Goal: Task Accomplishment & Management: Use online tool/utility

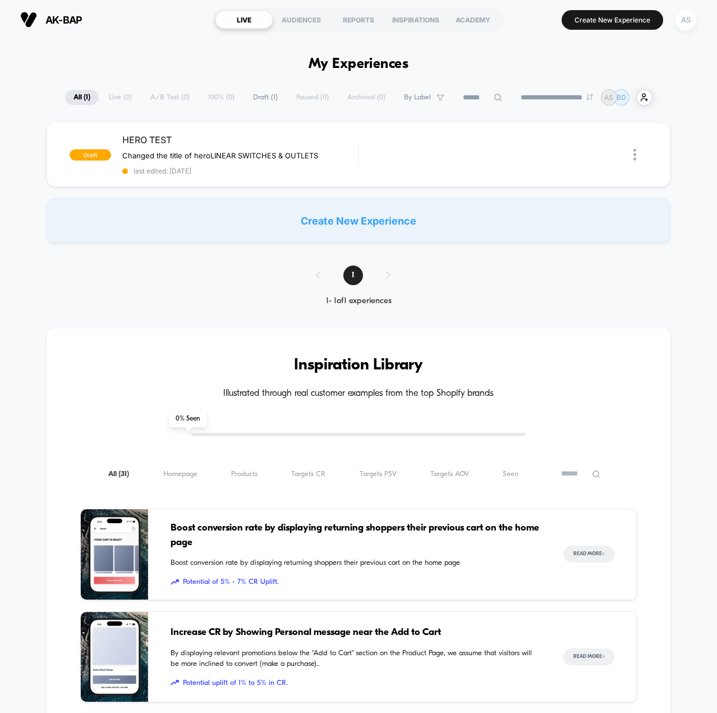
click at [687, 23] on div "AS" at bounding box center [686, 20] width 22 height 22
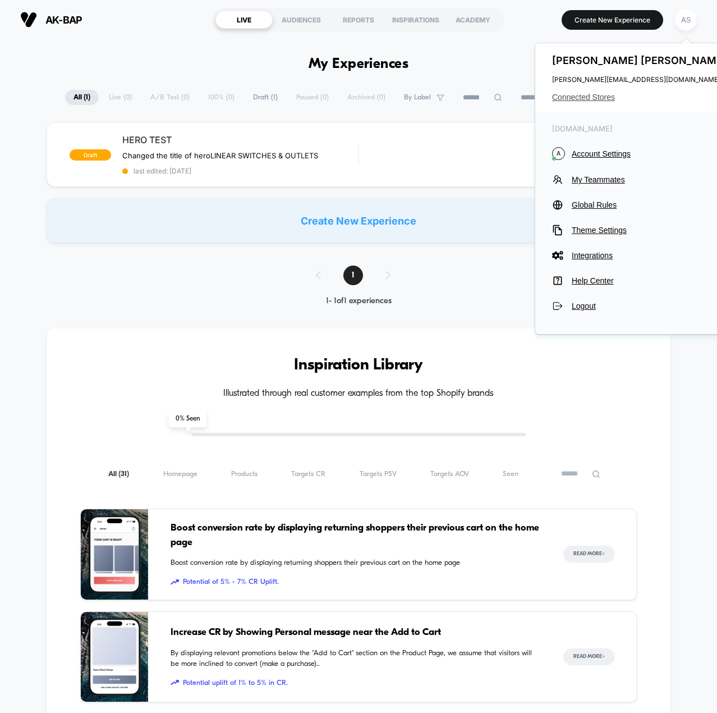
click at [567, 95] on span "Connected Stores" at bounding box center [640, 97] width 177 height 9
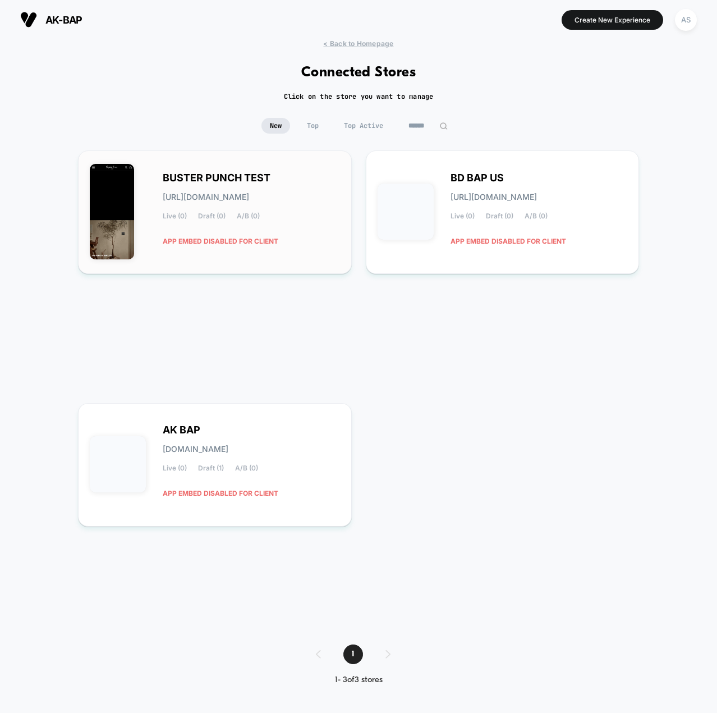
click at [259, 223] on div "BUSTER PUNCH TEST buster-punch_test.myshopify.com Live (0) Draft (0) A/B (0) AP…" at bounding box center [251, 212] width 177 height 77
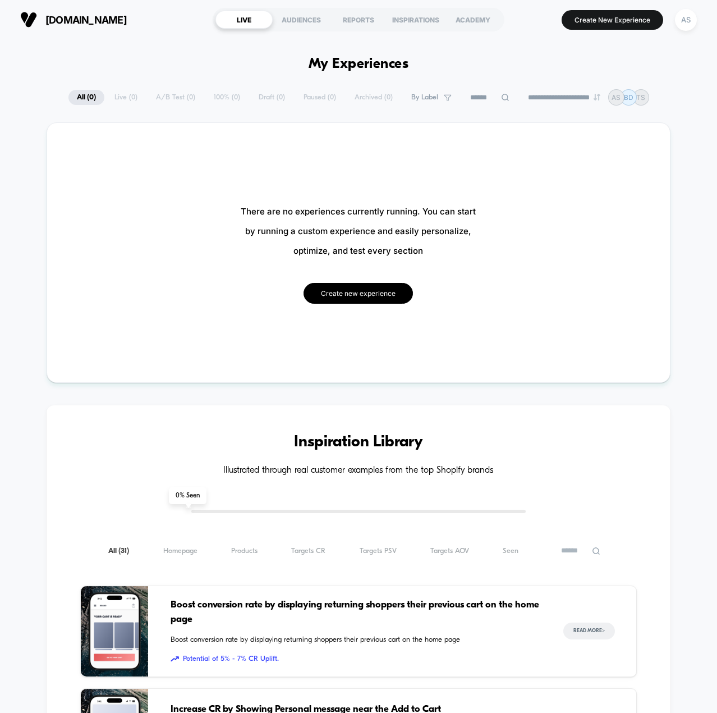
click at [357, 297] on button "Create new experience" at bounding box center [358, 293] width 109 height 21
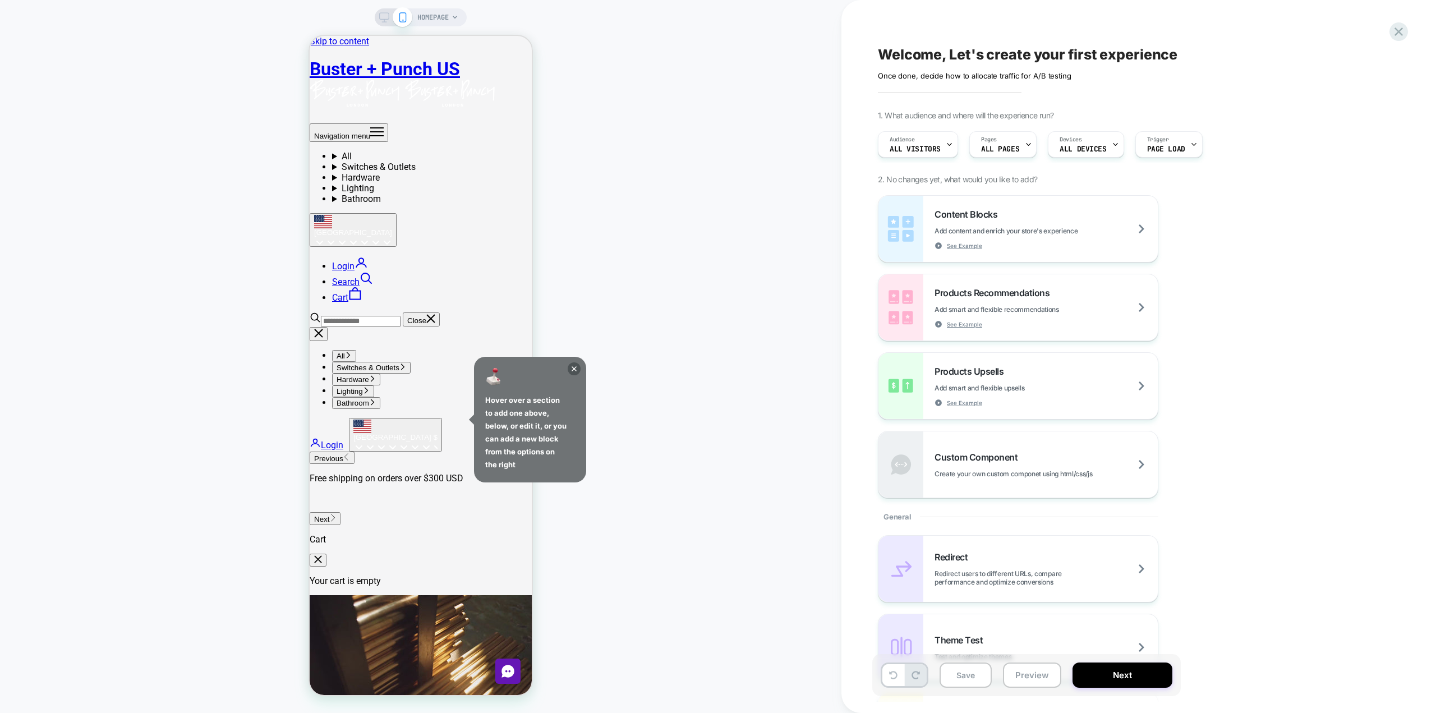
click at [384, 19] on rect at bounding box center [385, 16] width 10 height 6
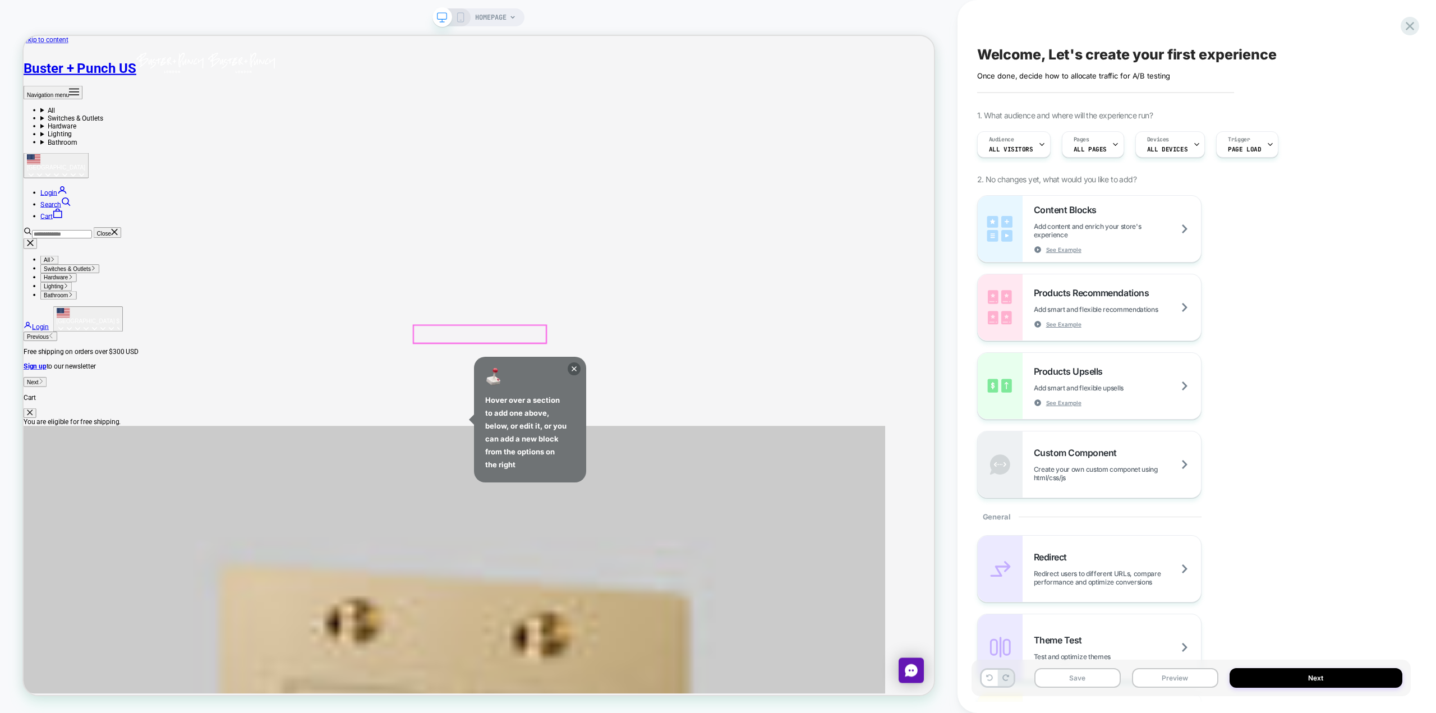
click at [571, 369] on icon at bounding box center [574, 368] width 13 height 13
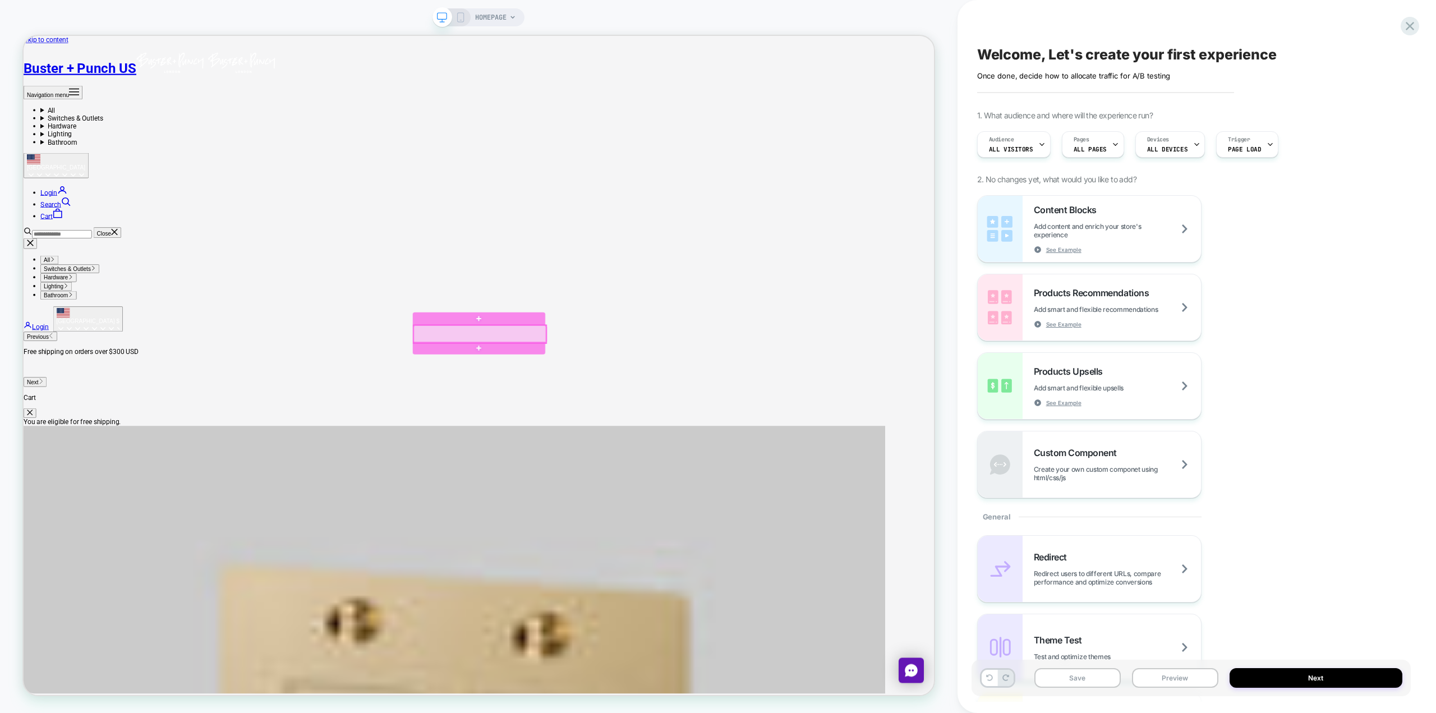
click at [697, 434] on div at bounding box center [632, 434] width 177 height 24
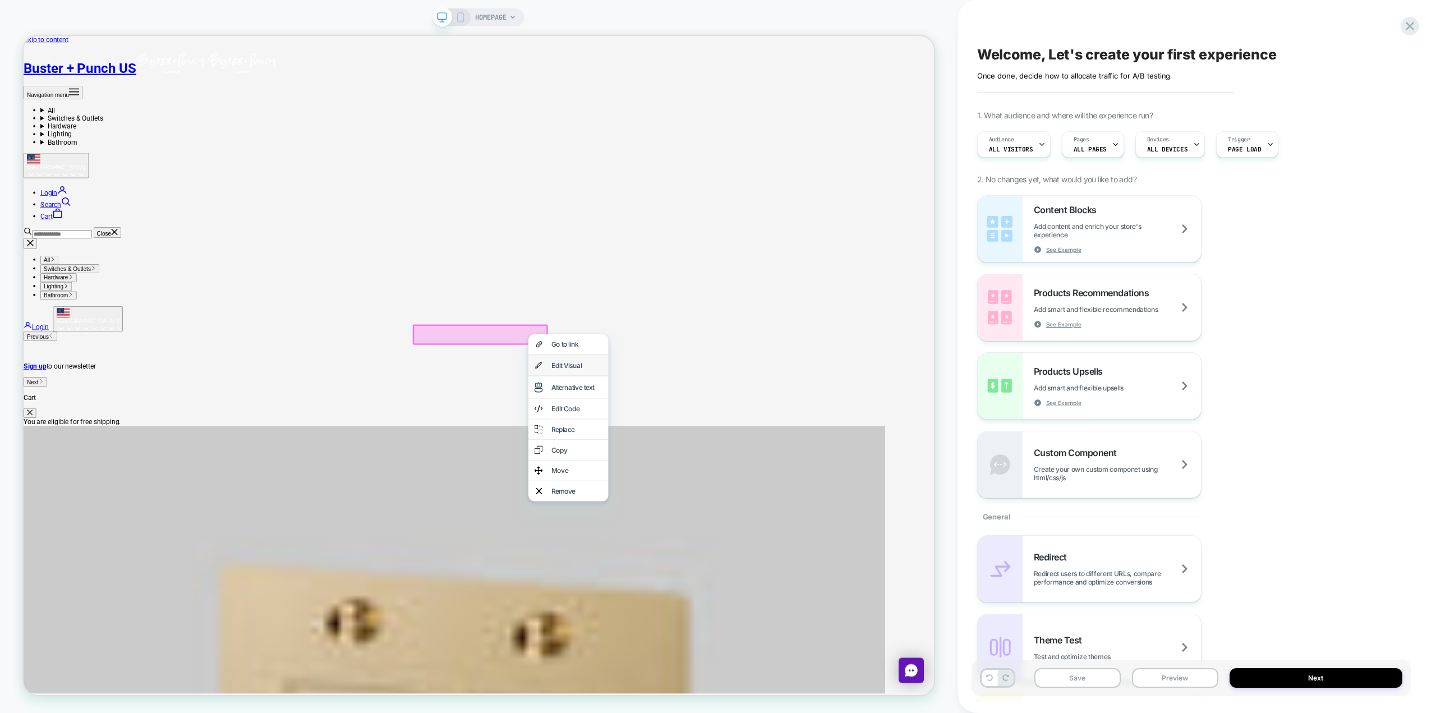
click at [716, 480] on div "Edit Visual" at bounding box center [761, 475] width 68 height 11
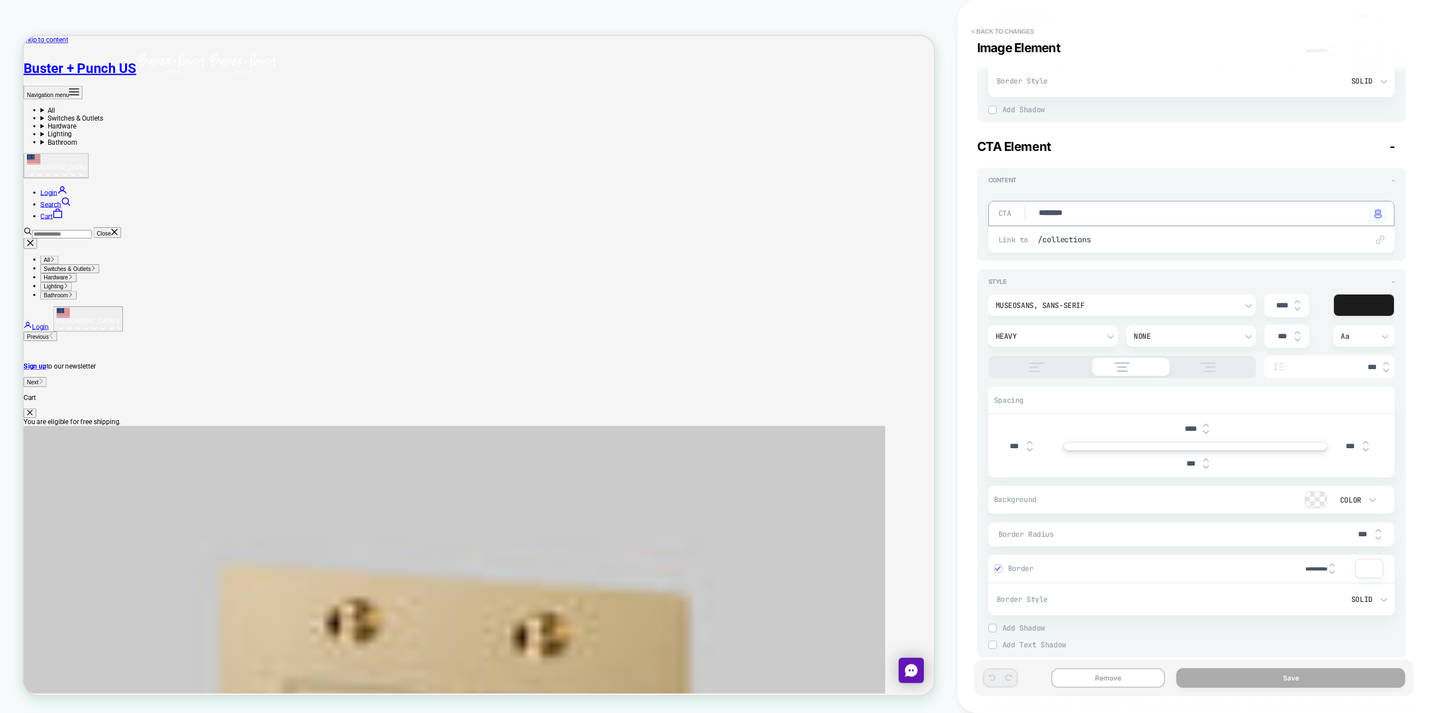
scroll to position [552, 0]
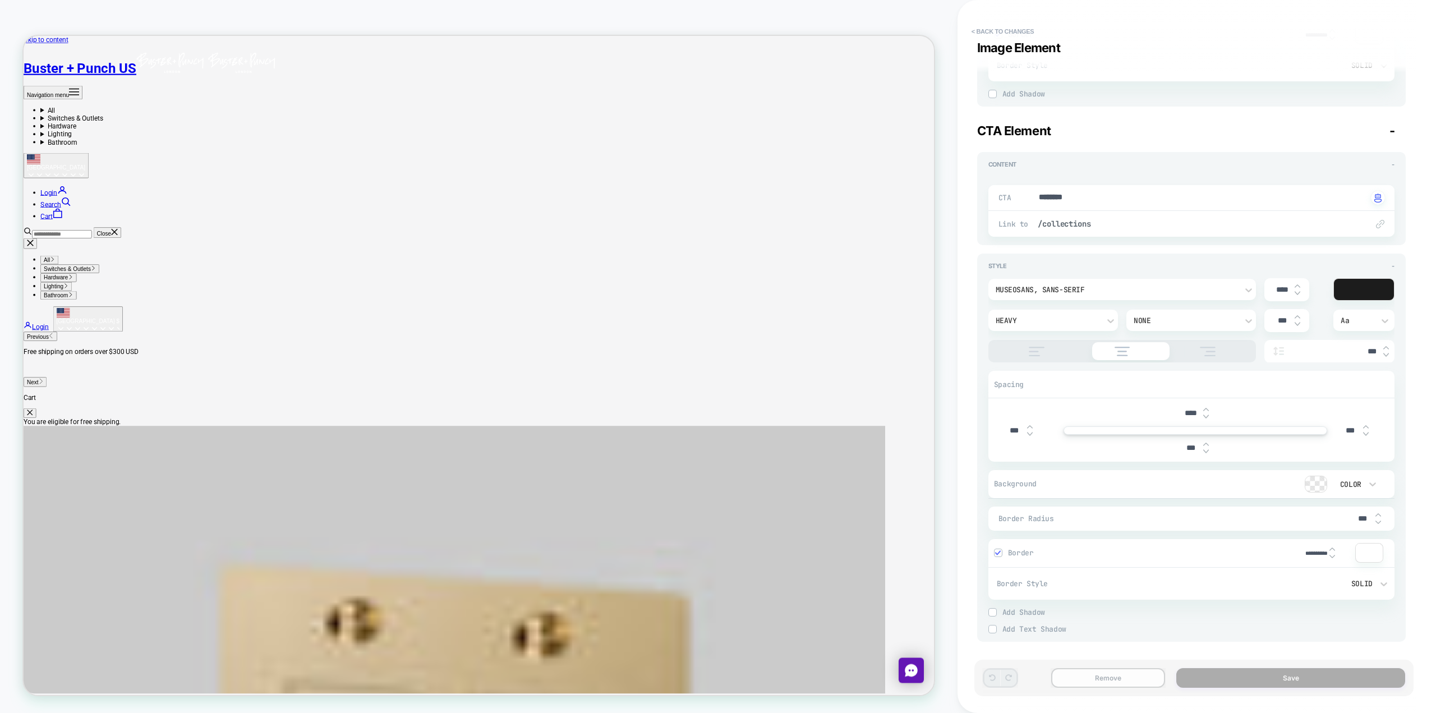
click at [716, 677] on button "Remove" at bounding box center [1108, 678] width 114 height 20
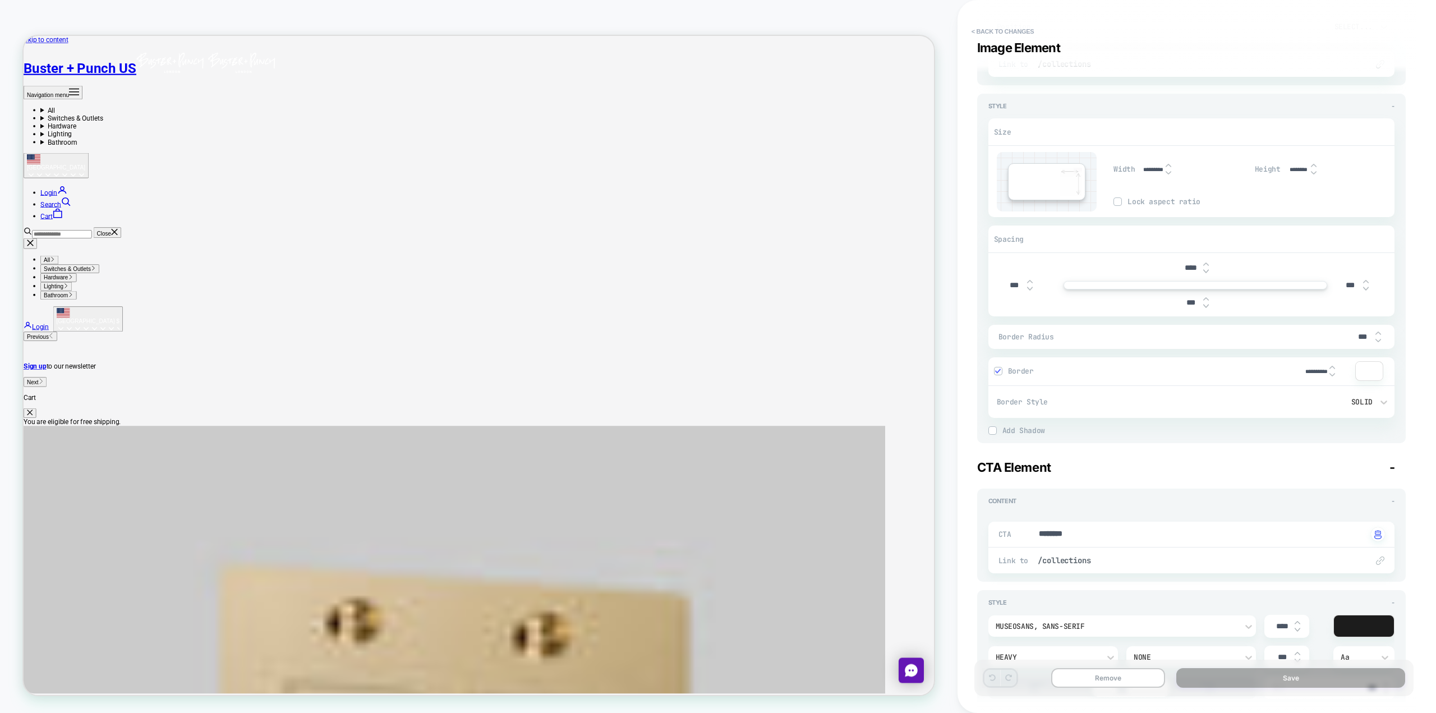
scroll to position [0, 0]
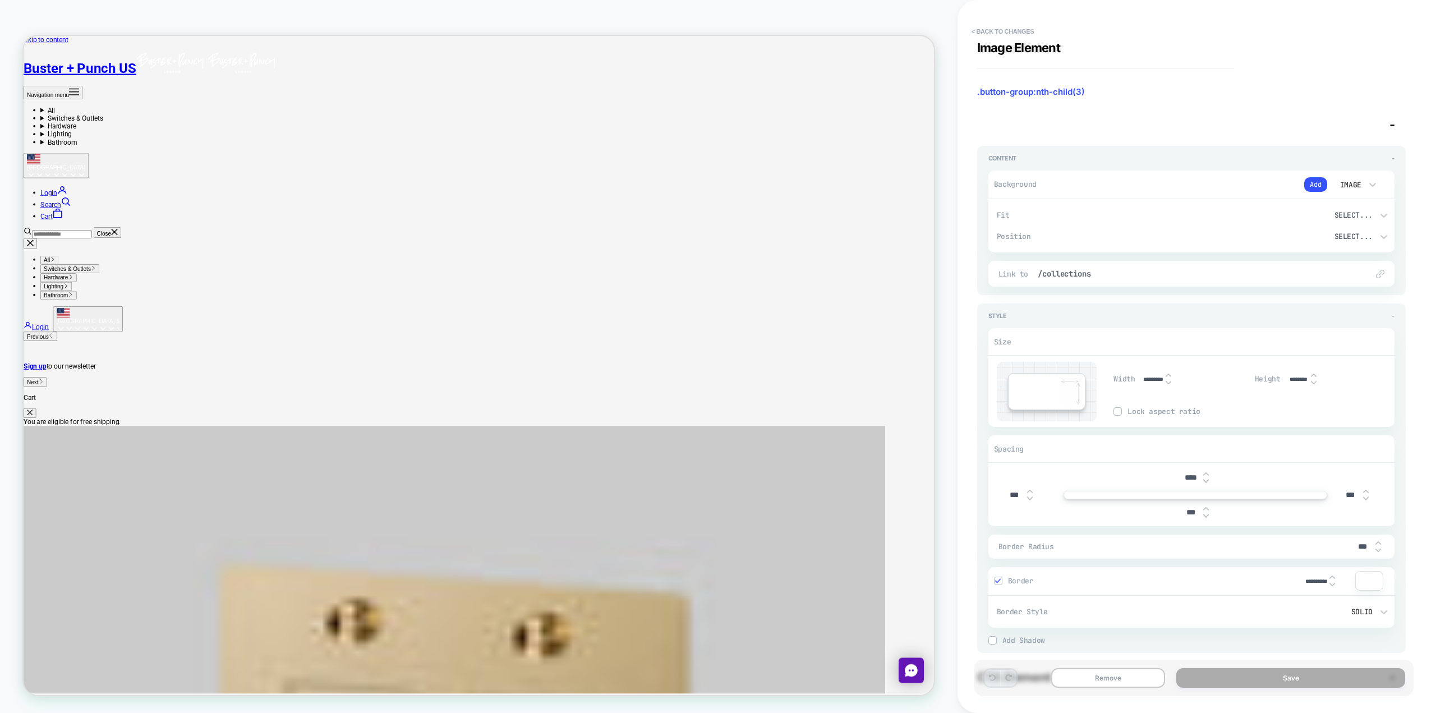
type textarea "*"
click at [716, 31] on button "< Back to changes" at bounding box center [1003, 31] width 74 height 18
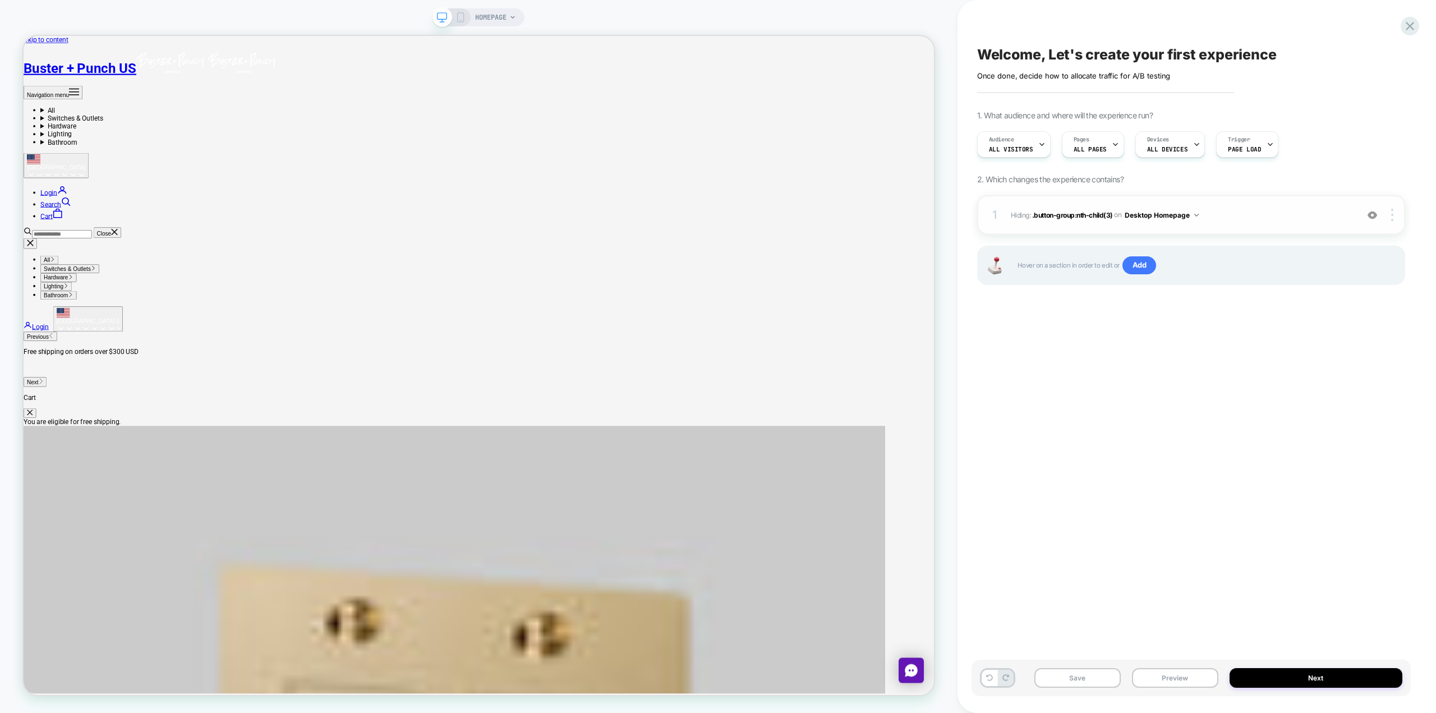
click at [716, 223] on div "1 Hiding : .button-group:nth-child(3) .button-group:nth-child(3) on Desktop Hom…" at bounding box center [1191, 214] width 428 height 39
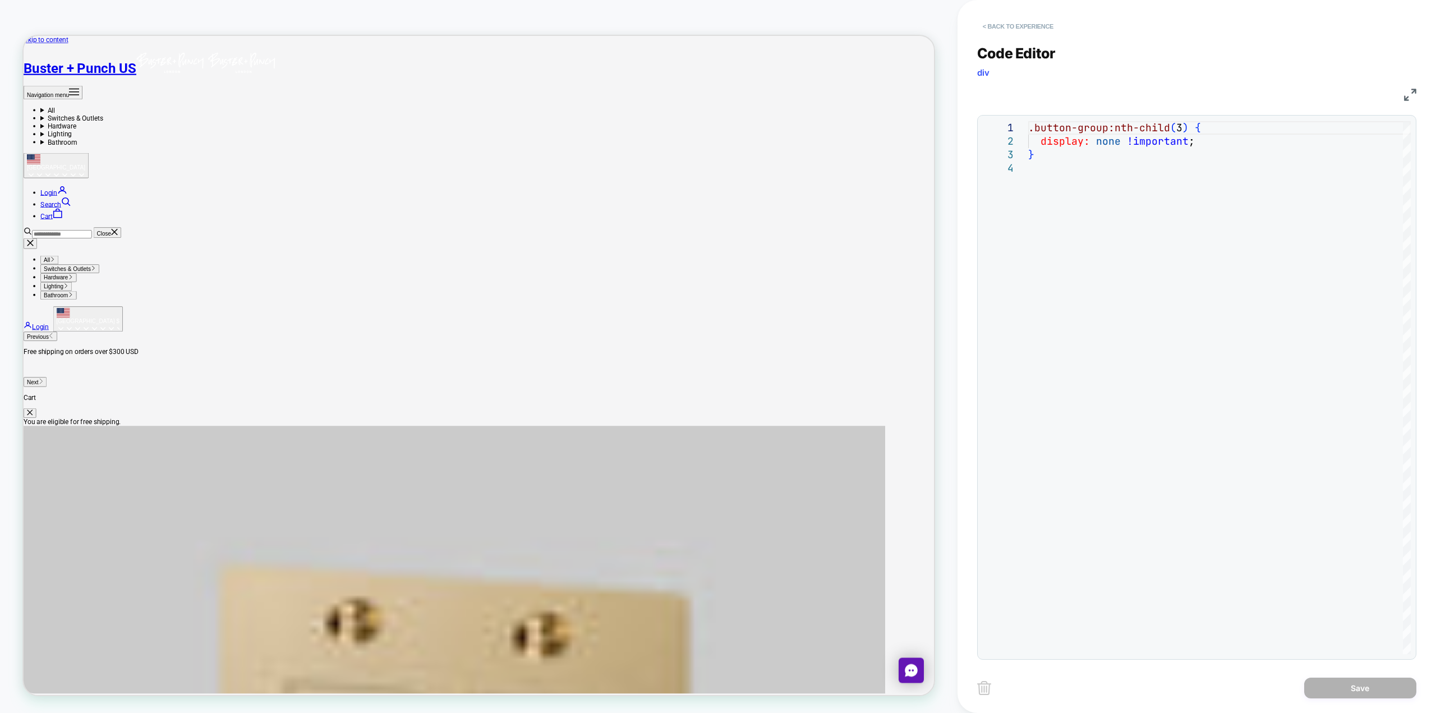
click at [716, 33] on button "< Back to experience" at bounding box center [1018, 26] width 82 height 18
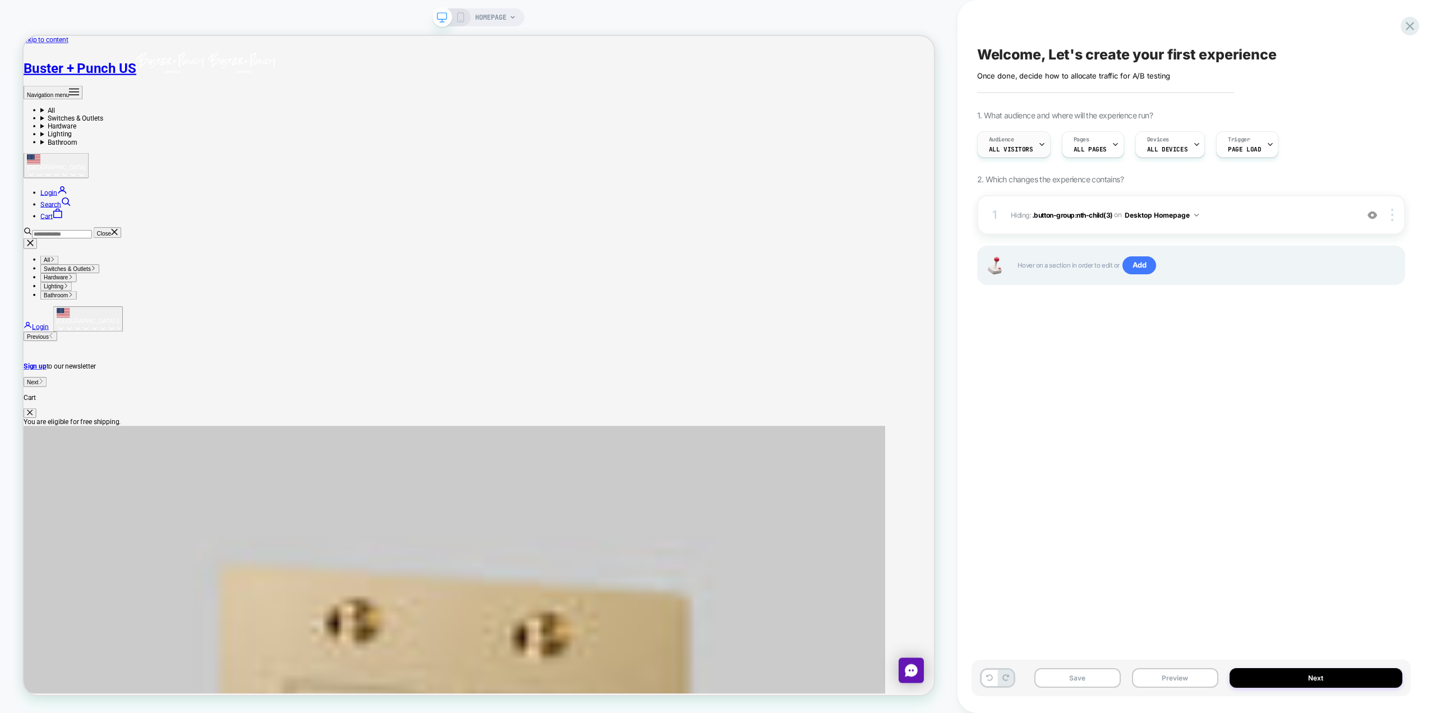
click at [716, 146] on icon at bounding box center [1041, 144] width 7 height 7
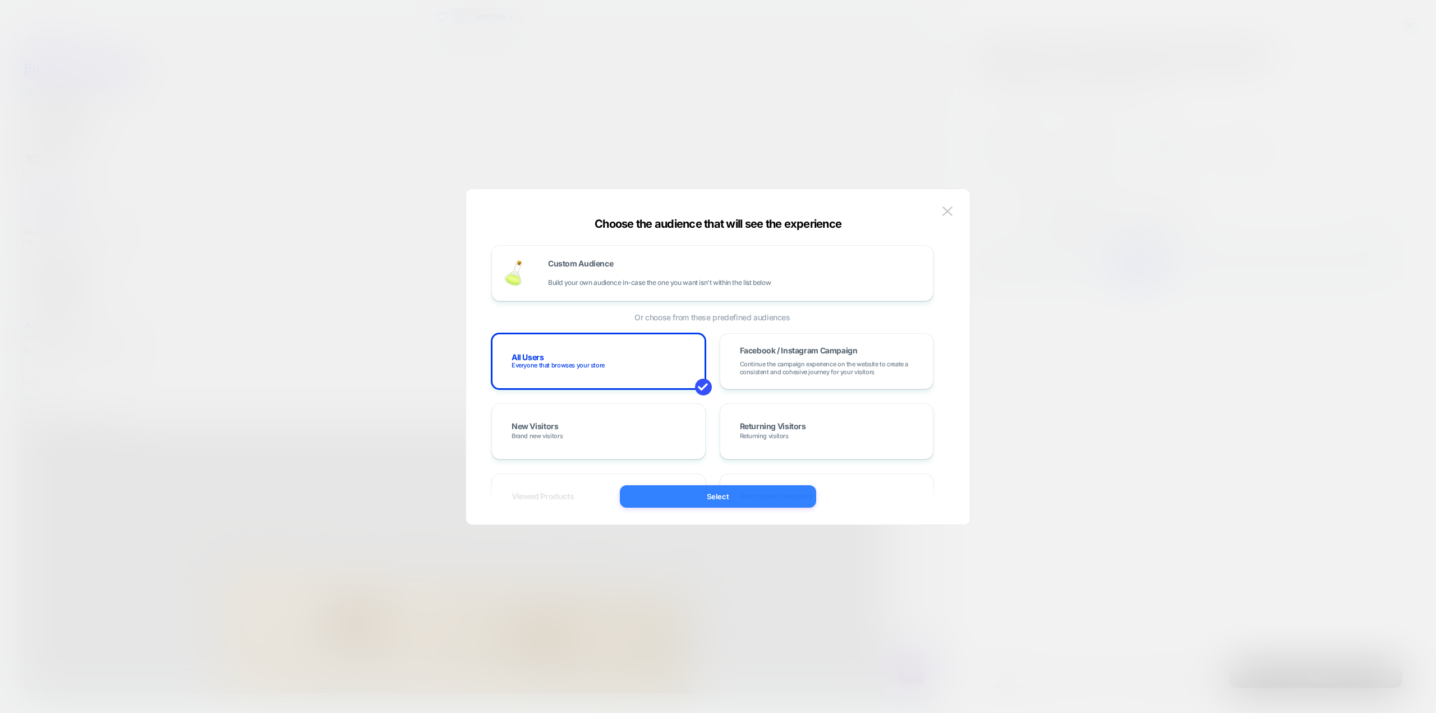
click at [716, 498] on button "Select" at bounding box center [718, 496] width 196 height 22
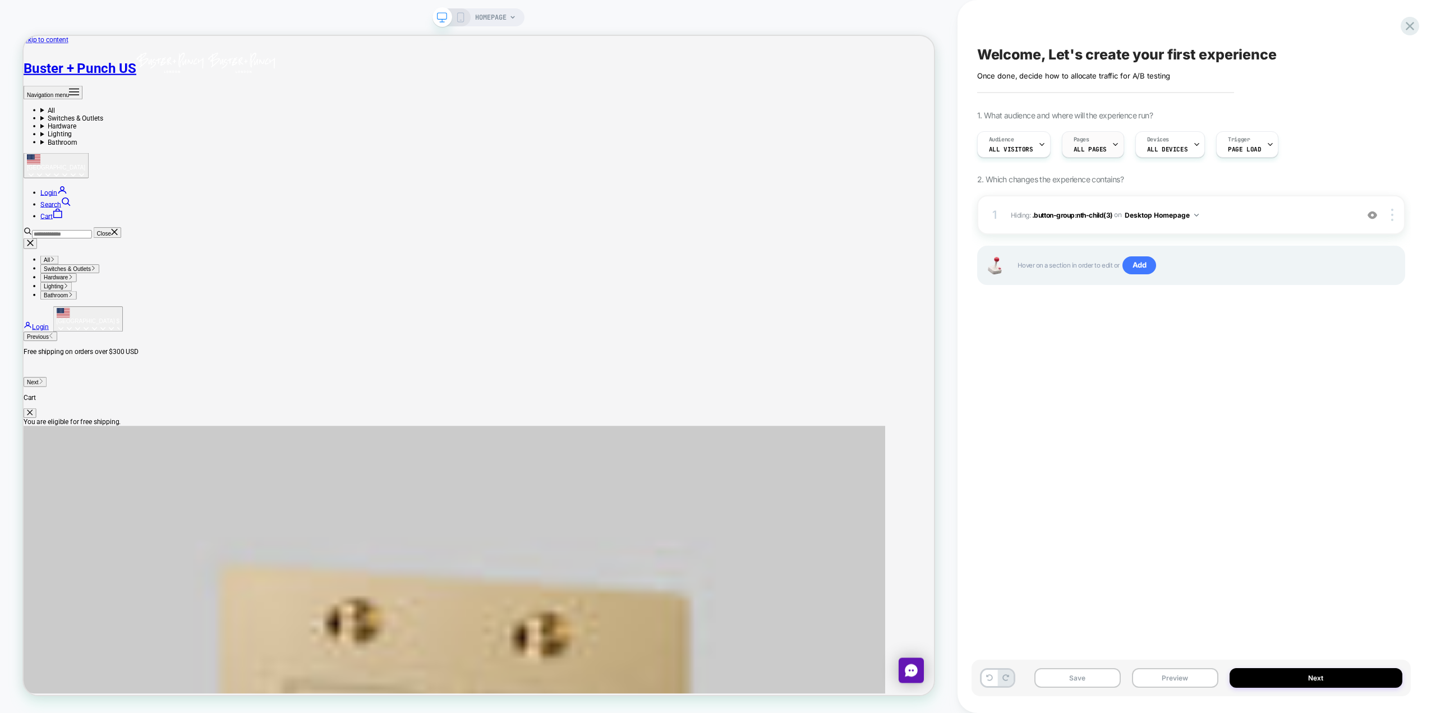
click at [716, 150] on span "ALL PAGES" at bounding box center [1090, 149] width 33 height 8
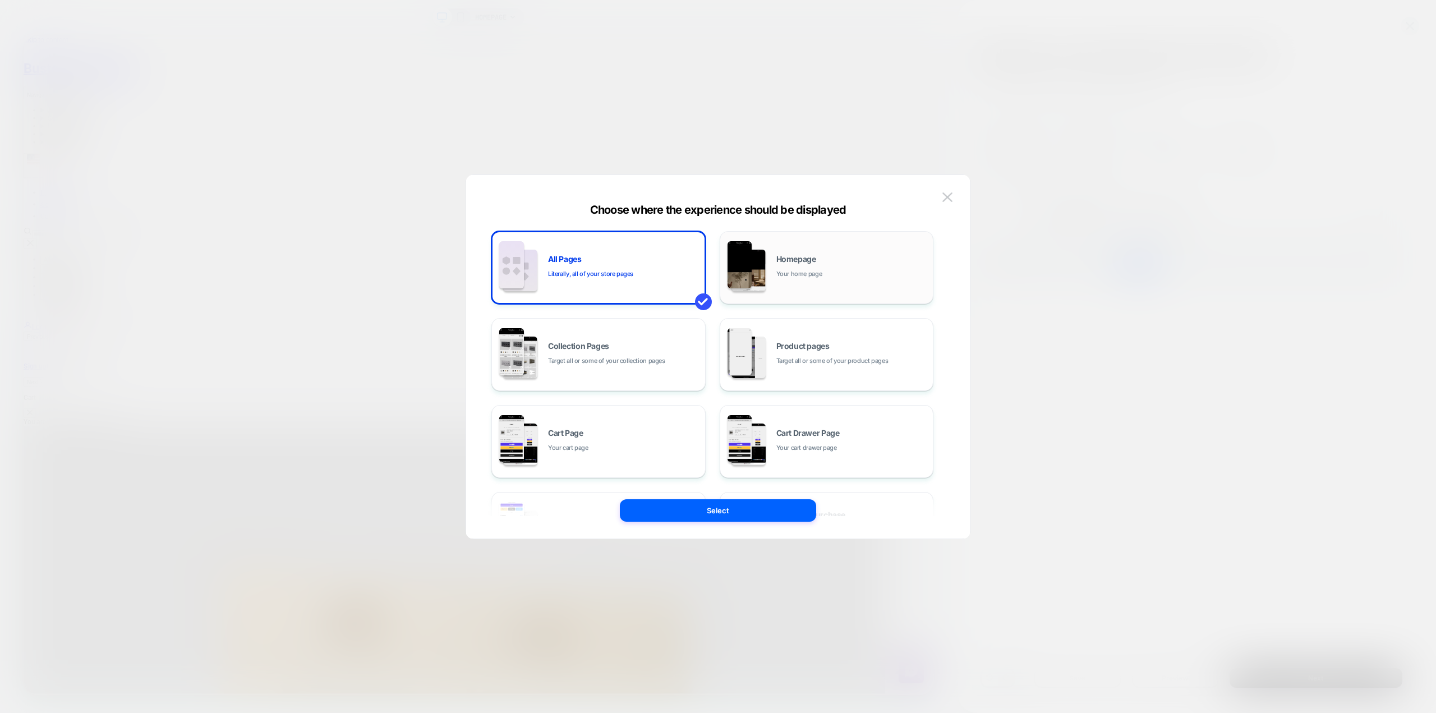
click at [716, 265] on div "Homepage Your home page" at bounding box center [851, 267] width 151 height 24
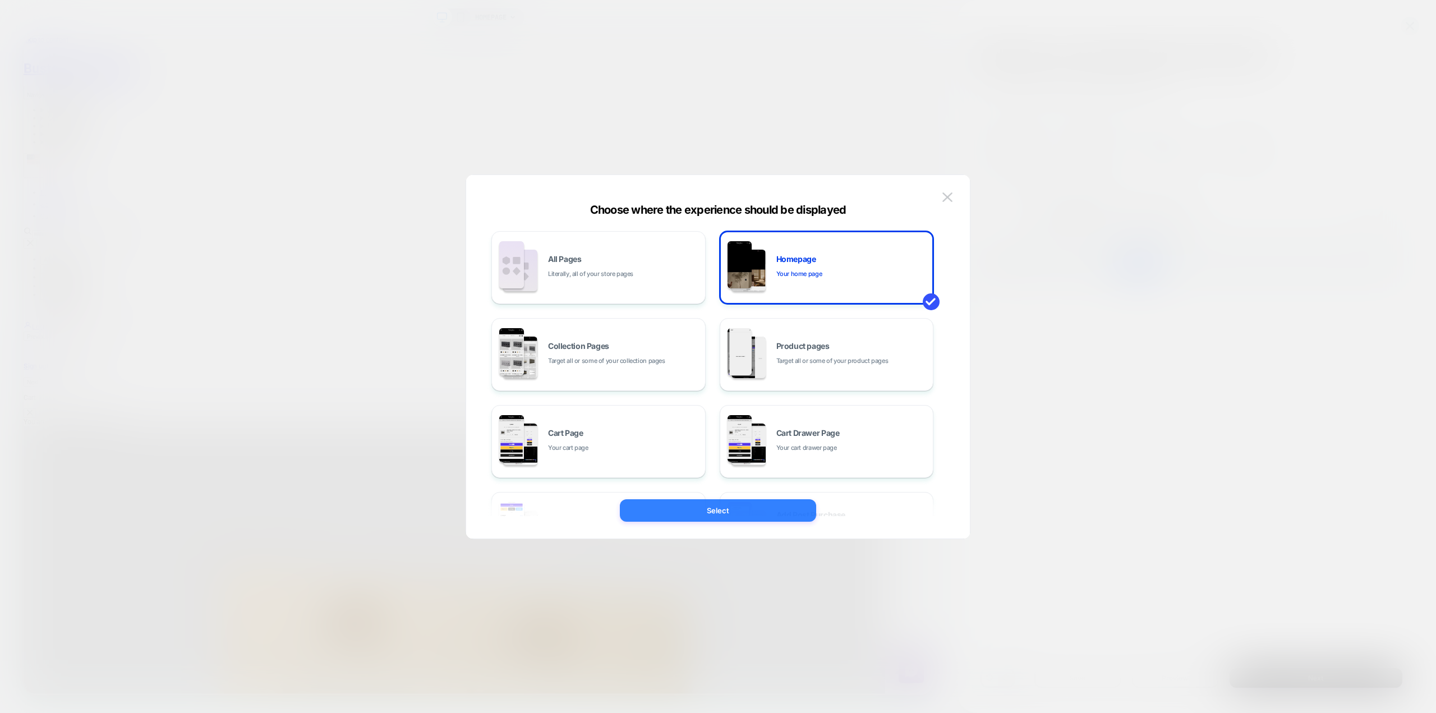
drag, startPoint x: 745, startPoint y: 511, endPoint x: 962, endPoint y: 634, distance: 249.0
click at [716, 511] on button "Select" at bounding box center [718, 510] width 196 height 22
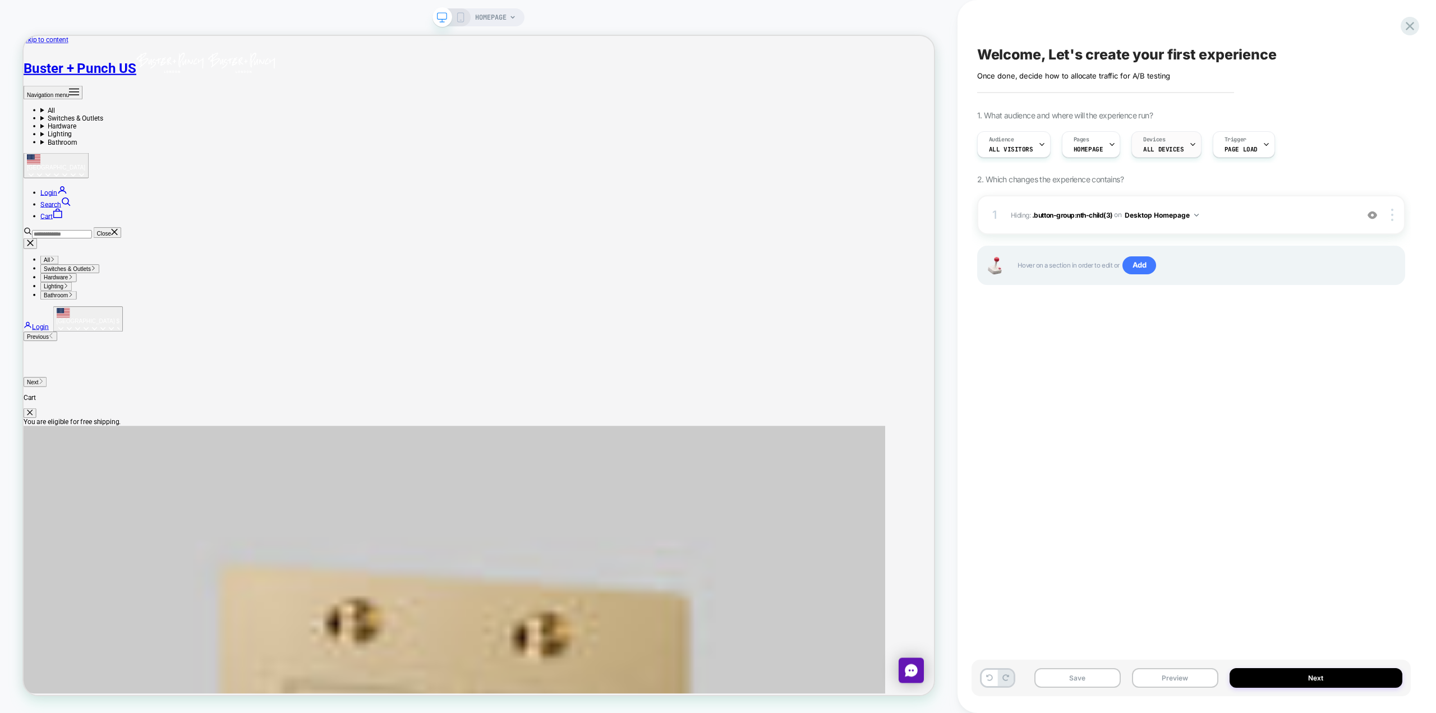
click at [716, 148] on div "Devices ALL DEVICES" at bounding box center [1163, 144] width 63 height 25
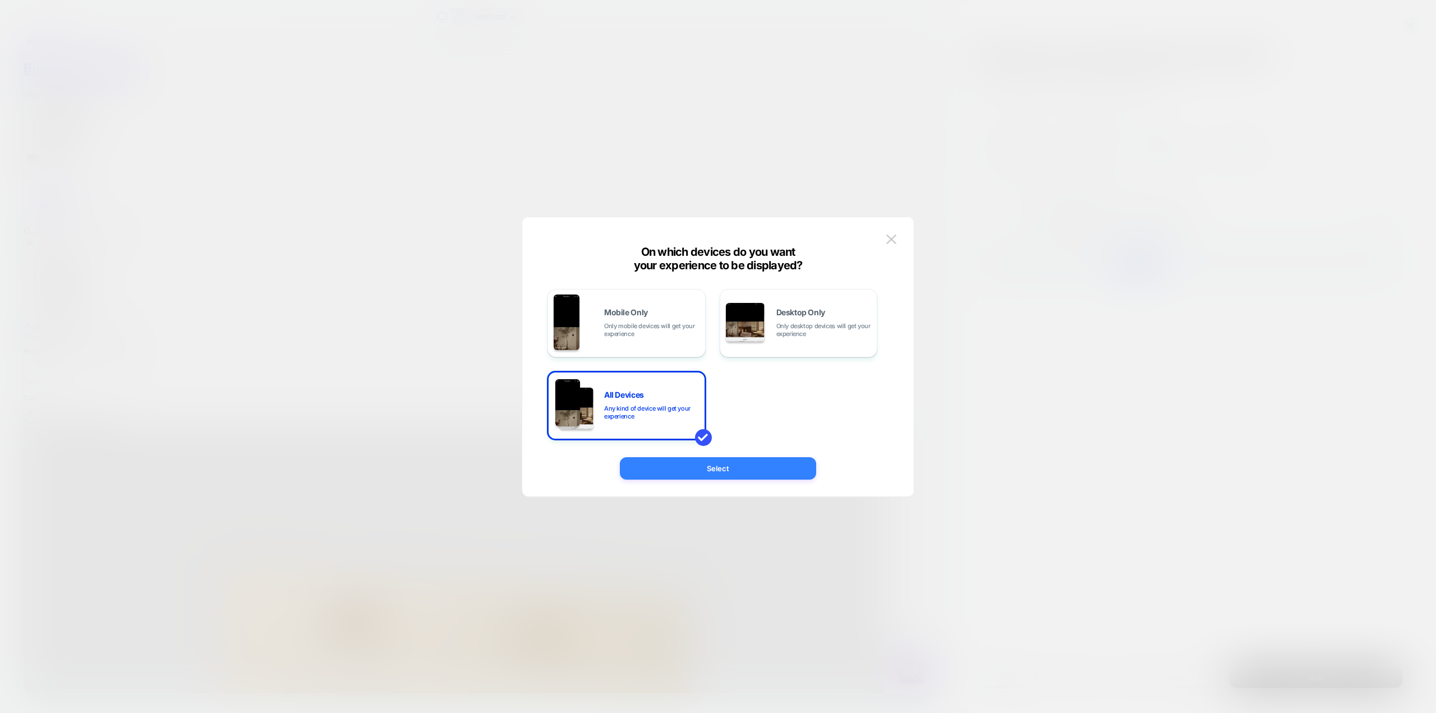
click at [701, 466] on button "Select" at bounding box center [718, 468] width 196 height 22
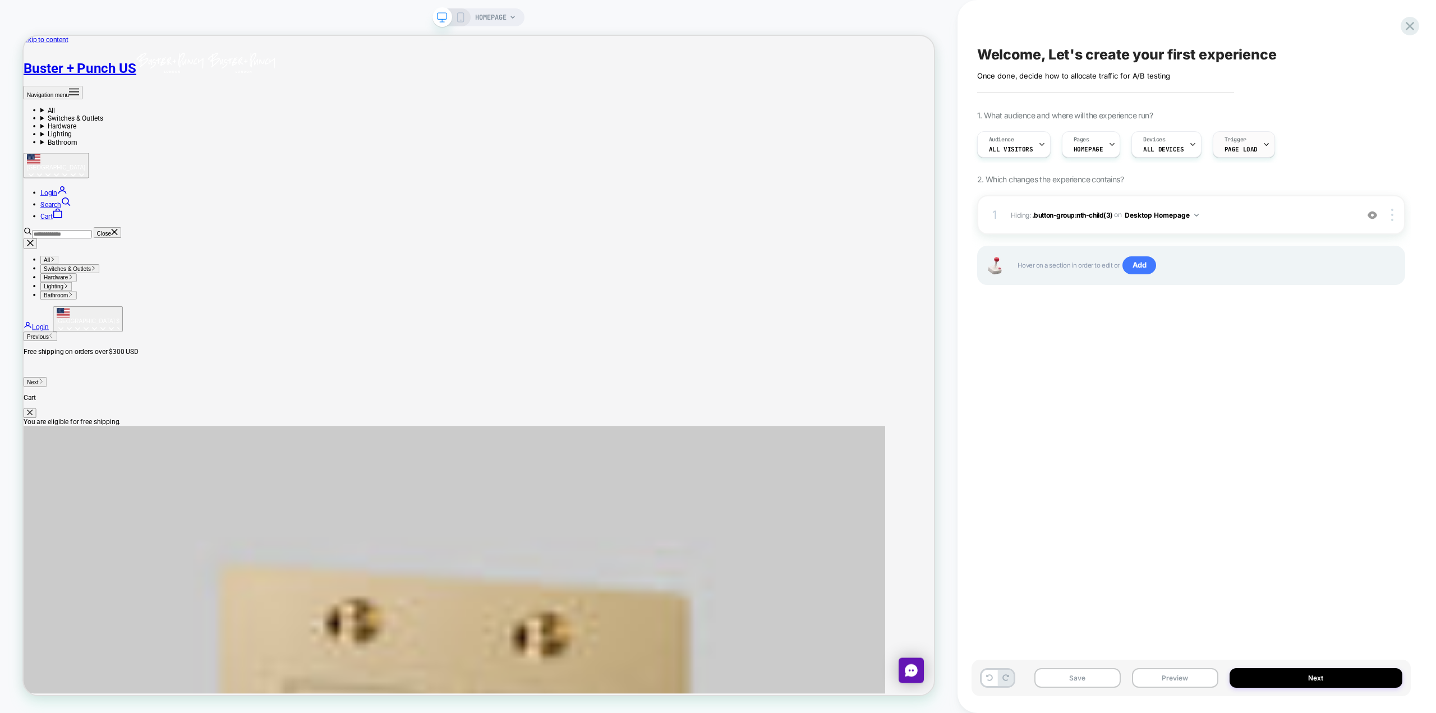
click at [716, 142] on icon at bounding box center [1266, 144] width 7 height 7
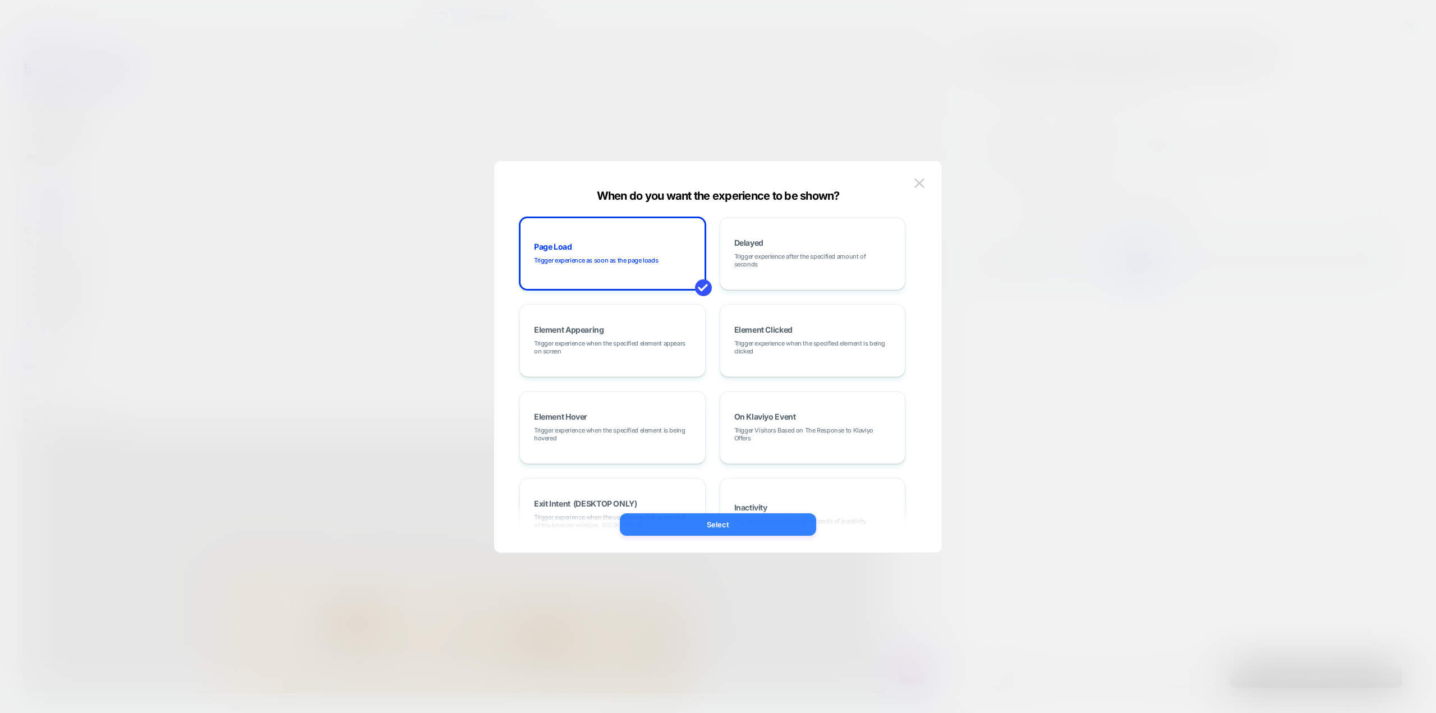
click at [716, 528] on button "Select" at bounding box center [718, 524] width 196 height 22
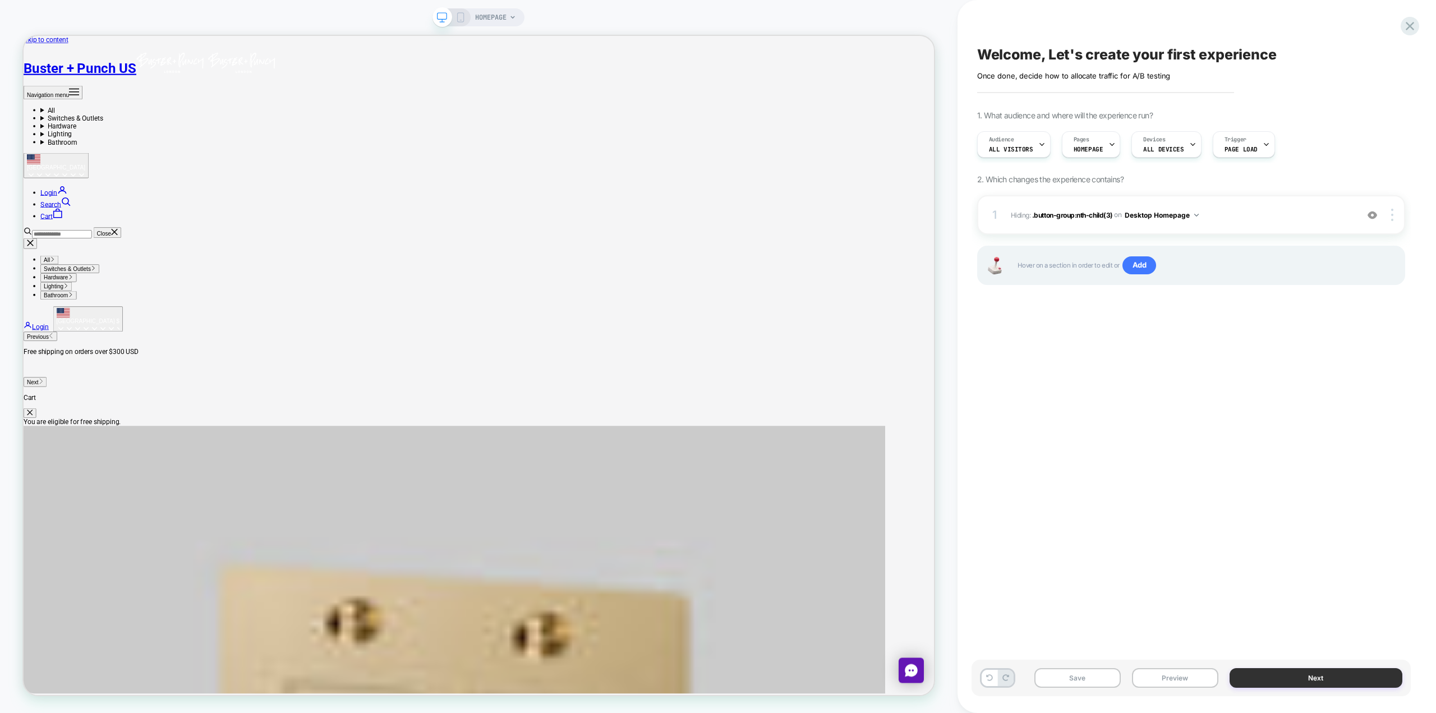
click at [716, 673] on button "Next" at bounding box center [1316, 678] width 173 height 20
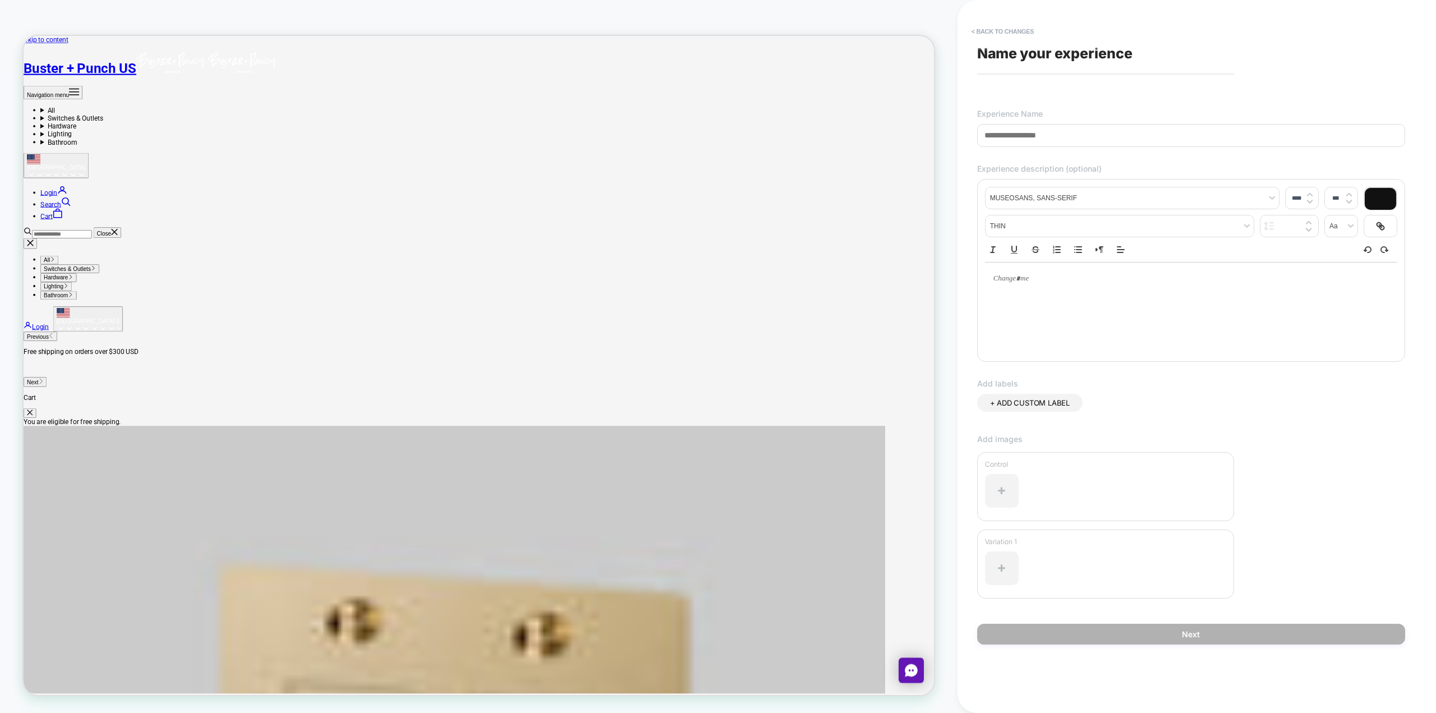
click at [716, 132] on input at bounding box center [1191, 135] width 428 height 23
click at [716, 134] on input at bounding box center [1191, 135] width 428 height 23
drag, startPoint x: 1081, startPoint y: 136, endPoint x: 994, endPoint y: 135, distance: 86.4
click at [716, 135] on input at bounding box center [1191, 135] width 428 height 23
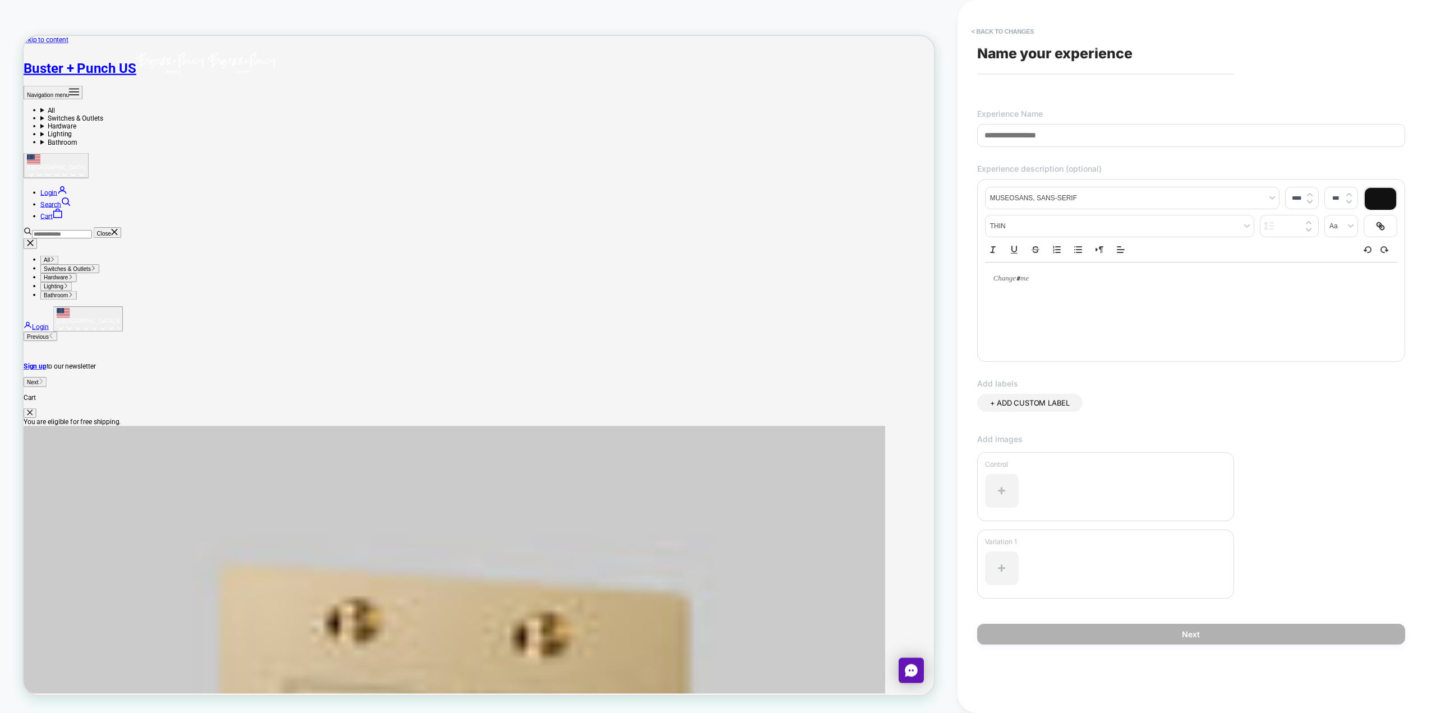
click at [716, 135] on input at bounding box center [1191, 135] width 428 height 23
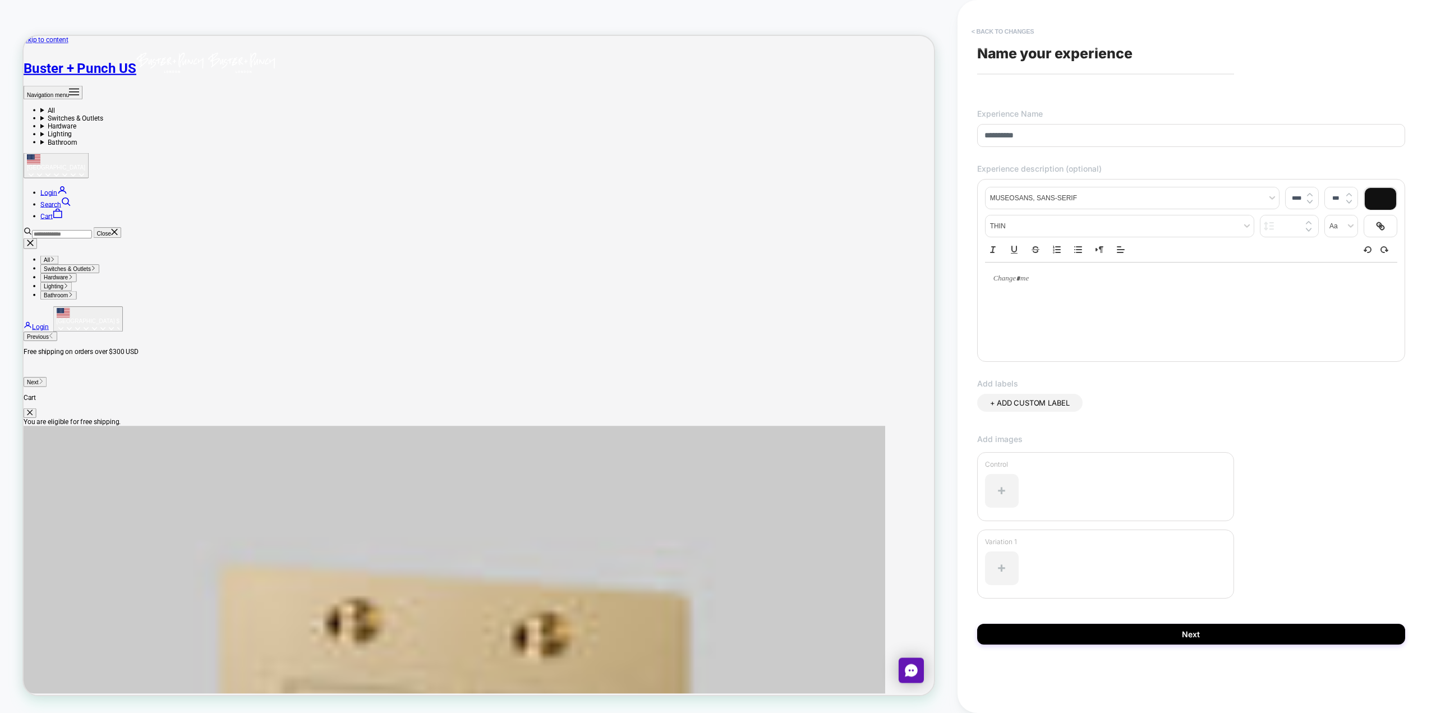
type input "**********"
click at [716, 32] on button "< Back to changes" at bounding box center [1003, 31] width 74 height 18
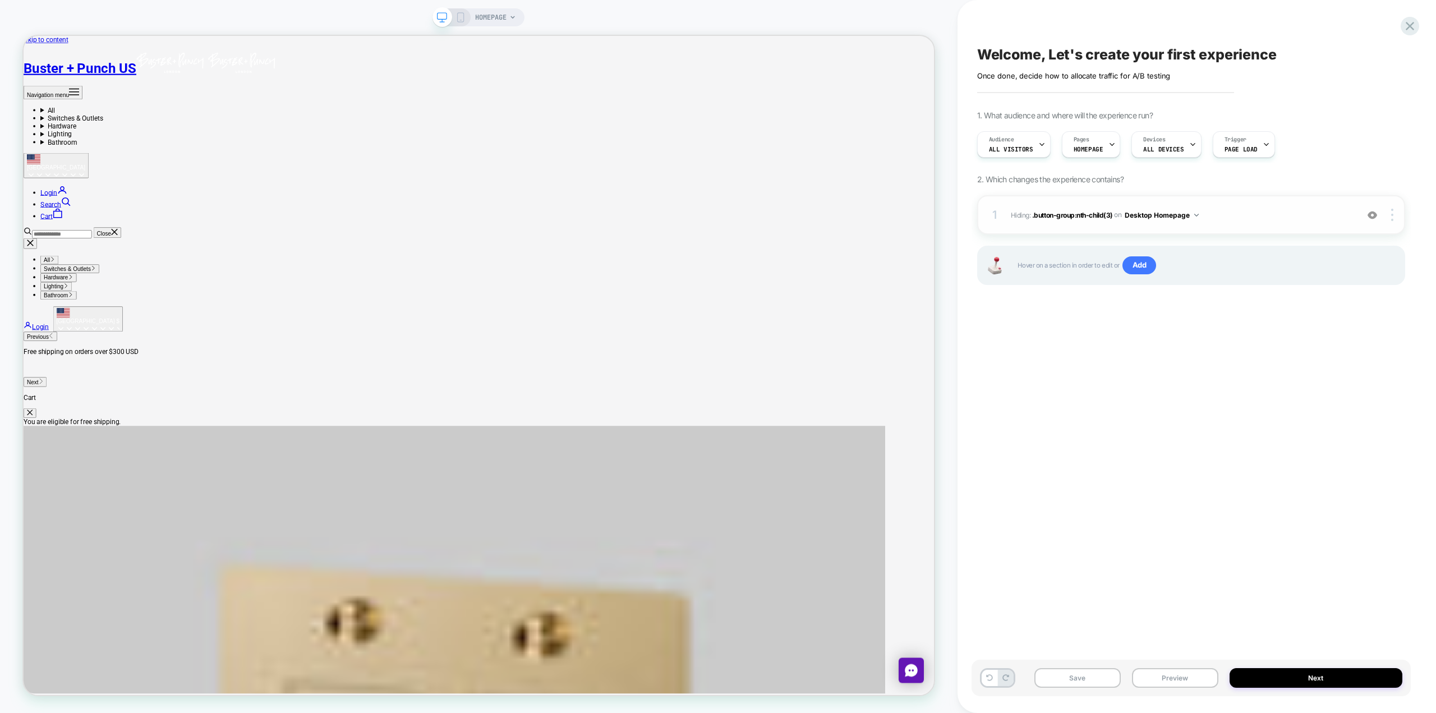
click at [716, 213] on span "Hiding : .button-group:nth-child(3) .button-group:nth-child(3) on Desktop Homep…" at bounding box center [1181, 215] width 341 height 14
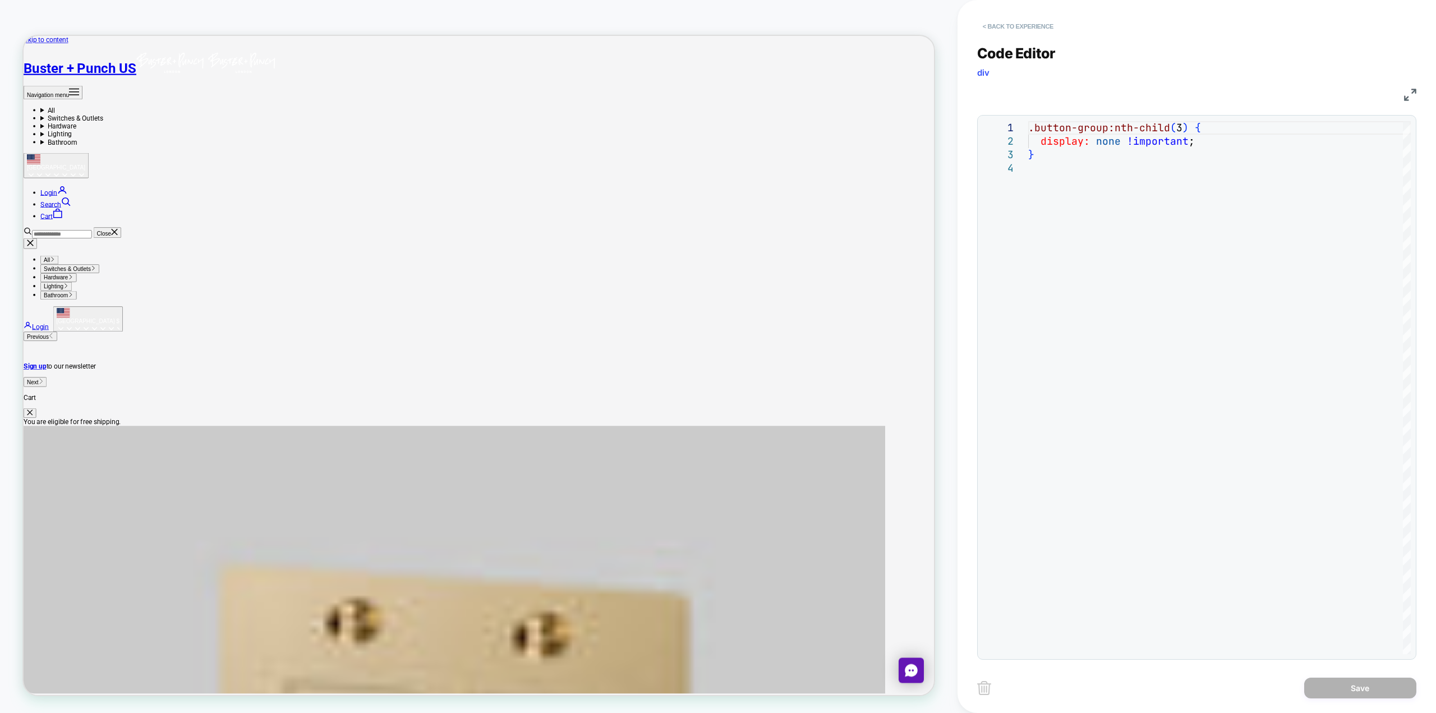
click at [716, 22] on button "< Back to experience" at bounding box center [1018, 26] width 82 height 18
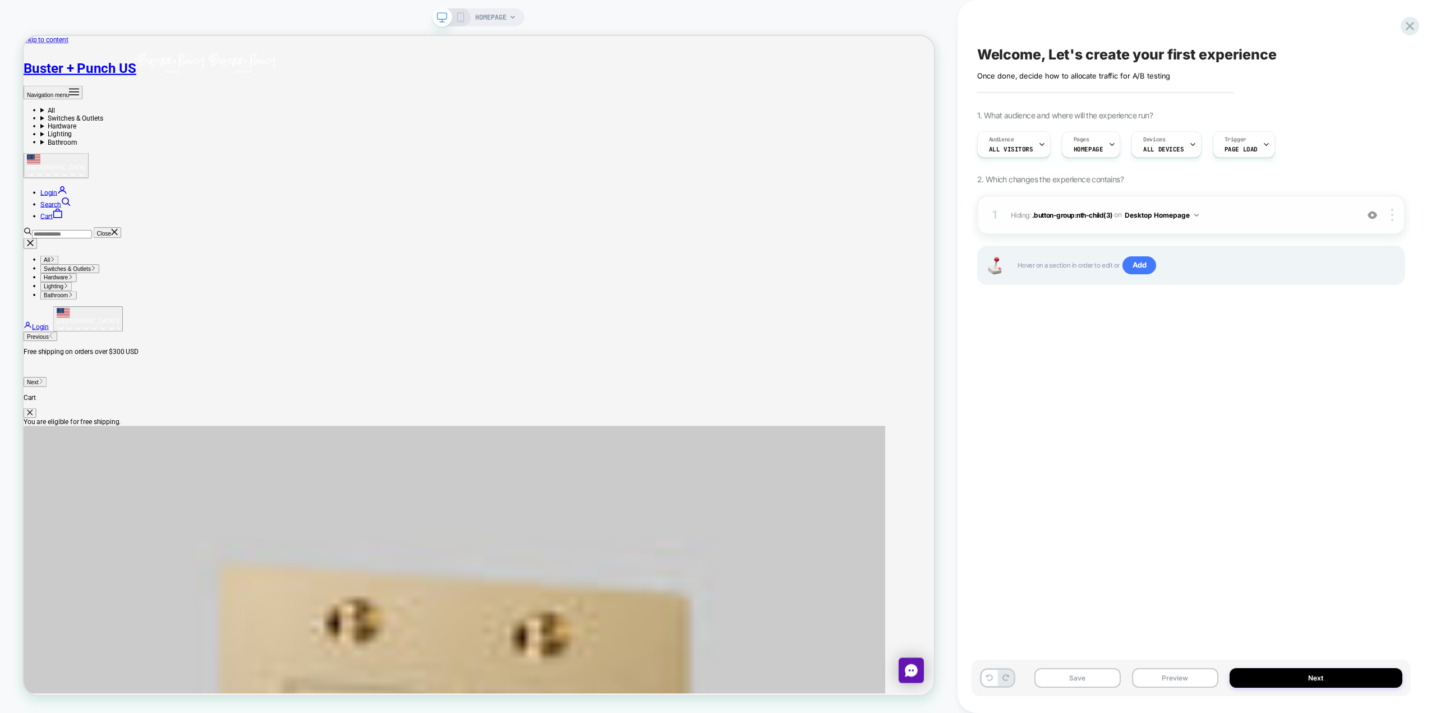
click at [716, 210] on span "Hiding : .button-group:nth-child(3) .button-group:nth-child(3) on Desktop Homep…" at bounding box center [1181, 215] width 341 height 14
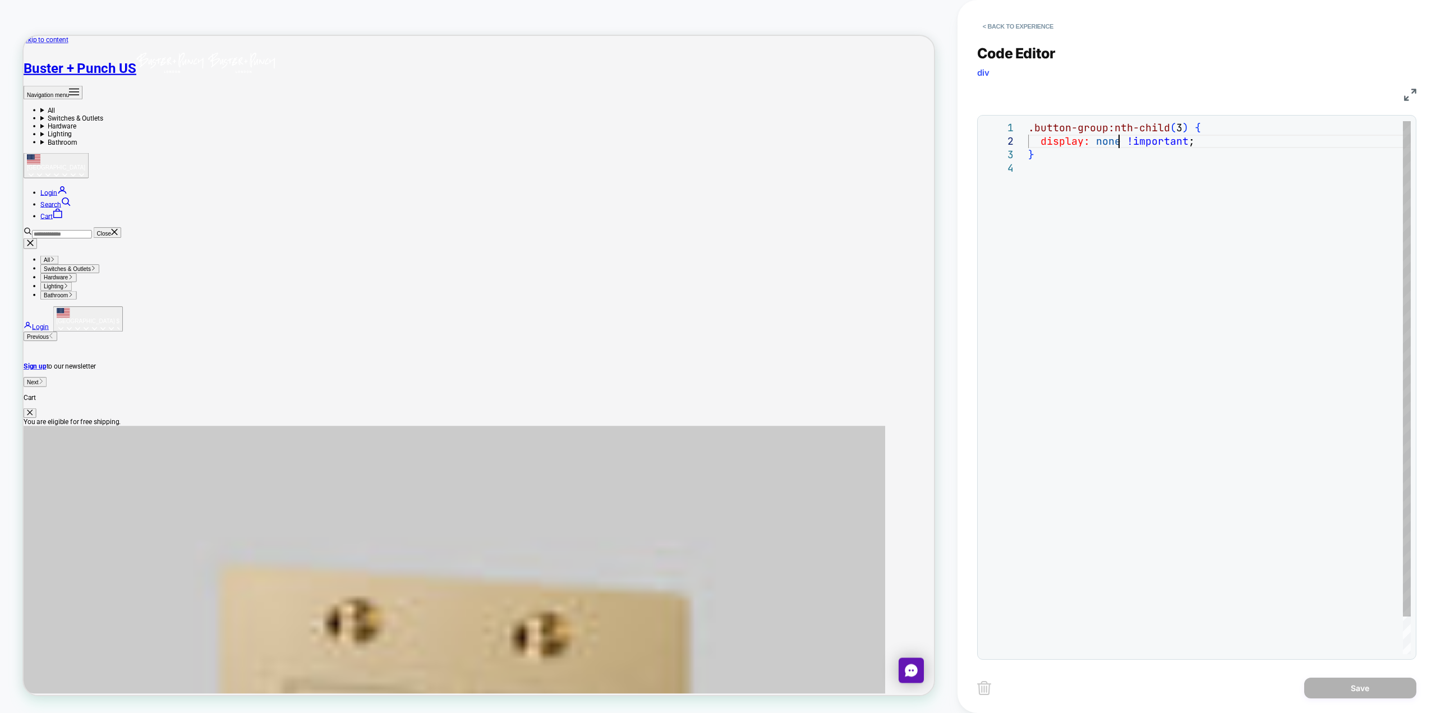
click at [716, 140] on div ".button-group:nth-child ( 3 ) { display: none !important ; }" at bounding box center [1219, 407] width 383 height 573
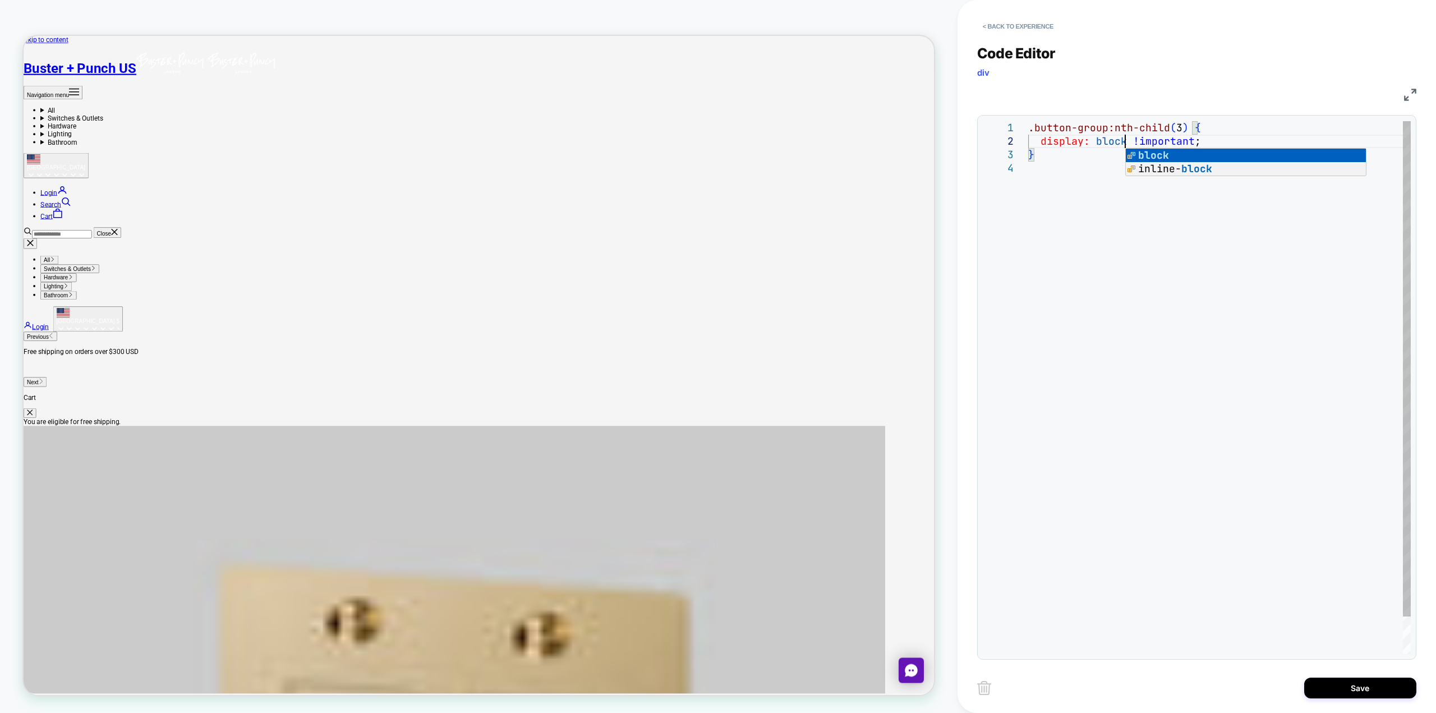
scroll to position [13, 96]
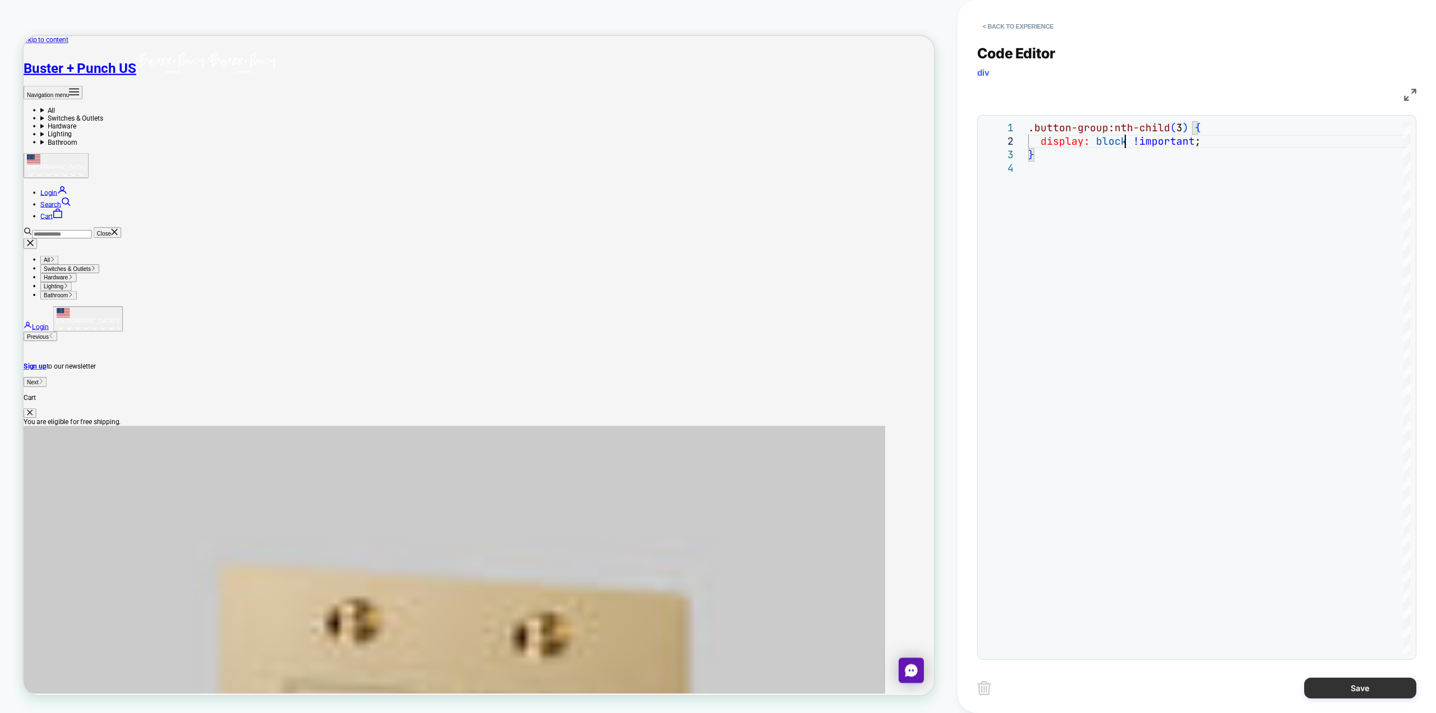
type textarea "**********"
click at [716, 687] on button "Save" at bounding box center [1360, 688] width 112 height 21
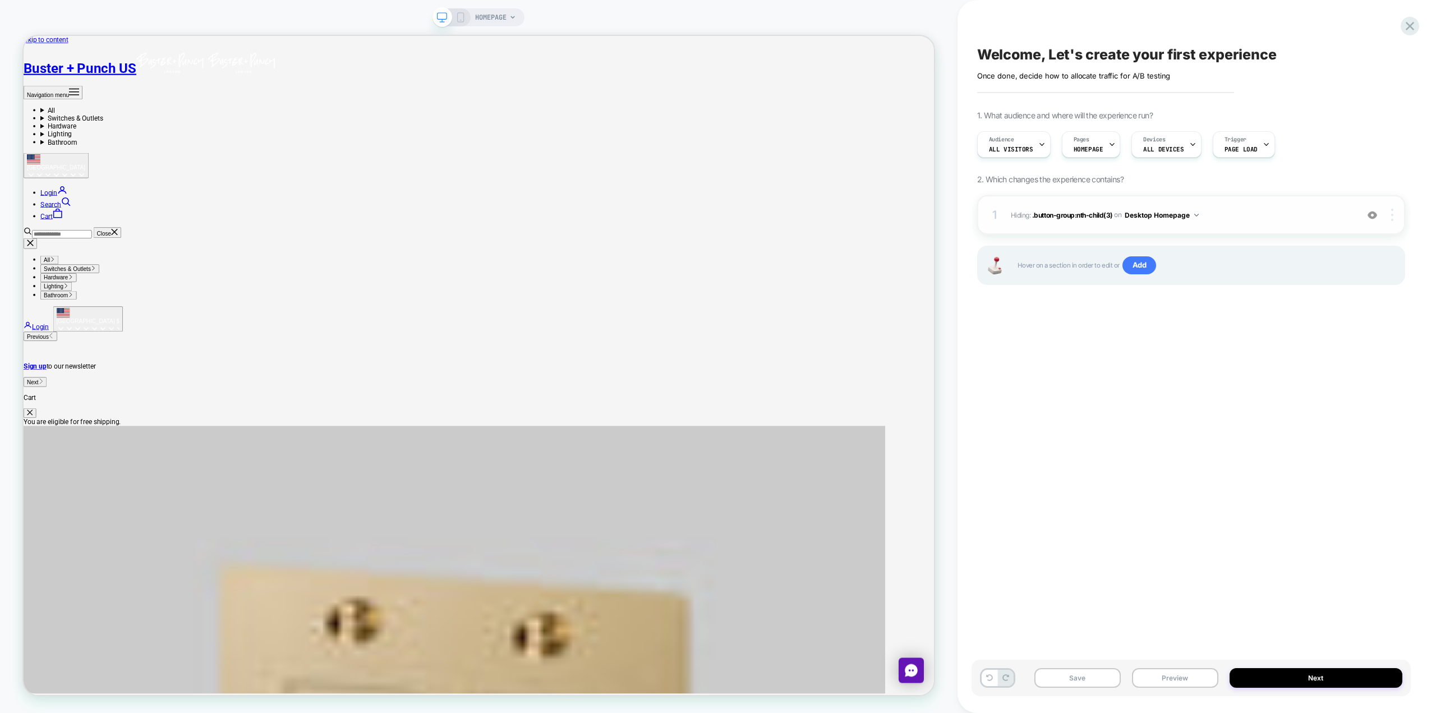
click at [716, 216] on div at bounding box center [1393, 215] width 21 height 12
click at [716, 218] on img at bounding box center [1392, 215] width 2 height 12
click at [716, 309] on div "Delete" at bounding box center [1326, 308] width 100 height 30
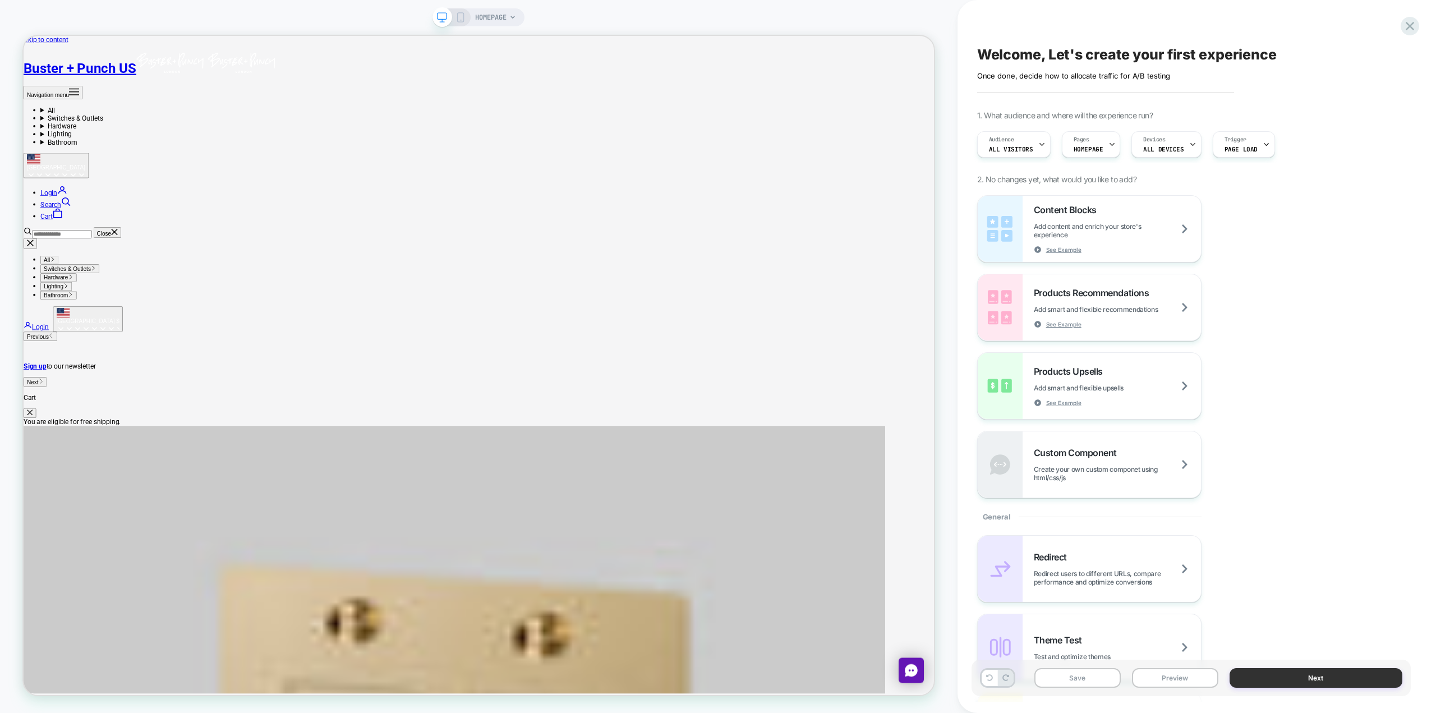
click at [716, 683] on button "Next" at bounding box center [1316, 678] width 173 height 20
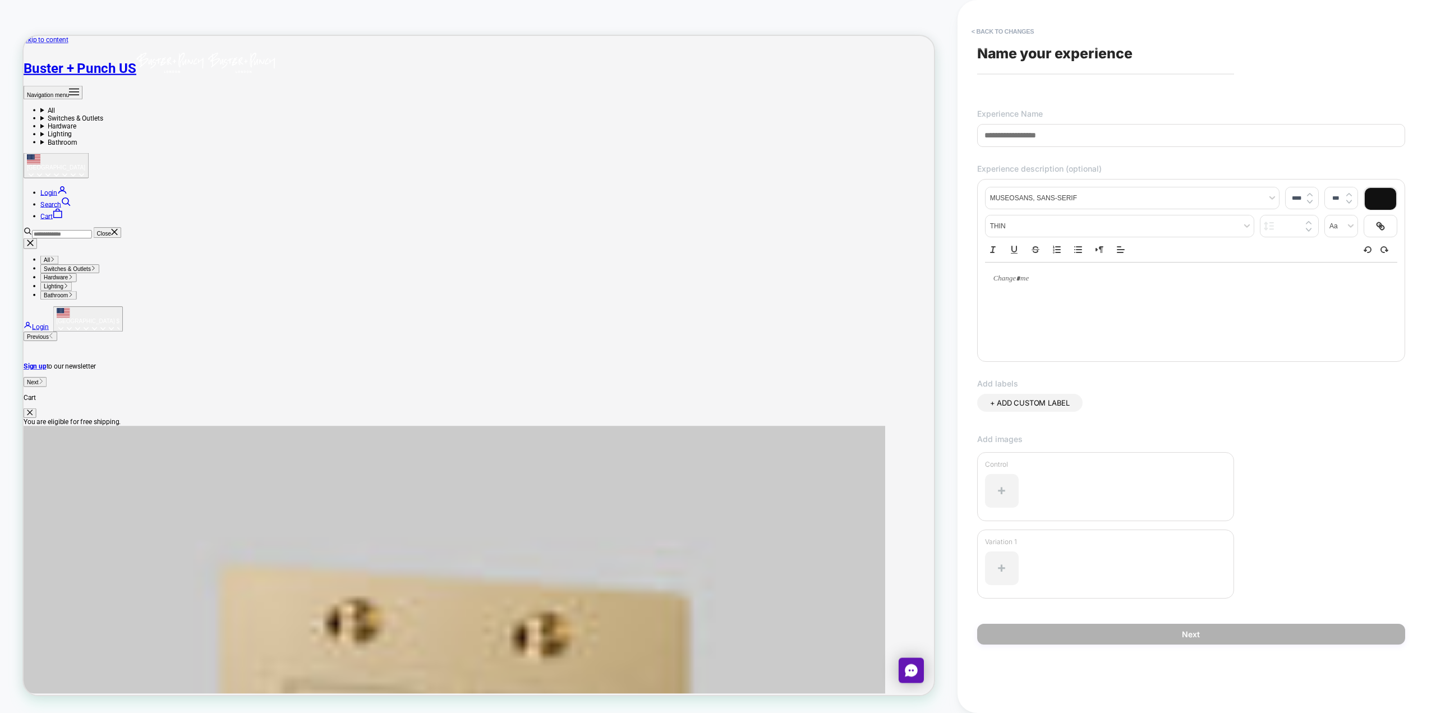
click at [716, 143] on input at bounding box center [1191, 135] width 428 height 23
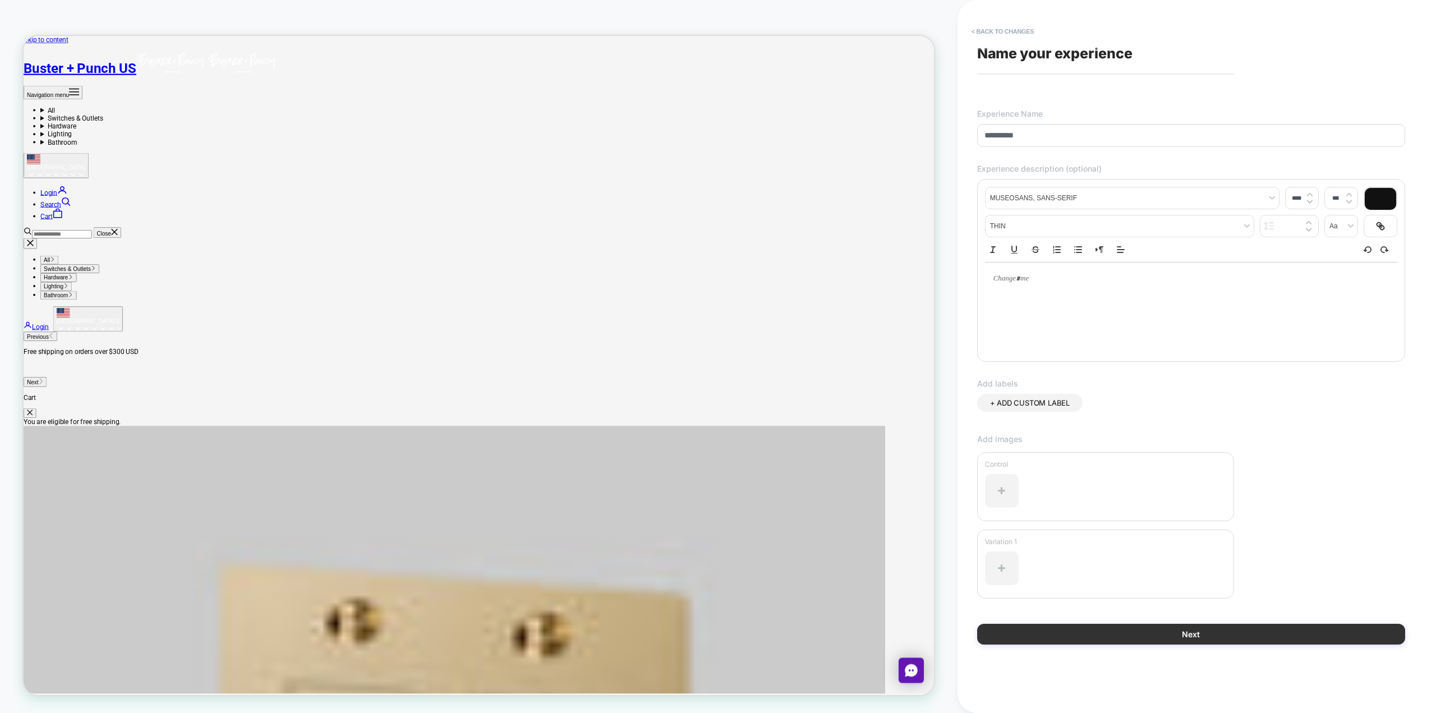
type input "**********"
click at [716, 631] on button "Next" at bounding box center [1191, 634] width 428 height 21
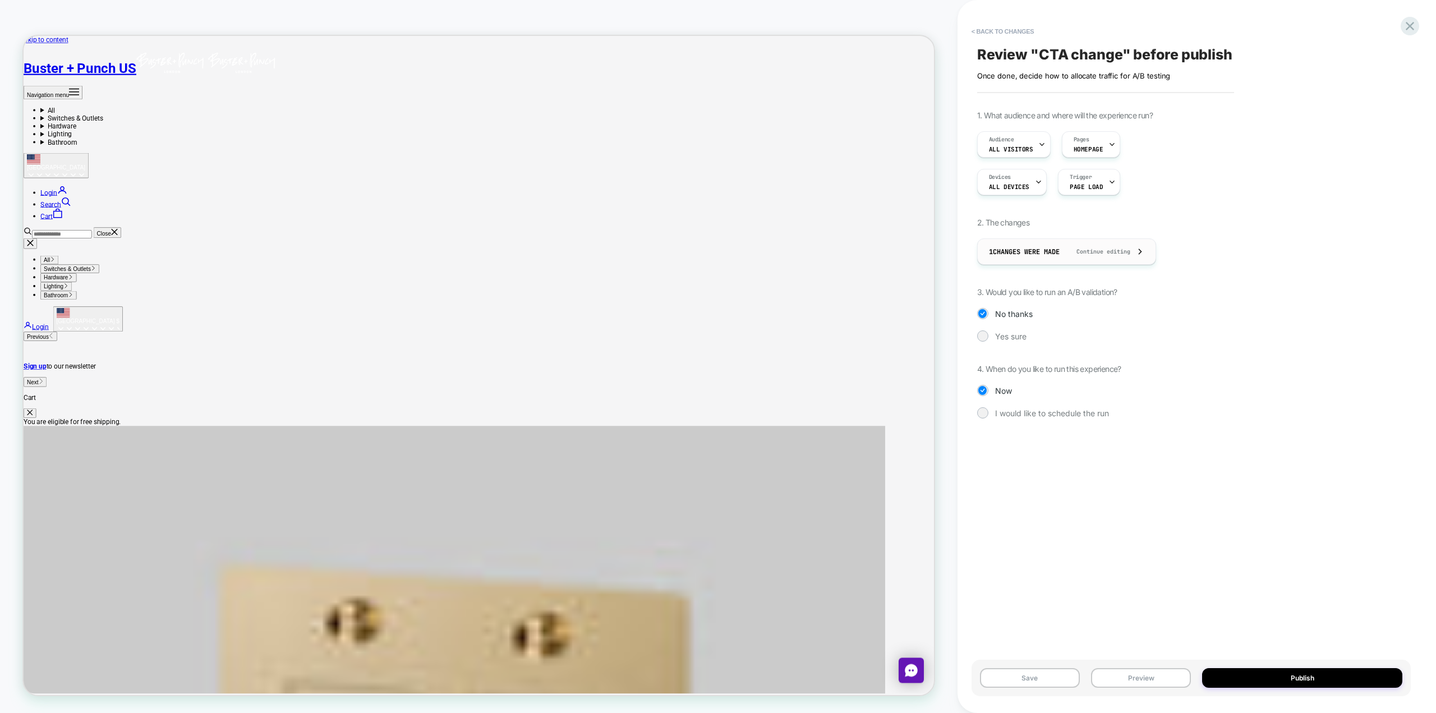
click at [716, 255] on div "1 Changes were made Continue editing" at bounding box center [1066, 251] width 155 height 25
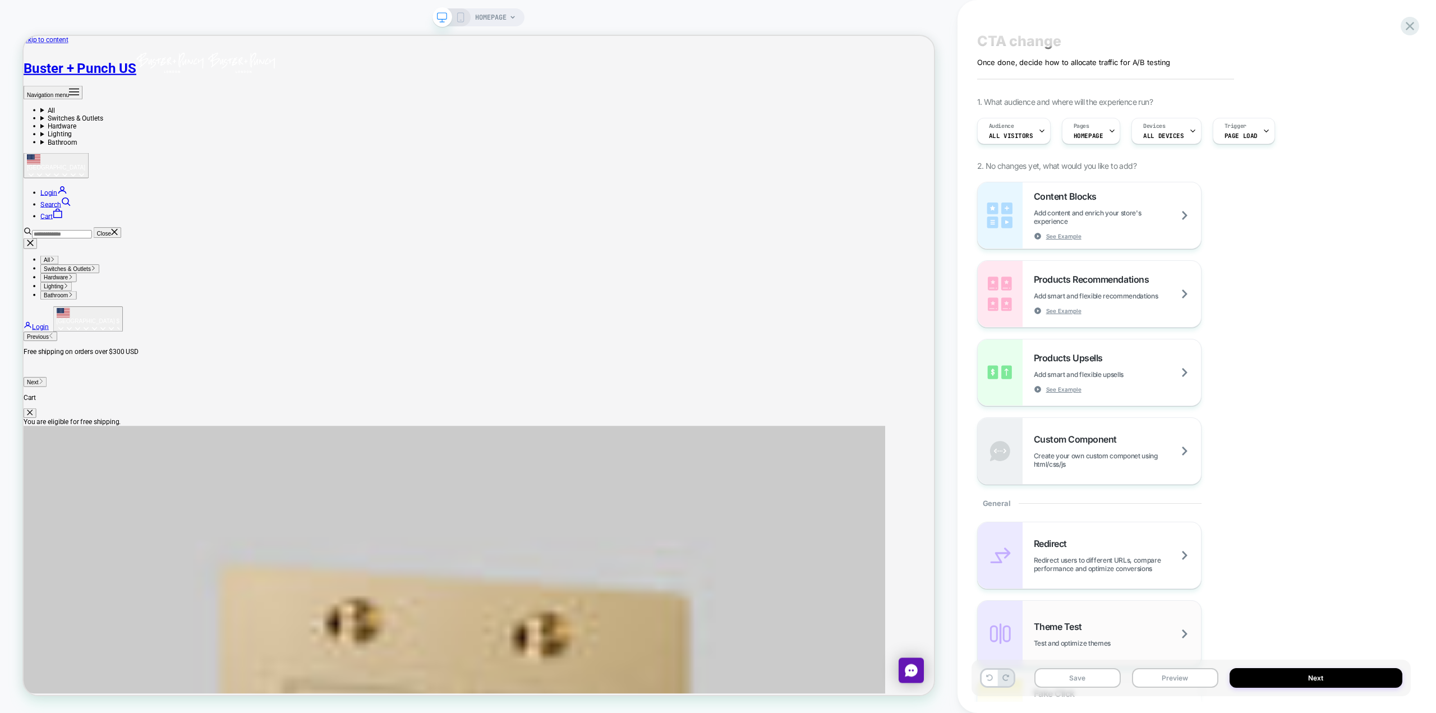
scroll to position [0, 0]
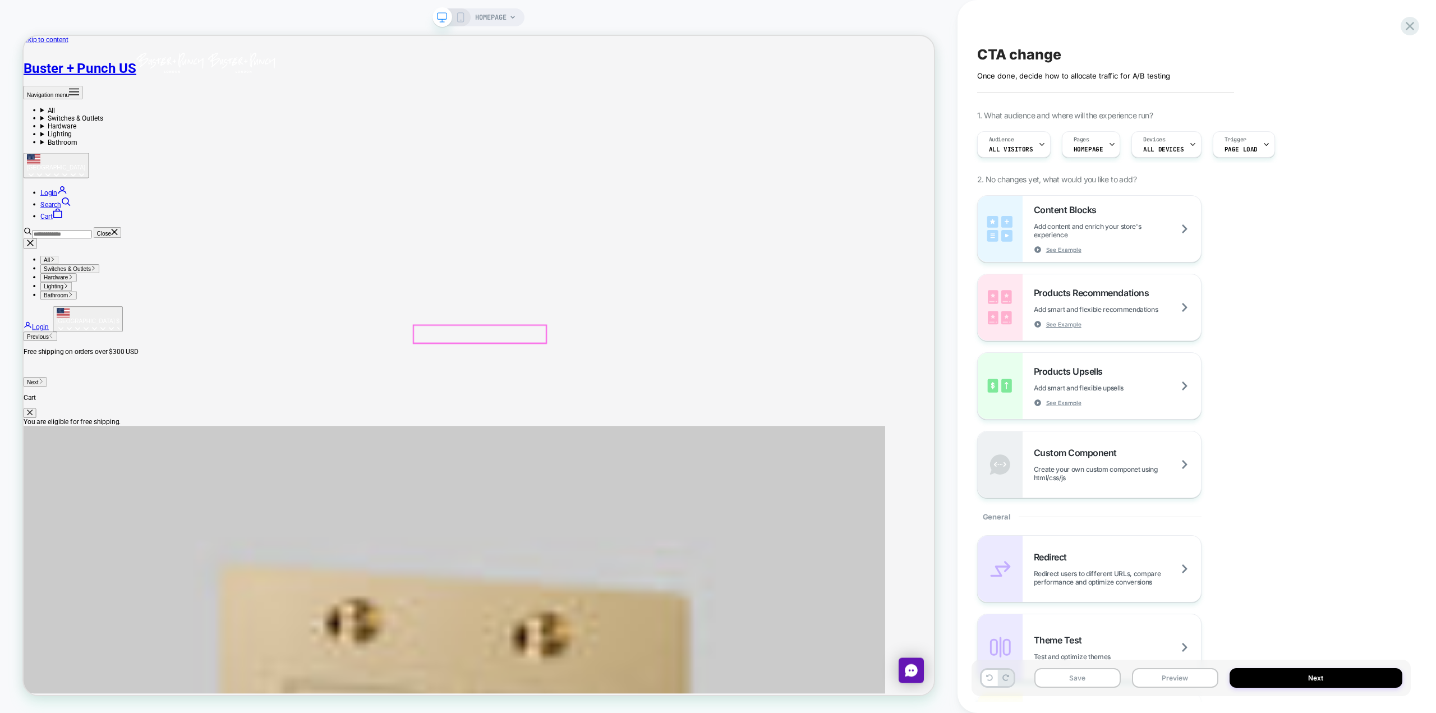
click at [716, 236] on span "Add content and enrich your store's experience" at bounding box center [1117, 230] width 167 height 17
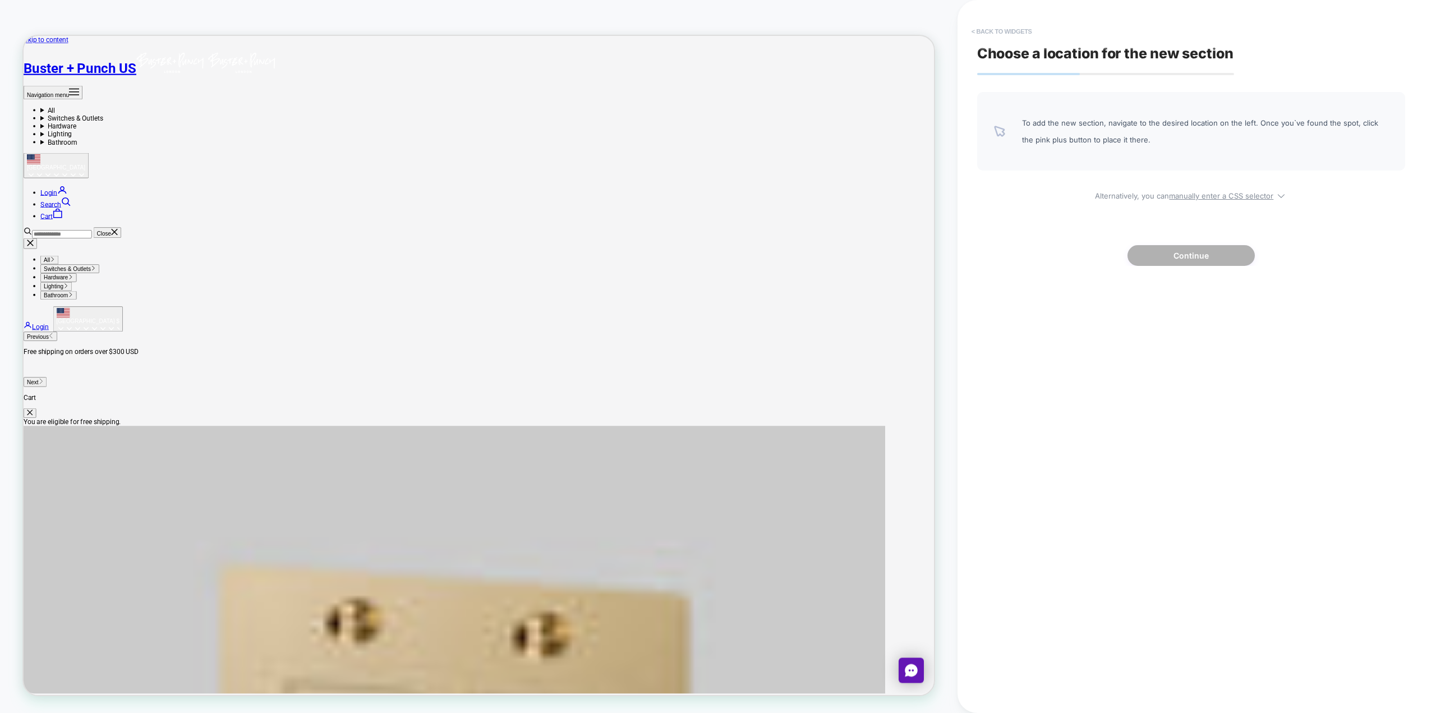
click at [716, 29] on button "< Back to widgets" at bounding box center [1002, 31] width 72 height 18
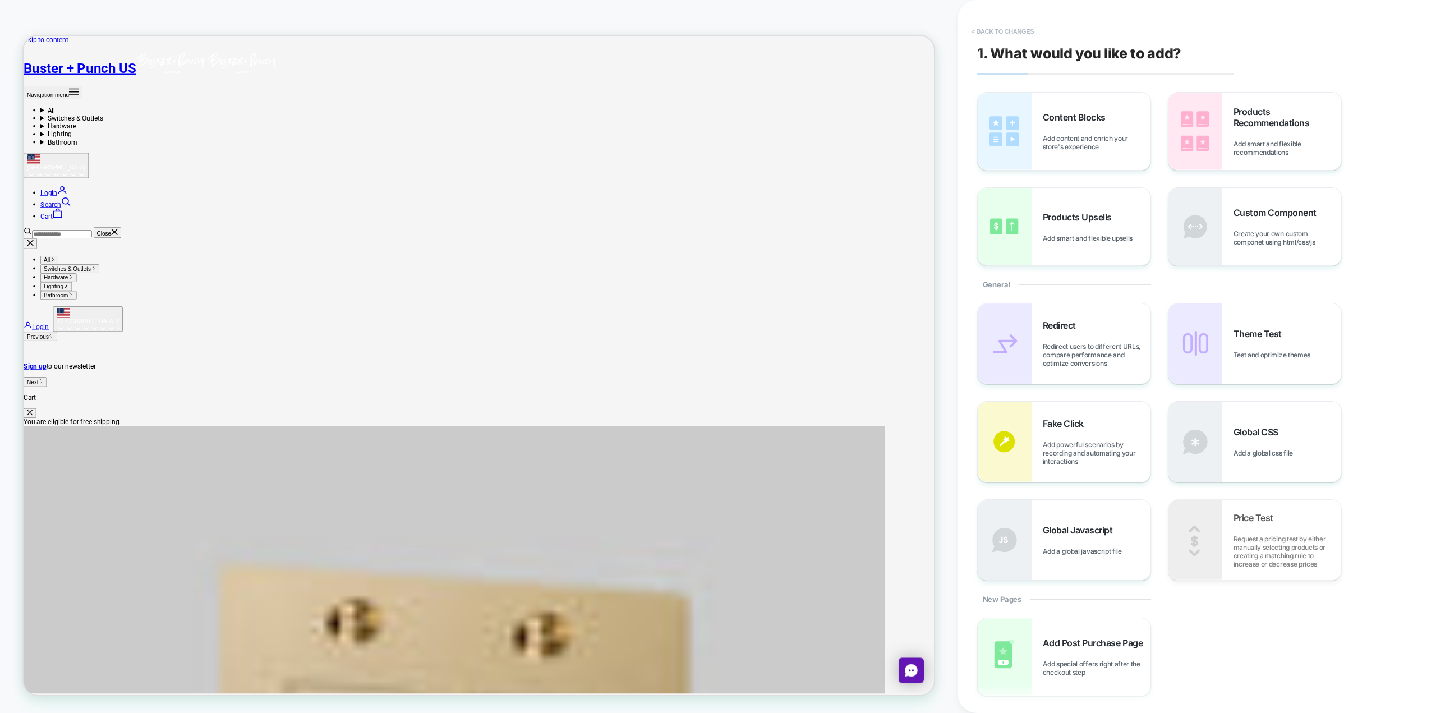
click at [716, 31] on button "< Back to changes" at bounding box center [1003, 31] width 74 height 18
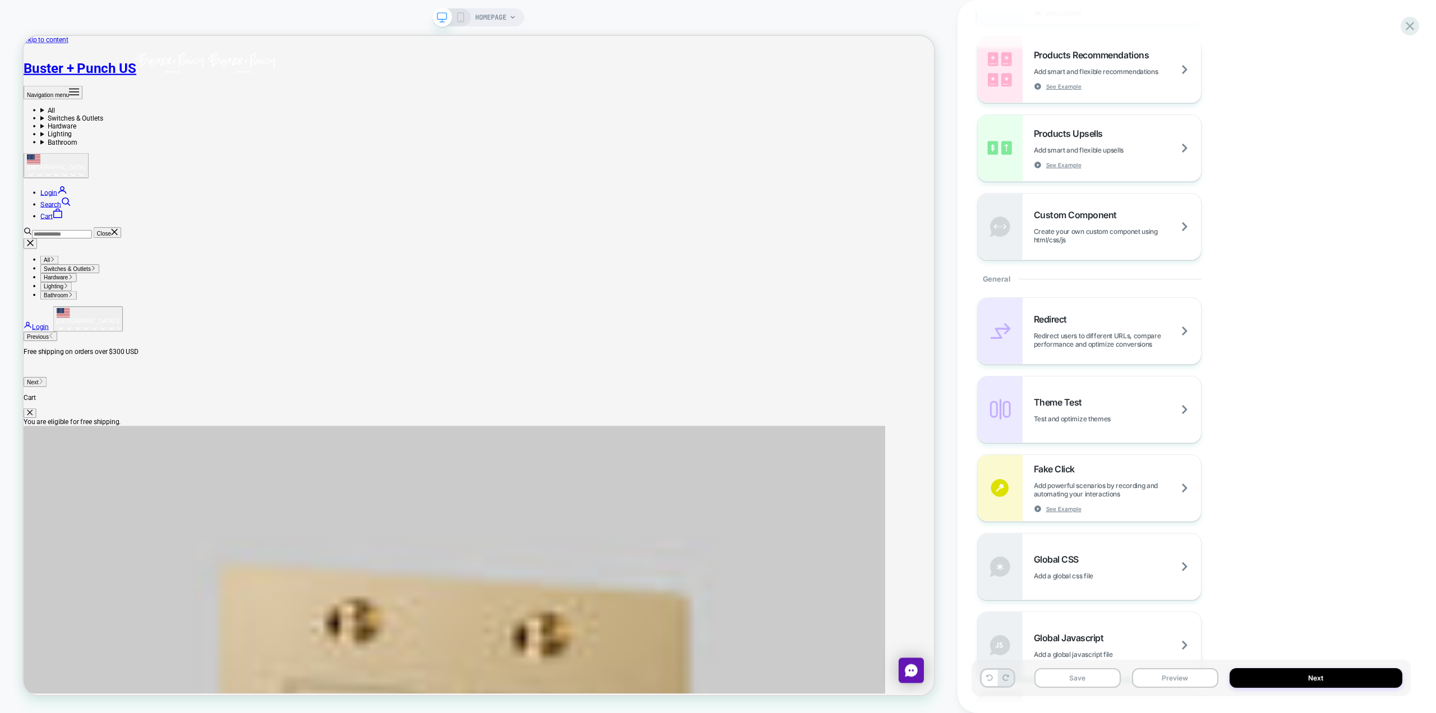
scroll to position [66, 0]
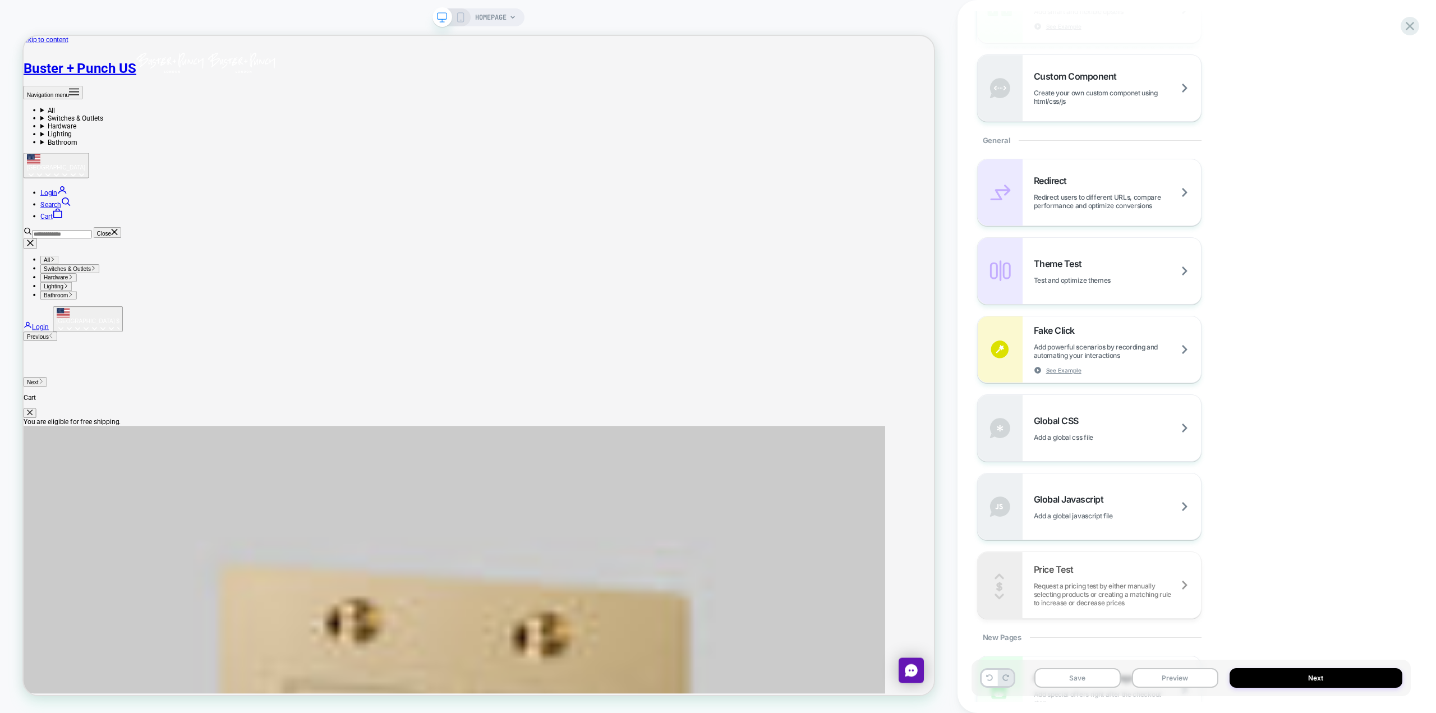
scroll to position [393, 0]
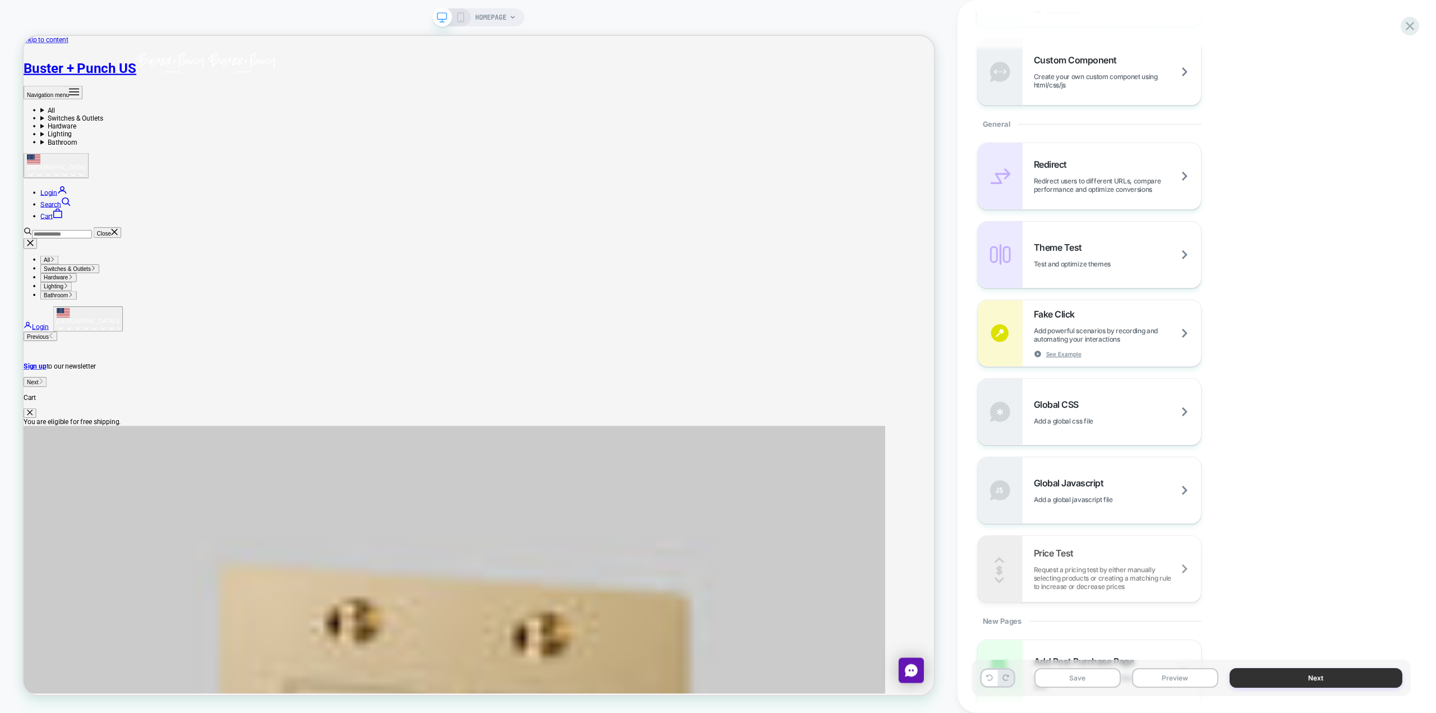
click at [716, 682] on button "Next" at bounding box center [1316, 678] width 173 height 20
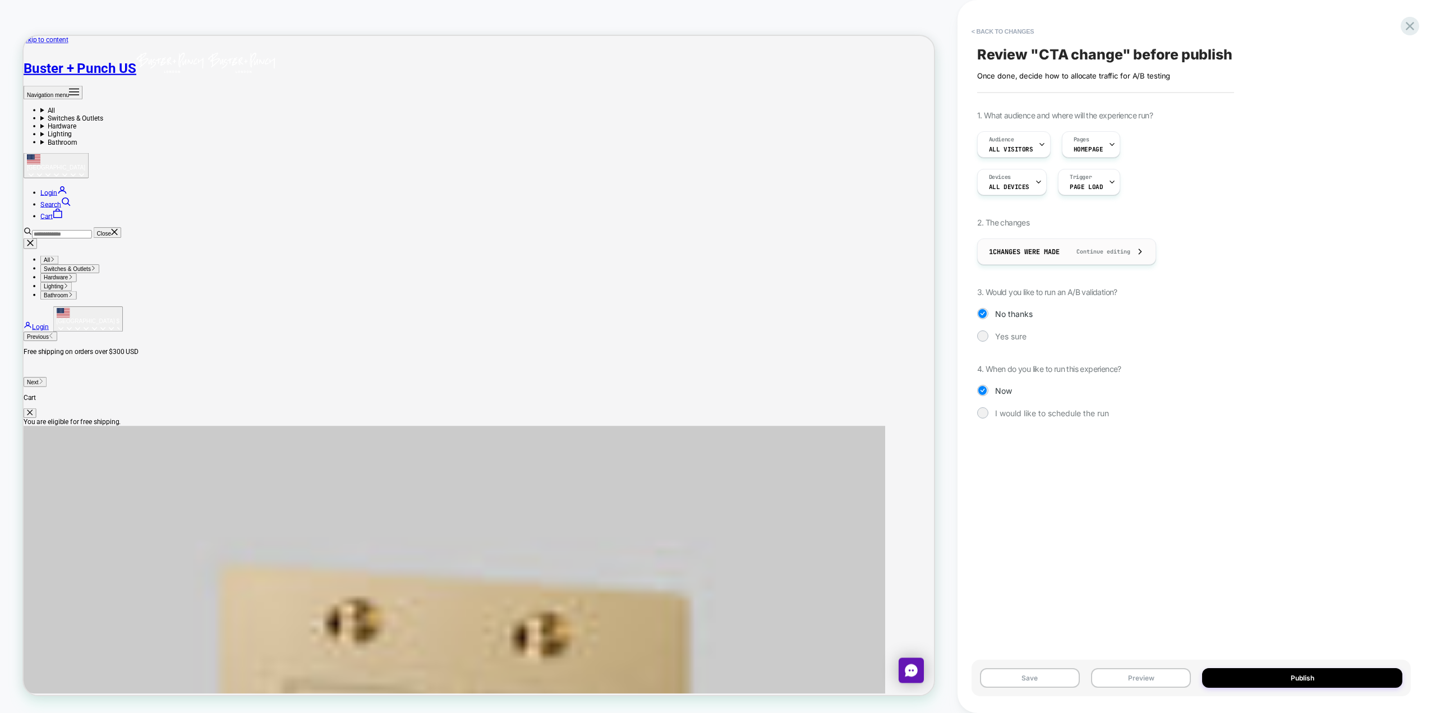
click at [716, 251] on icon at bounding box center [1140, 251] width 8 height 8
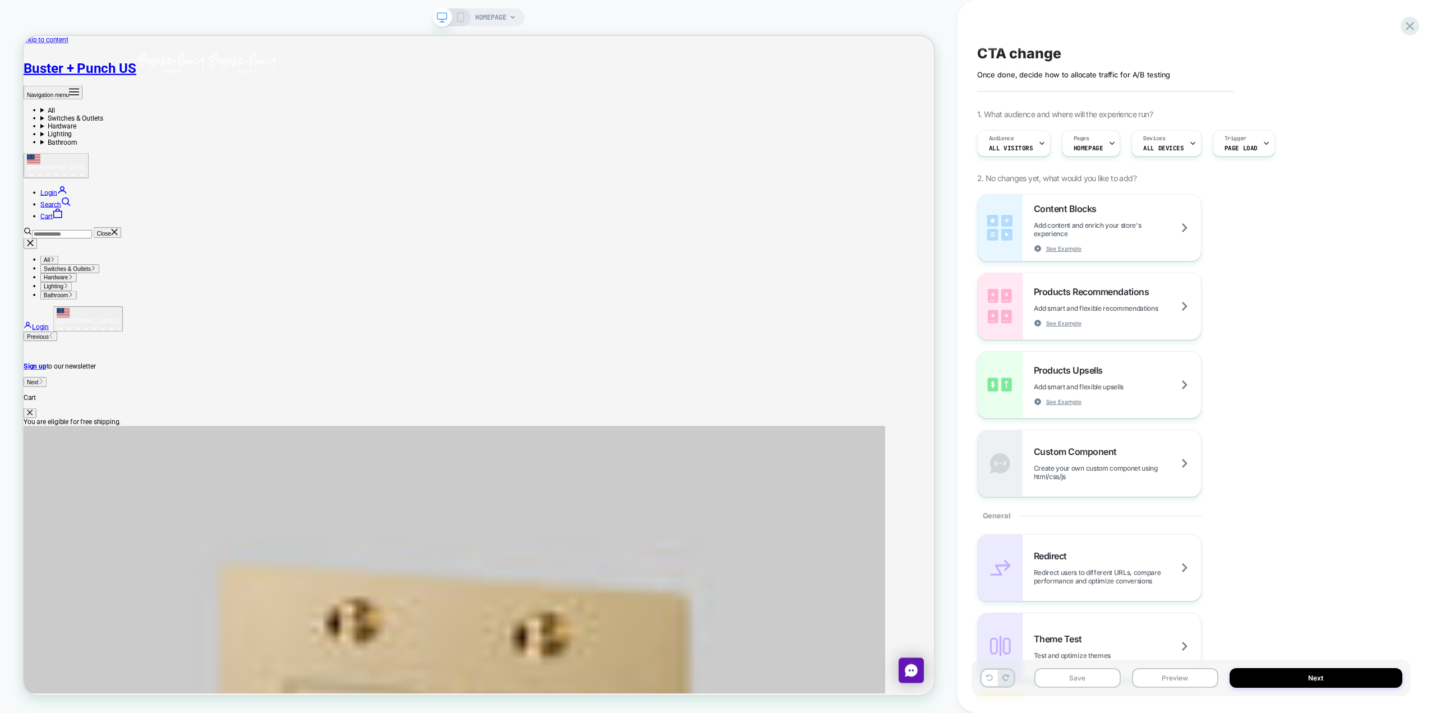
scroll to position [0, 0]
click at [716, 25] on icon at bounding box center [1410, 26] width 8 height 8
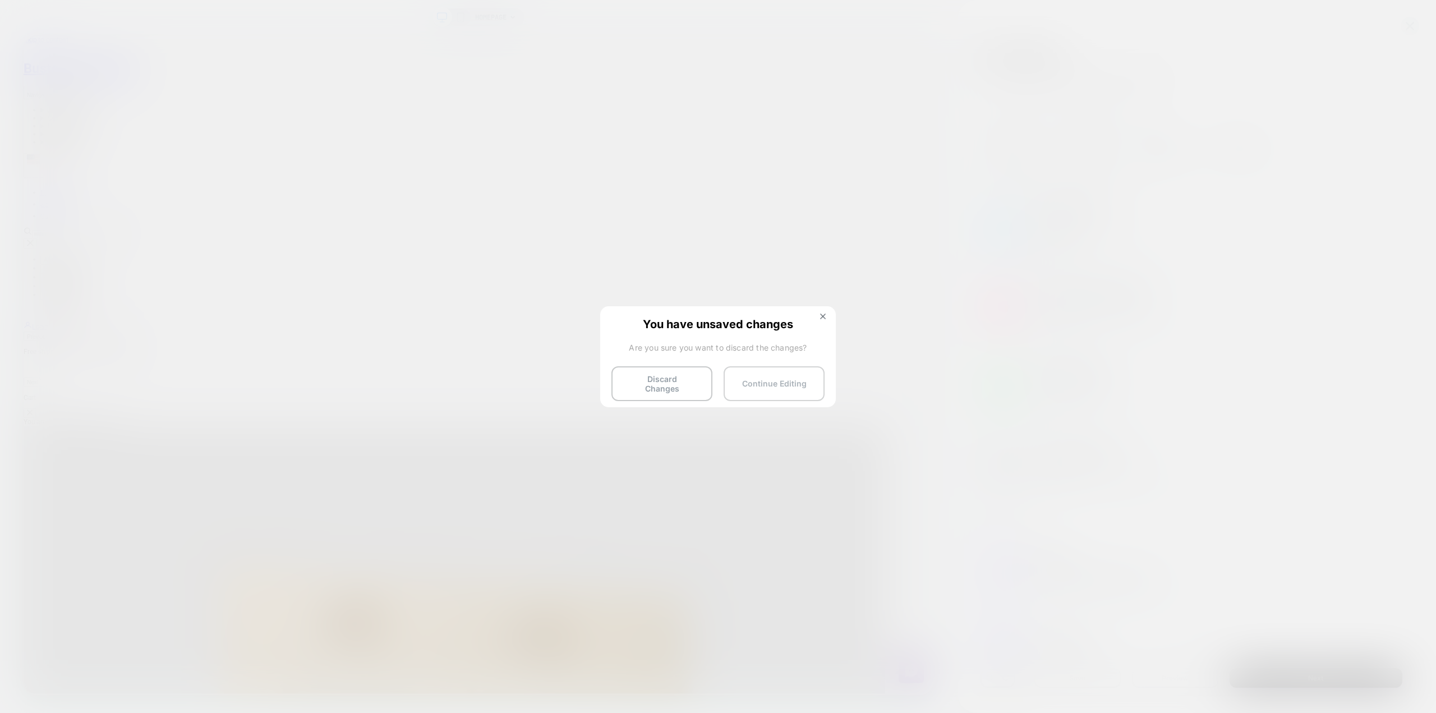
click at [716, 382] on button "Continue Editing" at bounding box center [774, 383] width 101 height 35
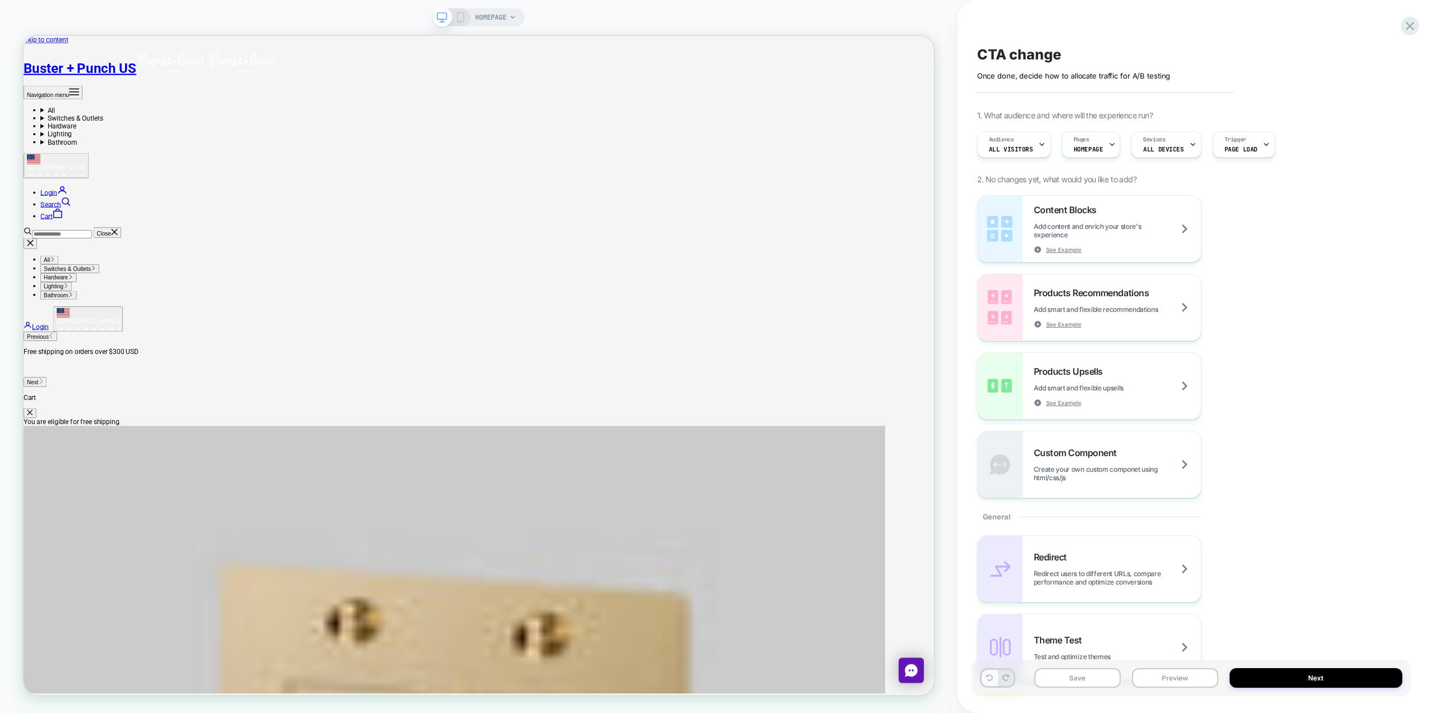
click at [716, 684] on button at bounding box center [990, 678] width 16 height 16
click at [716, 681] on icon at bounding box center [989, 677] width 7 height 7
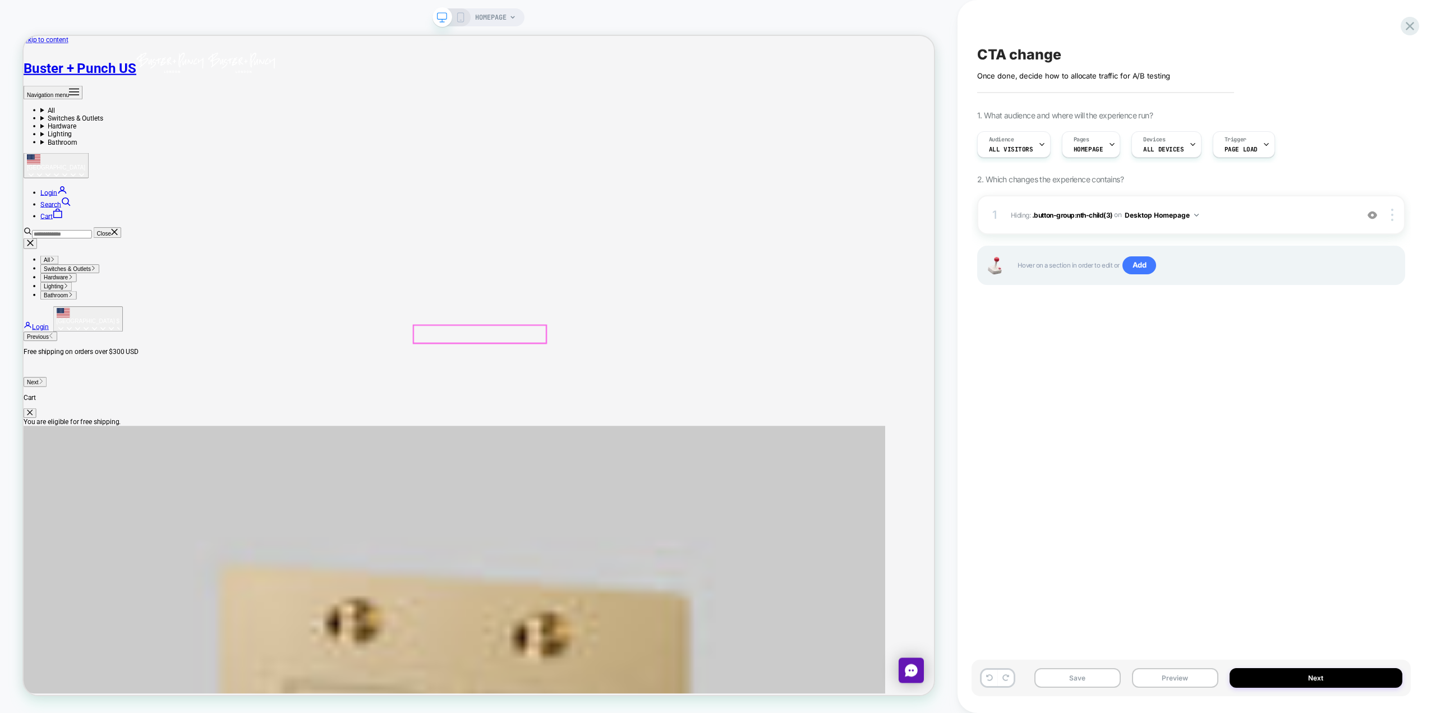
click at [706, 435] on div at bounding box center [632, 434] width 177 height 24
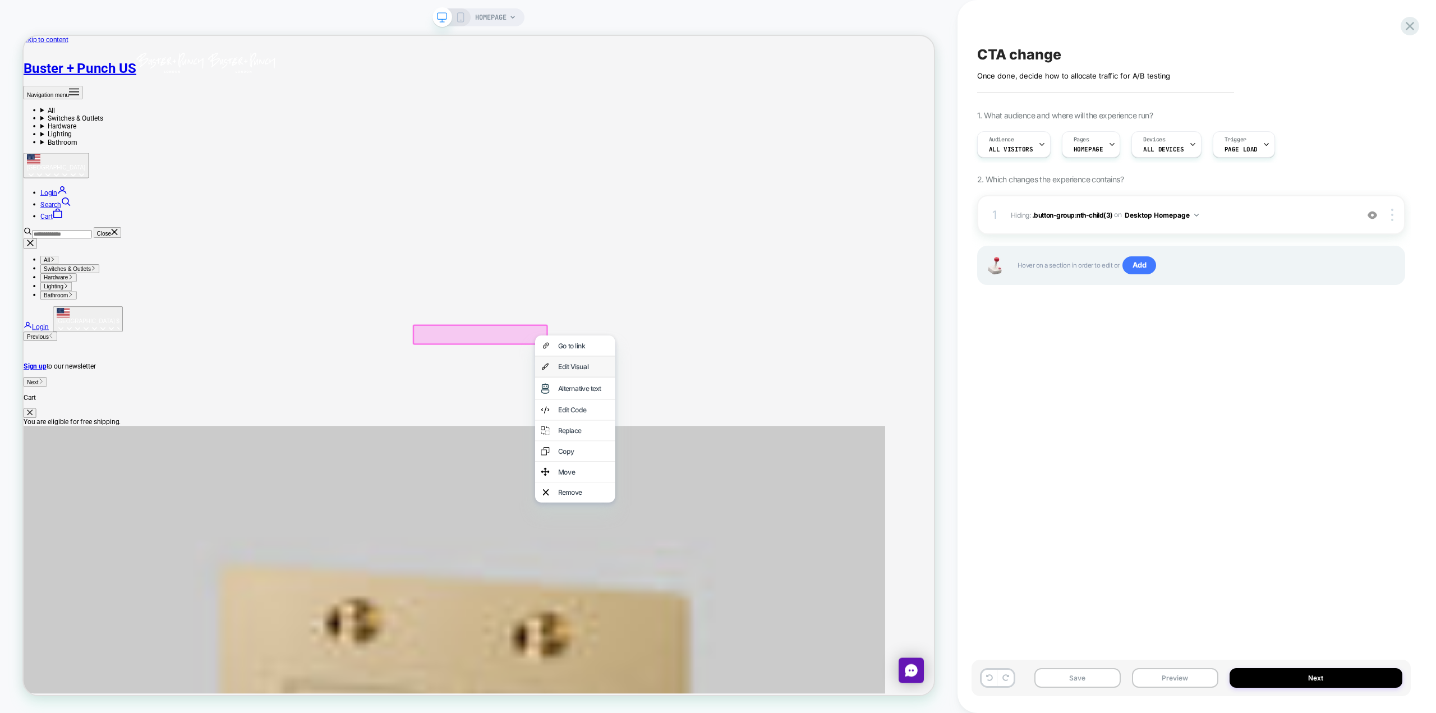
click at [716, 479] on div "Edit Visual" at bounding box center [770, 476] width 68 height 11
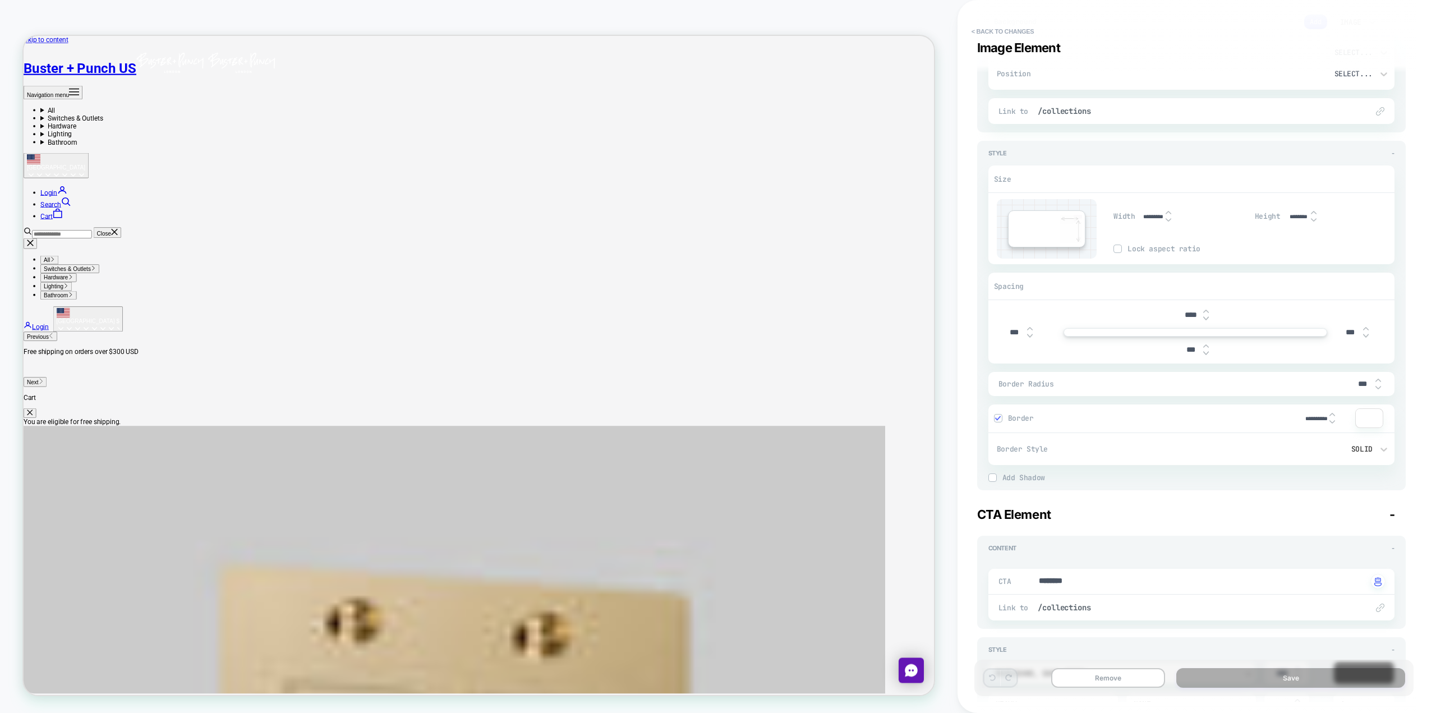
scroll to position [337, 0]
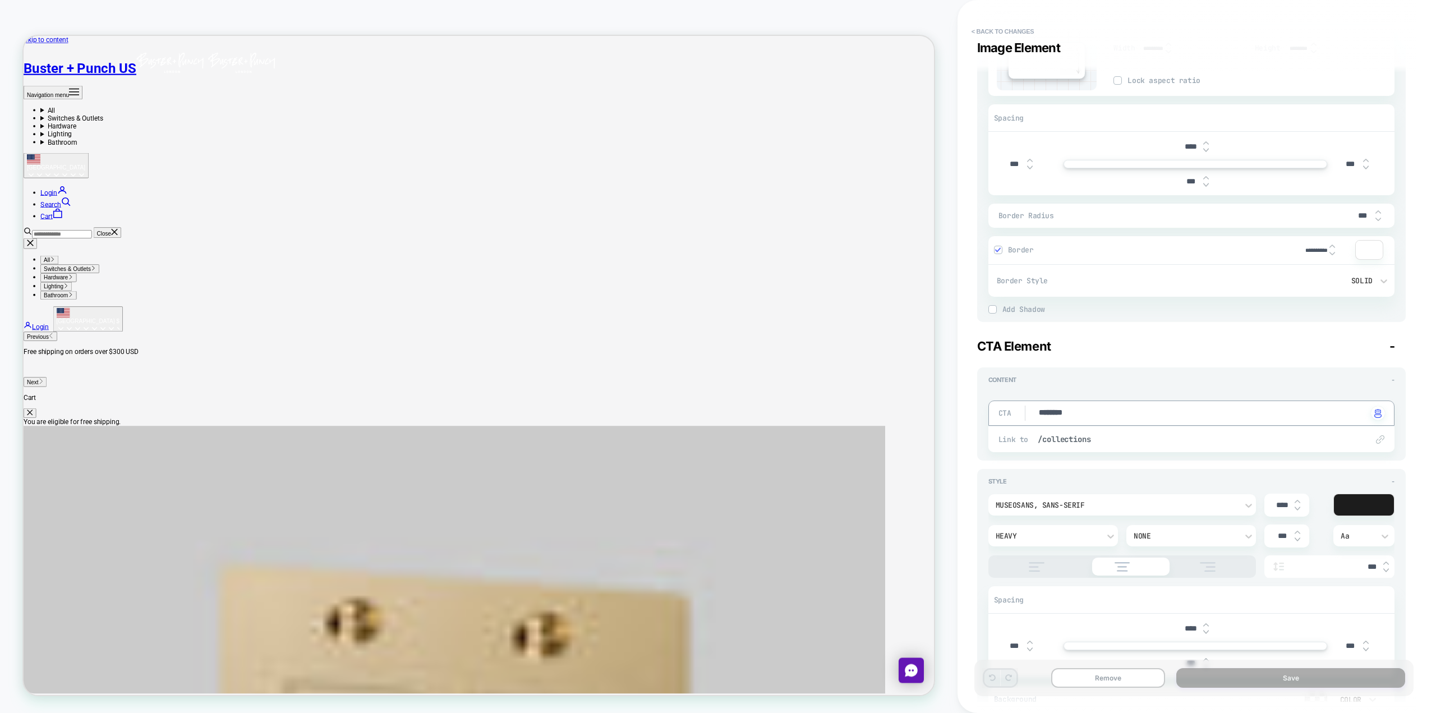
drag, startPoint x: 1082, startPoint y: 408, endPoint x: 1039, endPoint y: 409, distance: 43.2
type textarea "*"
type textarea "**"
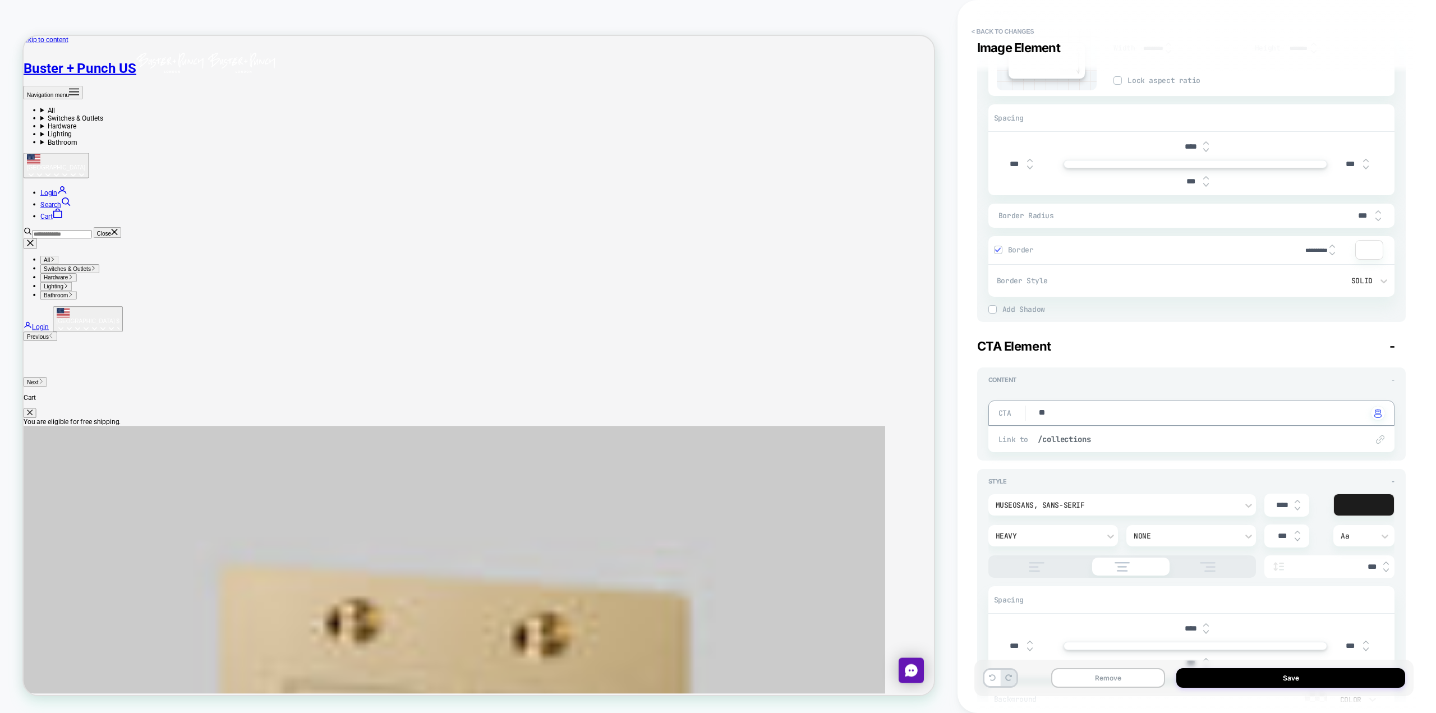
type textarea "*"
type textarea "***"
type textarea "*"
type textarea "****"
type textarea "*"
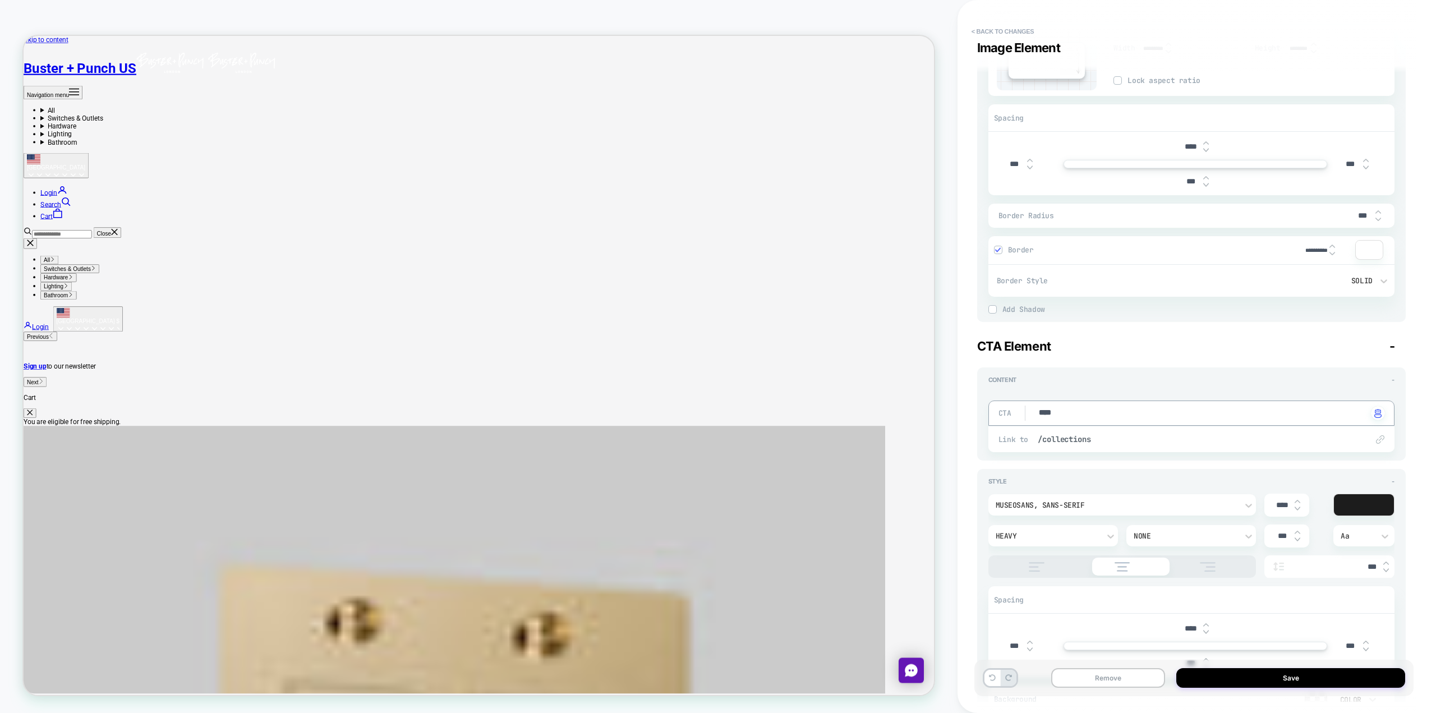
type textarea "****"
type textarea "*"
type textarea "******"
type textarea "*"
type textarea "*******"
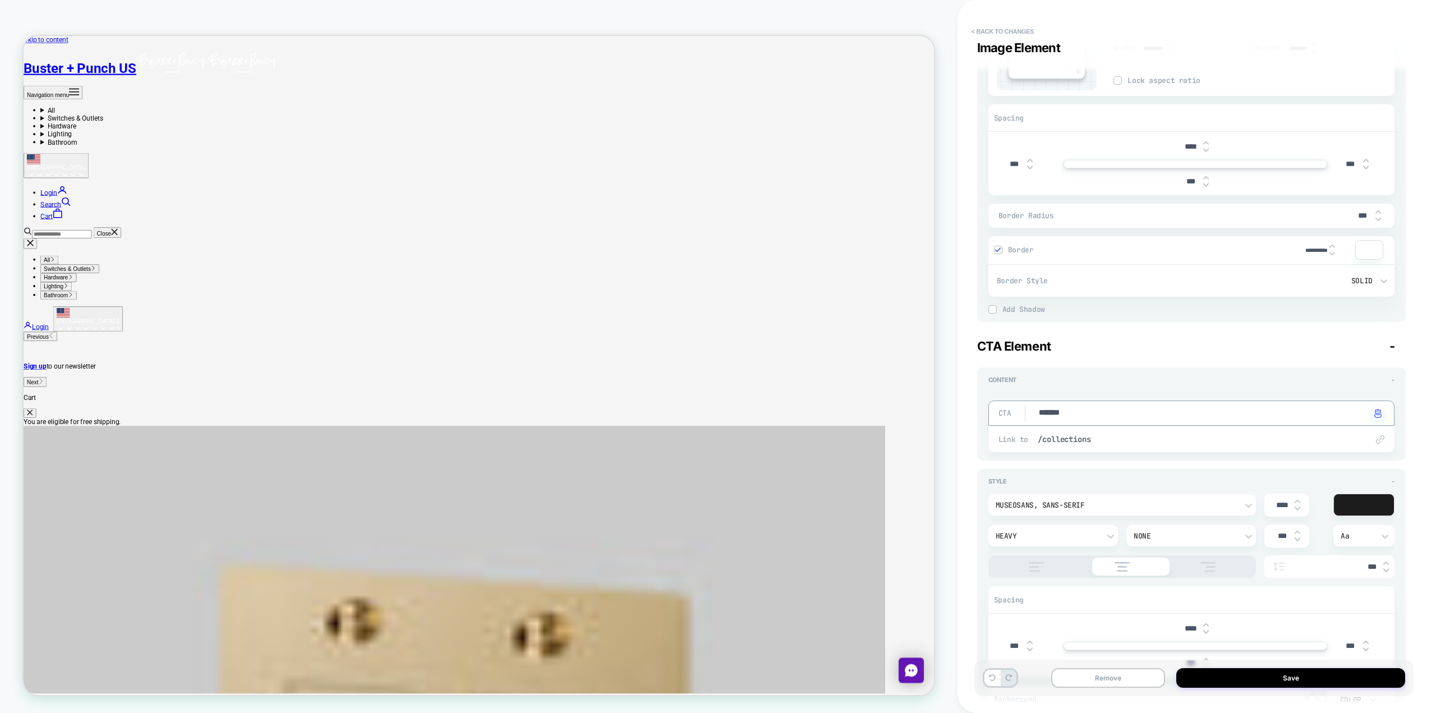
type textarea "*"
type textarea "********"
type textarea "*"
type textarea "********"
type textarea "*"
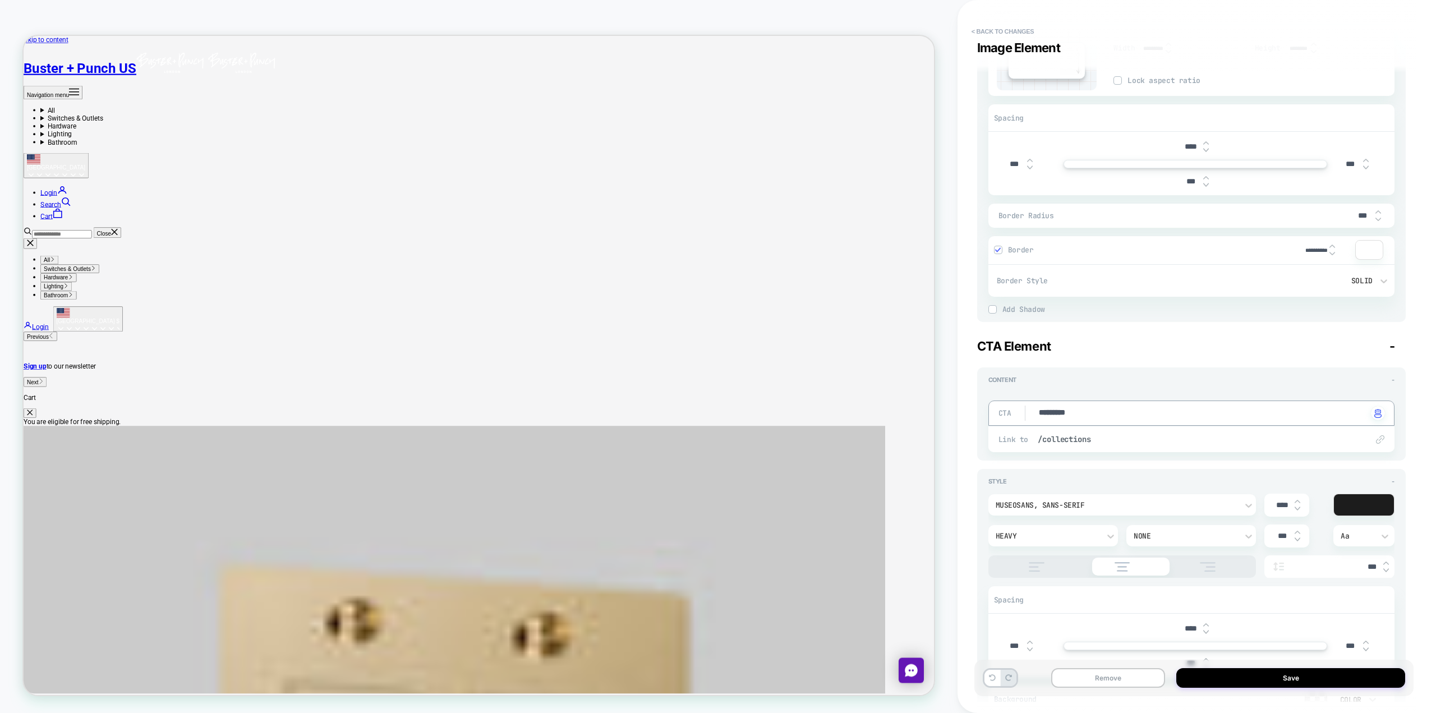
type textarea "**********"
type textarea "*"
type textarea "**********"
type textarea "*"
type textarea "**********"
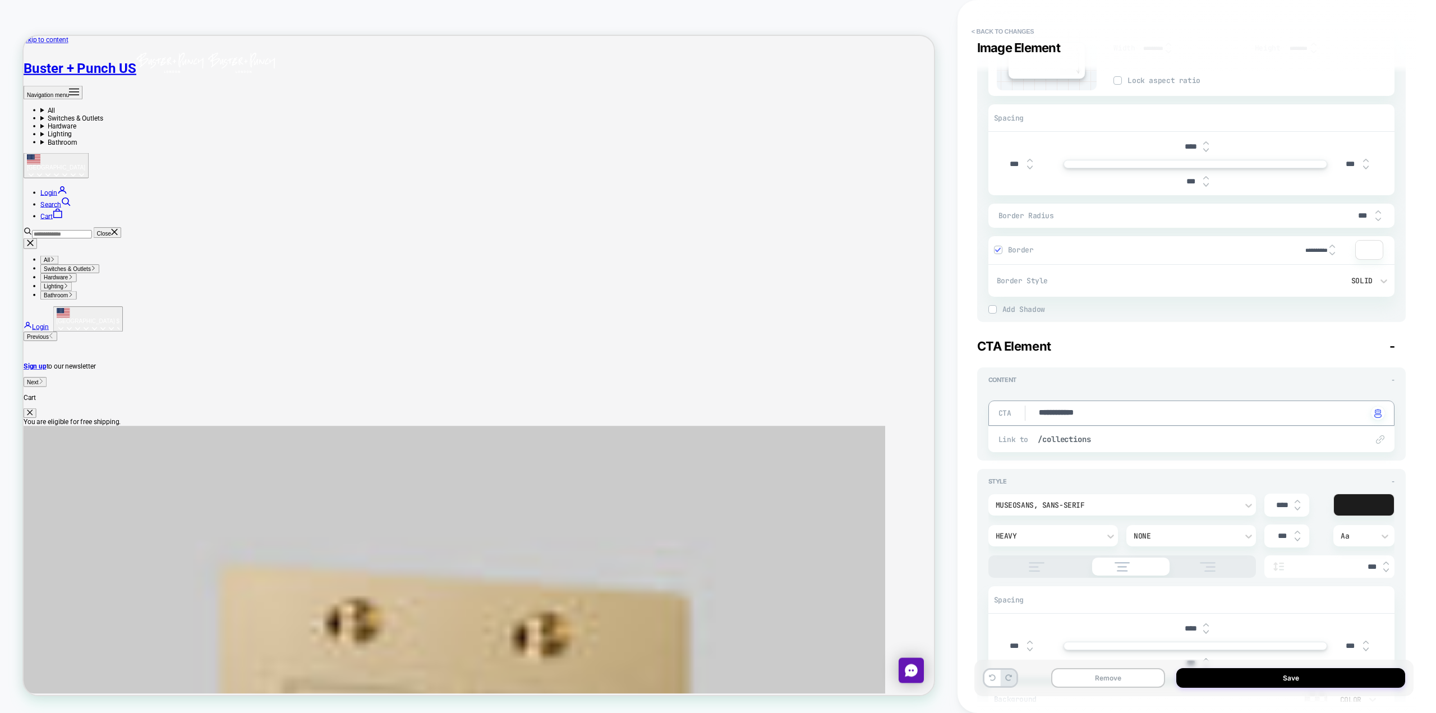
type textarea "*"
type textarea "**********"
type textarea "*"
type textarea "**********"
type textarea "*"
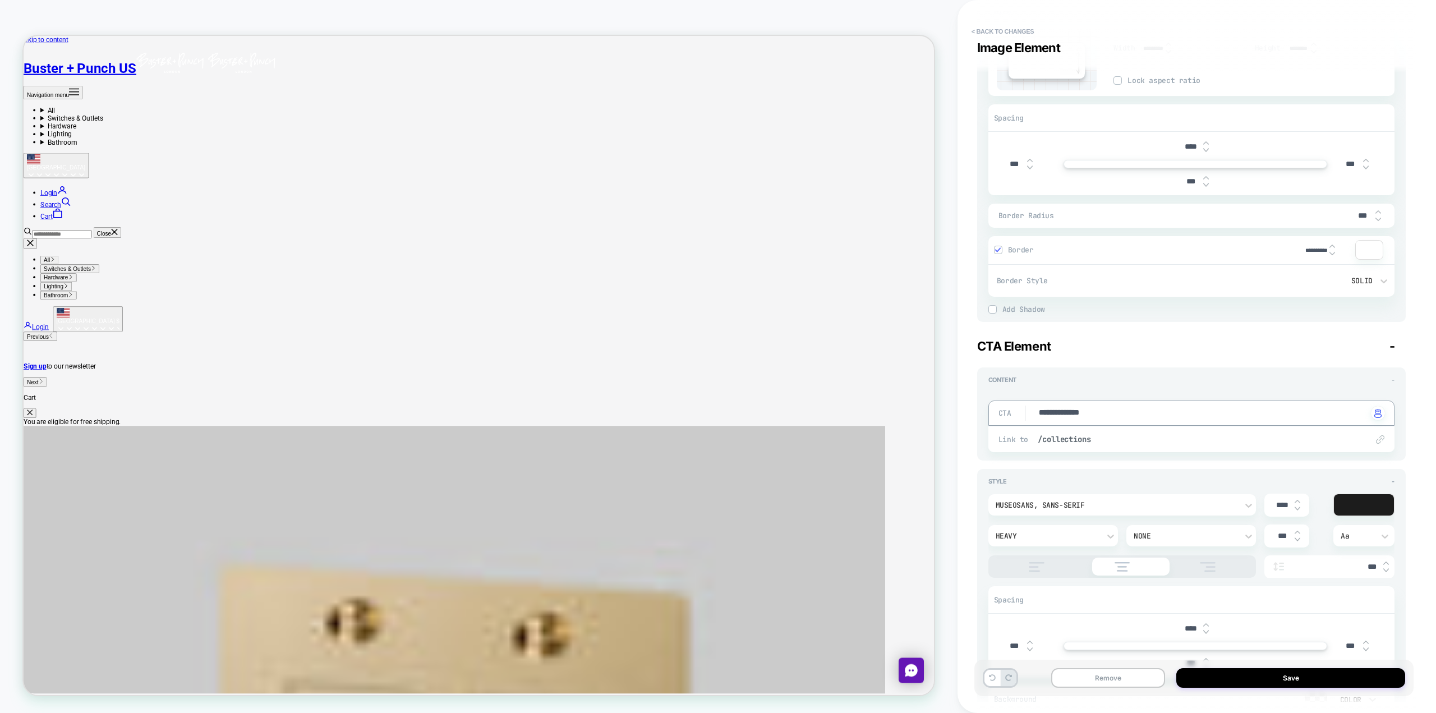
type textarea "**********"
type textarea "*"
type textarea "**********"
type textarea "*"
type textarea "**********"
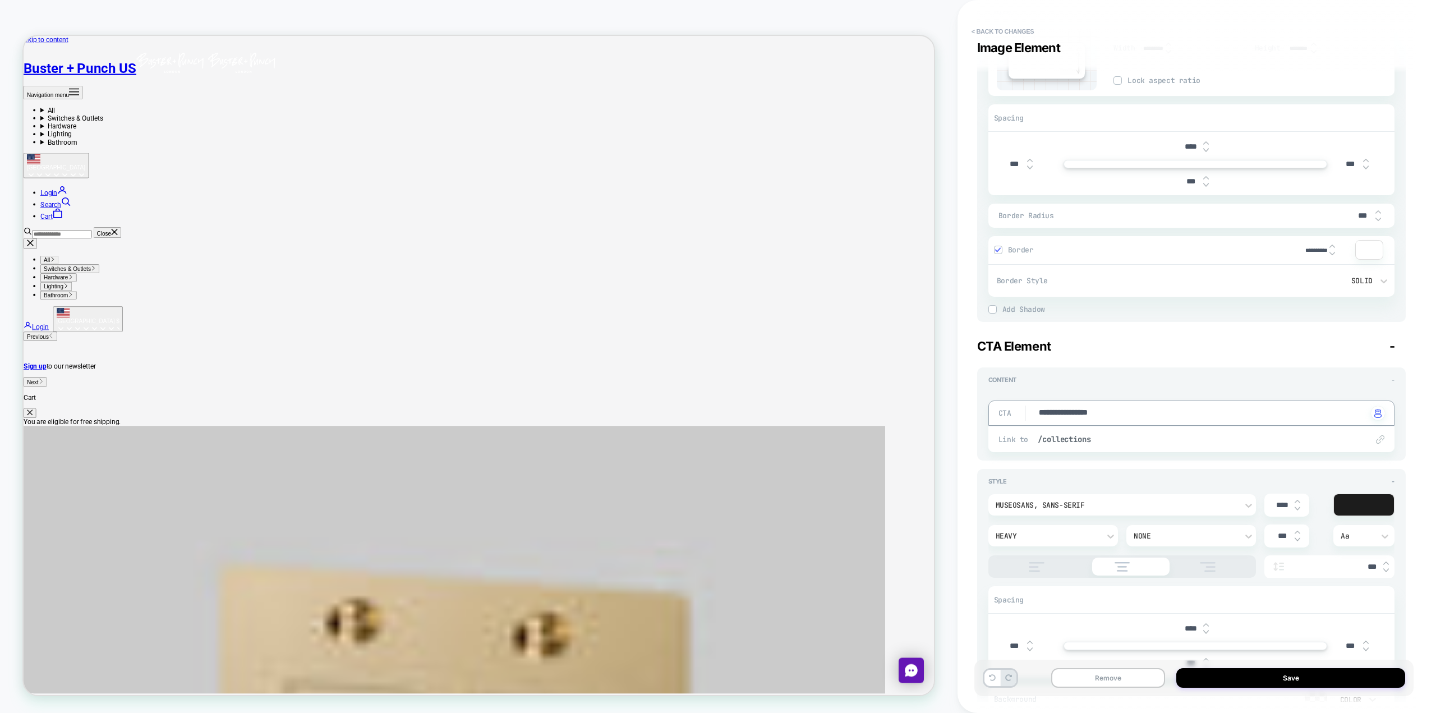
type textarea "*"
type textarea "**********"
type textarea "*"
type textarea "**********"
type textarea "*"
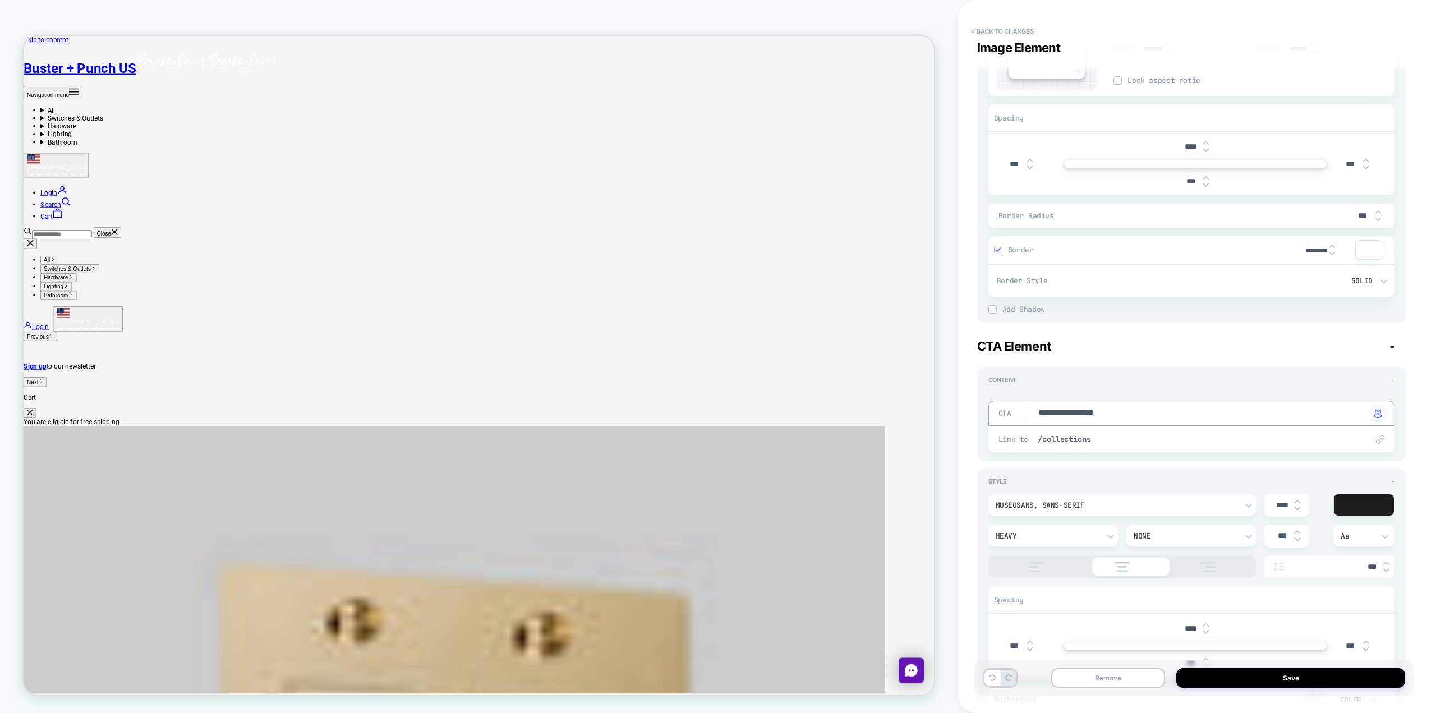
type textarea "**********"
click at [716, 411] on textarea "**********" at bounding box center [1203, 413] width 330 height 12
type textarea "*"
type textarea "**********"
type textarea "*"
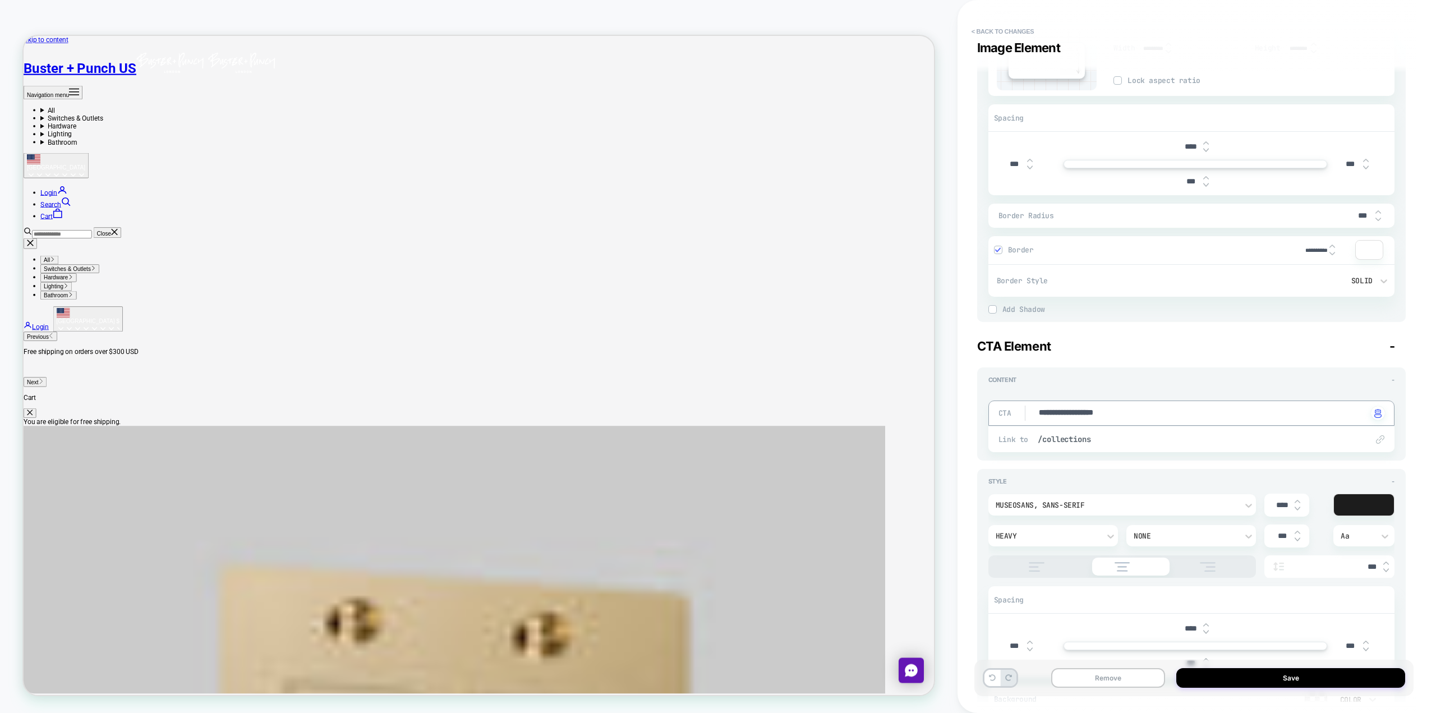
type textarea "**********"
type textarea "*"
click at [716, 413] on textarea "**********" at bounding box center [1203, 413] width 330 height 12
type textarea "**********"
type textarea "*"
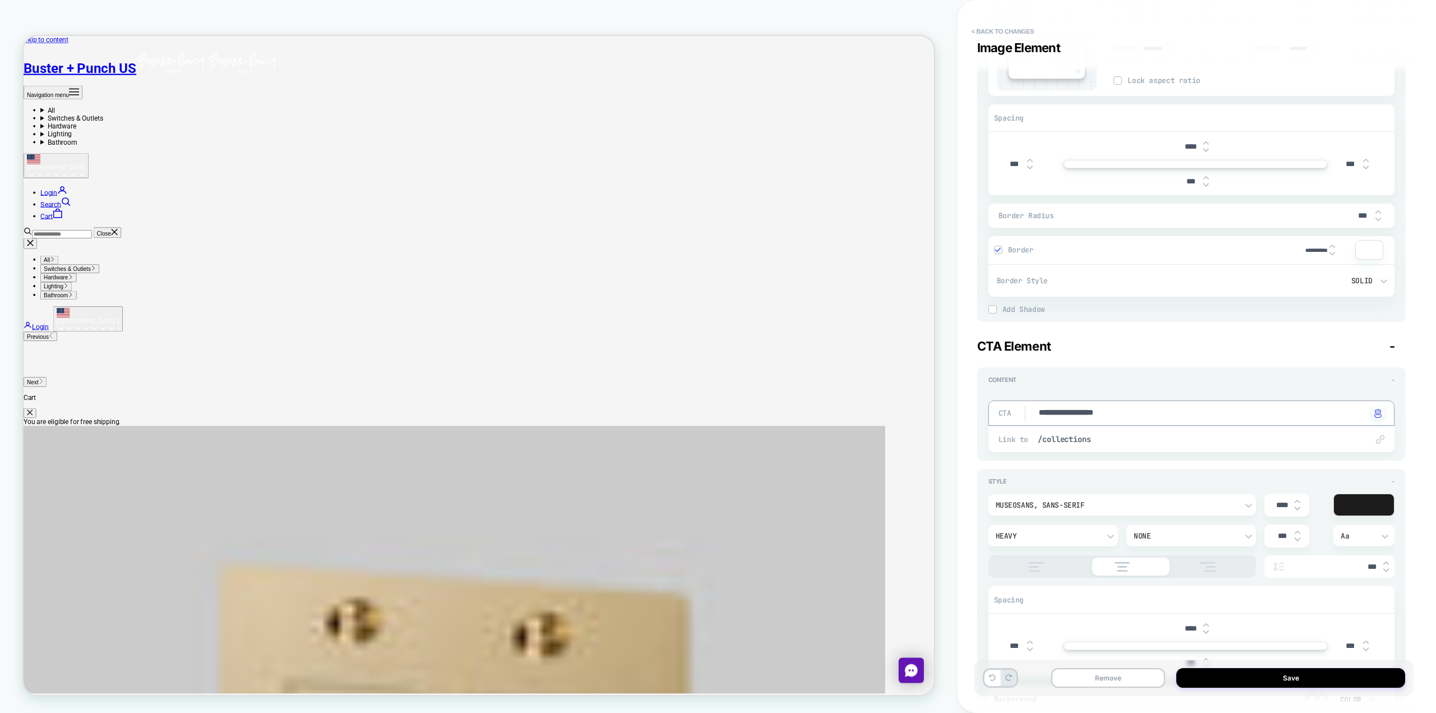
type textarea "**********"
type textarea "*"
type textarea "**********"
type textarea "*"
type textarea "**********"
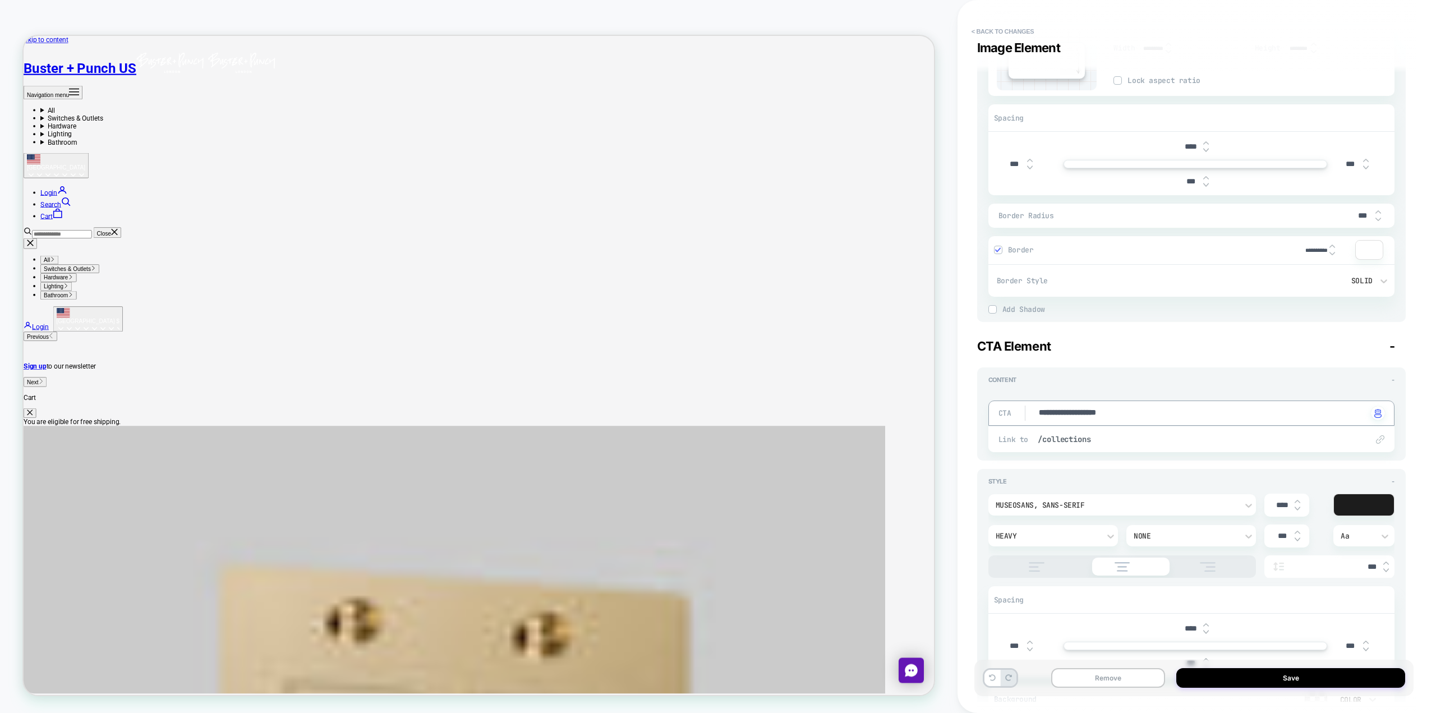
type textarea "*"
type textarea "**********"
click at [716, 678] on button "Save" at bounding box center [1290, 678] width 229 height 20
type textarea "*"
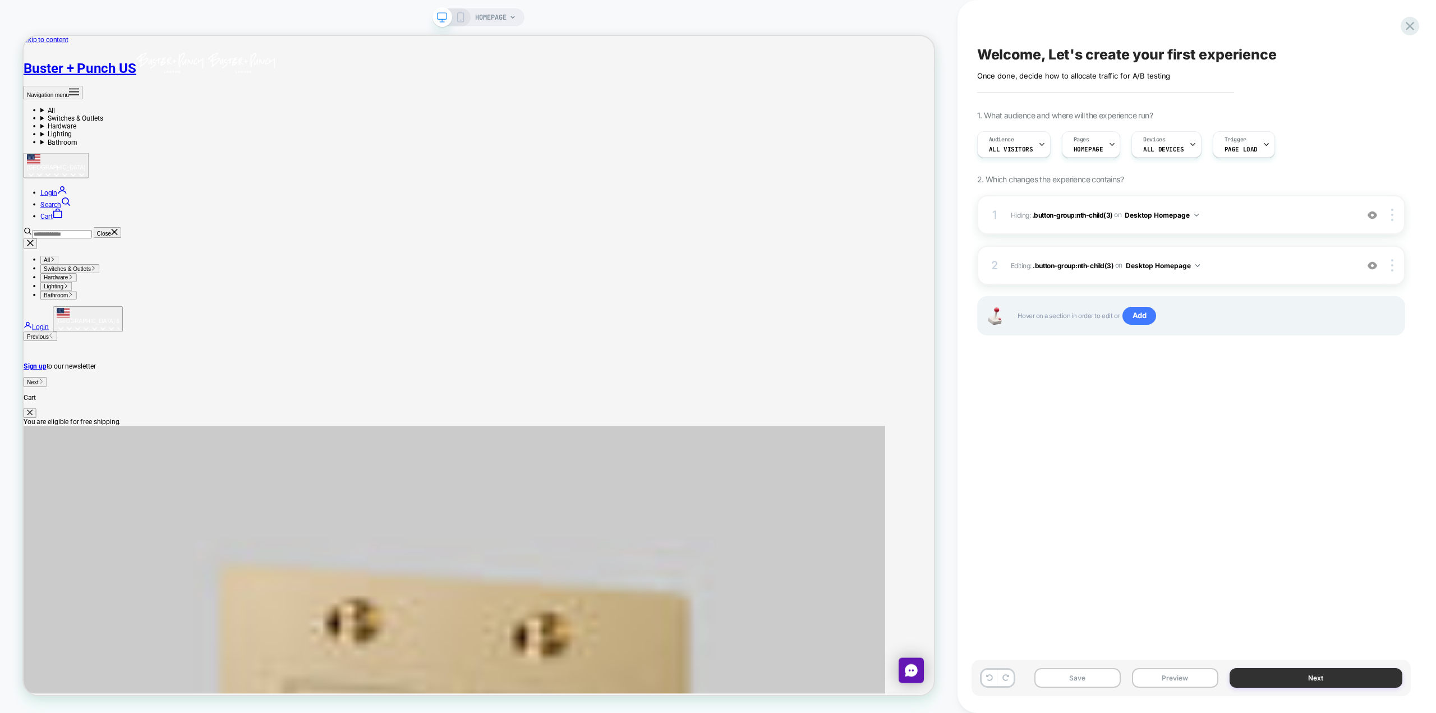
click at [716, 675] on button "Next" at bounding box center [1316, 678] width 173 height 20
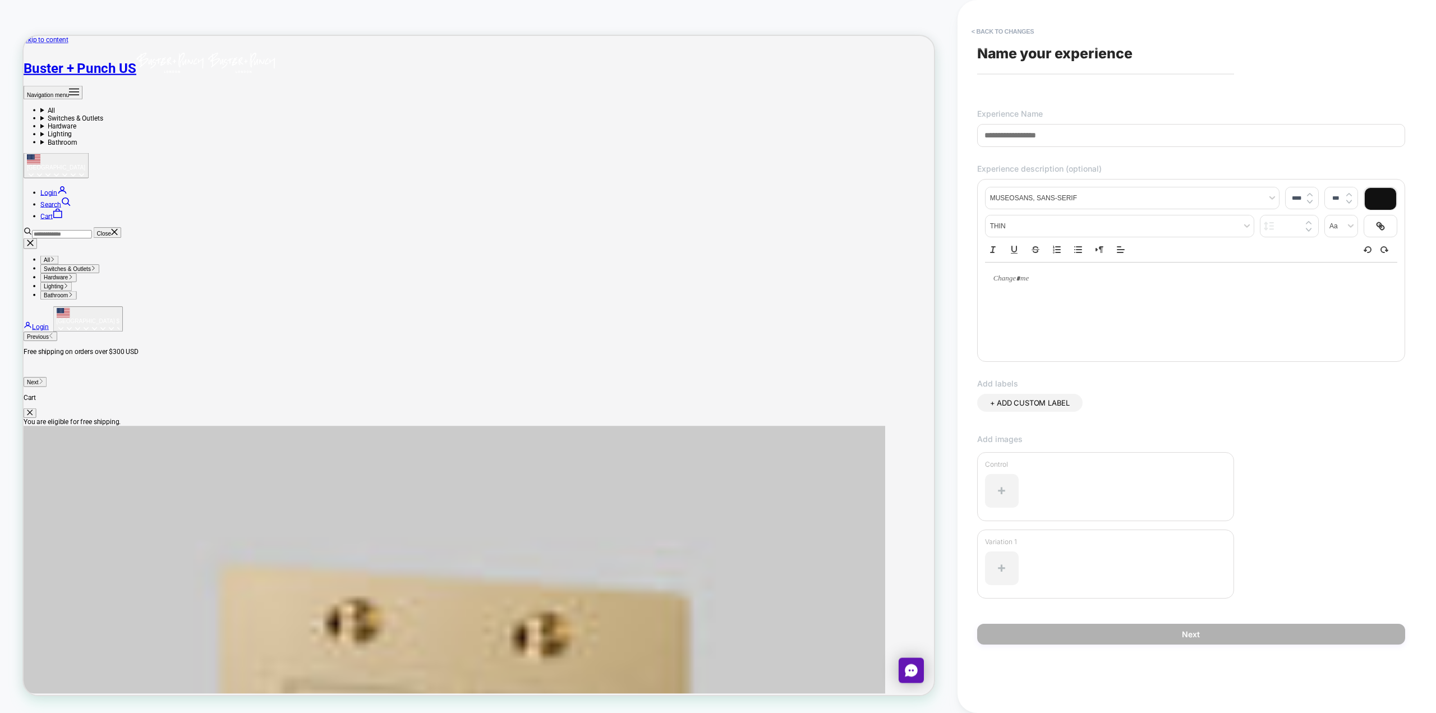
click at [716, 134] on input at bounding box center [1191, 135] width 428 height 23
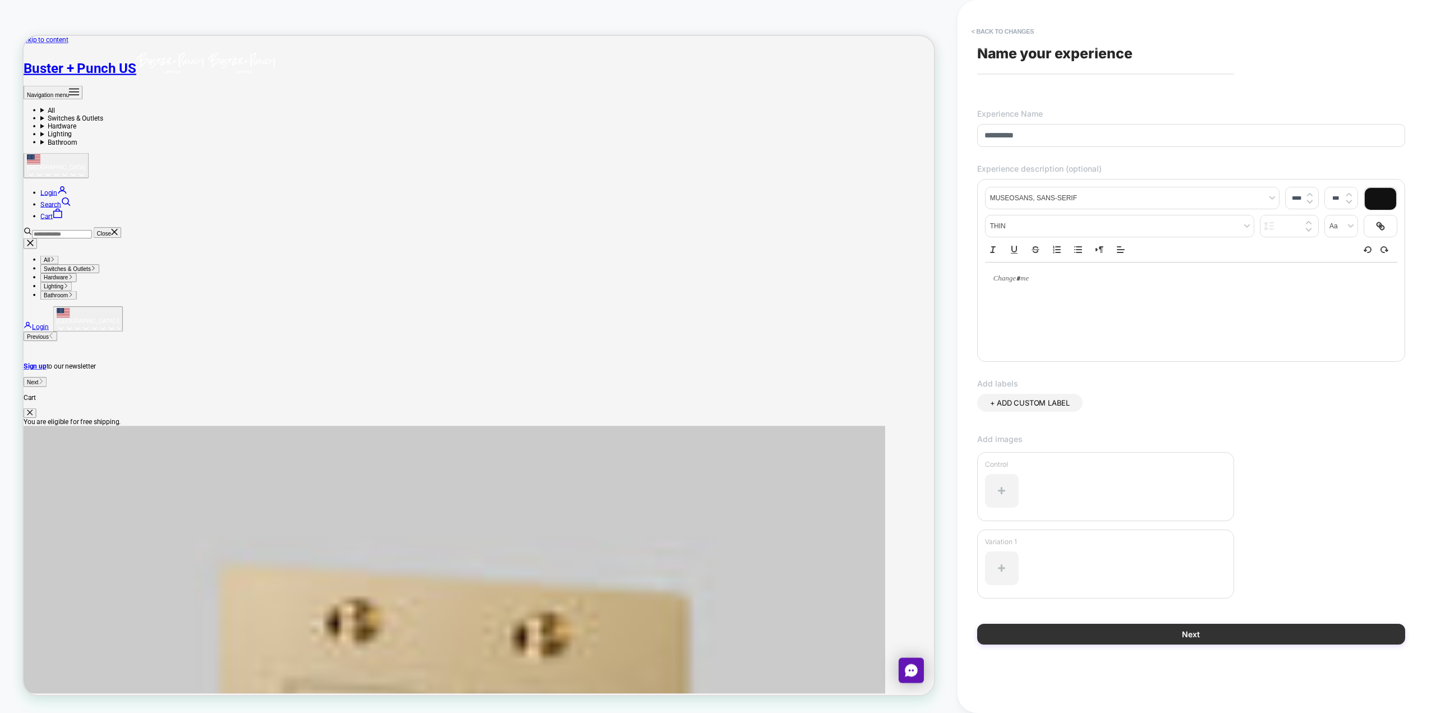
type input "**********"
click at [716, 631] on button "Next" at bounding box center [1191, 634] width 428 height 21
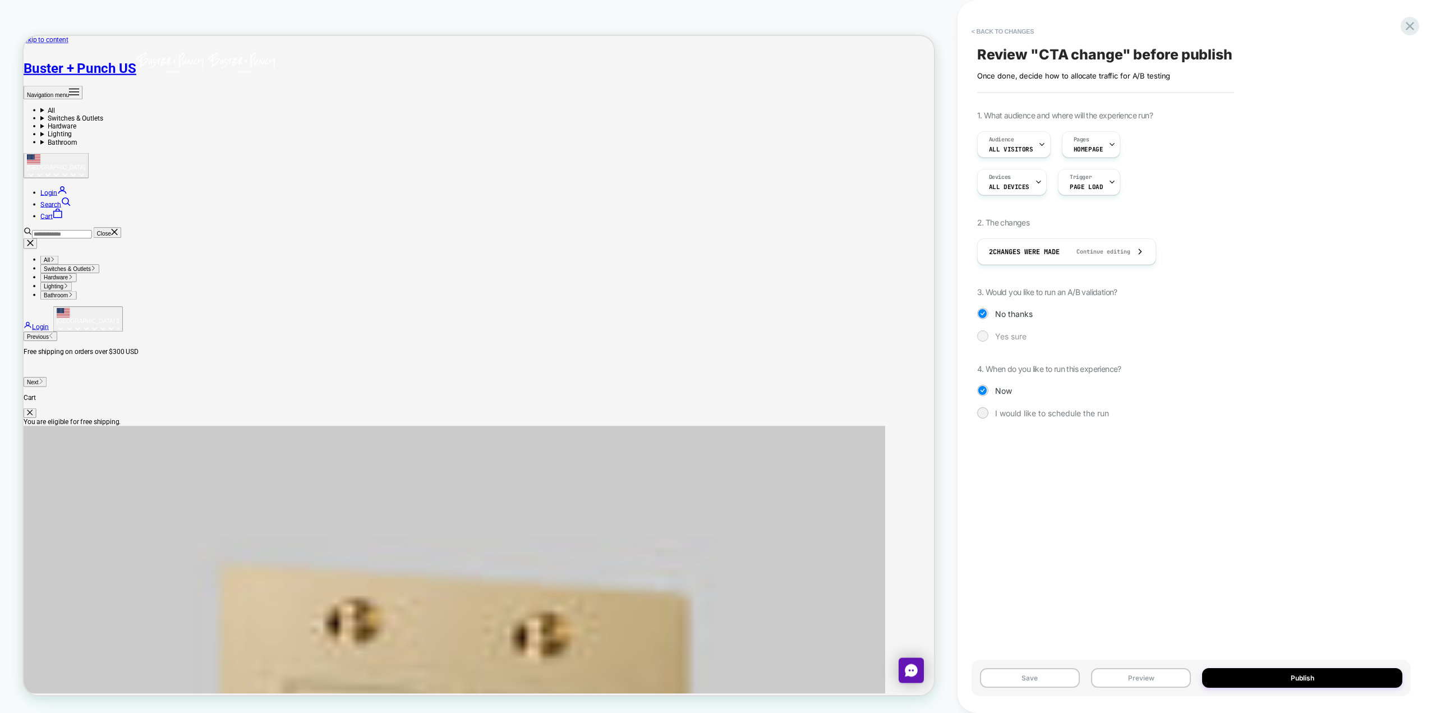
click at [716, 336] on span "Yes sure" at bounding box center [1010, 337] width 31 height 10
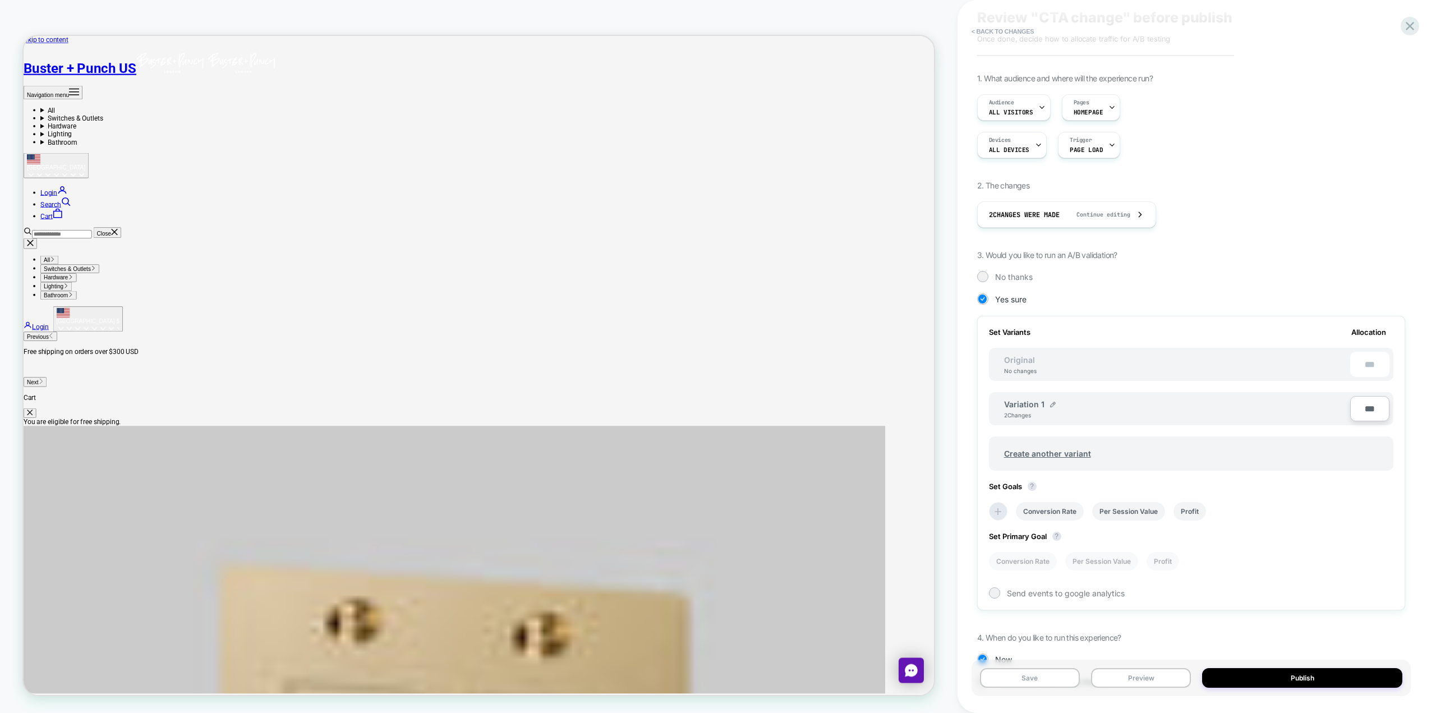
scroll to position [82, 0]
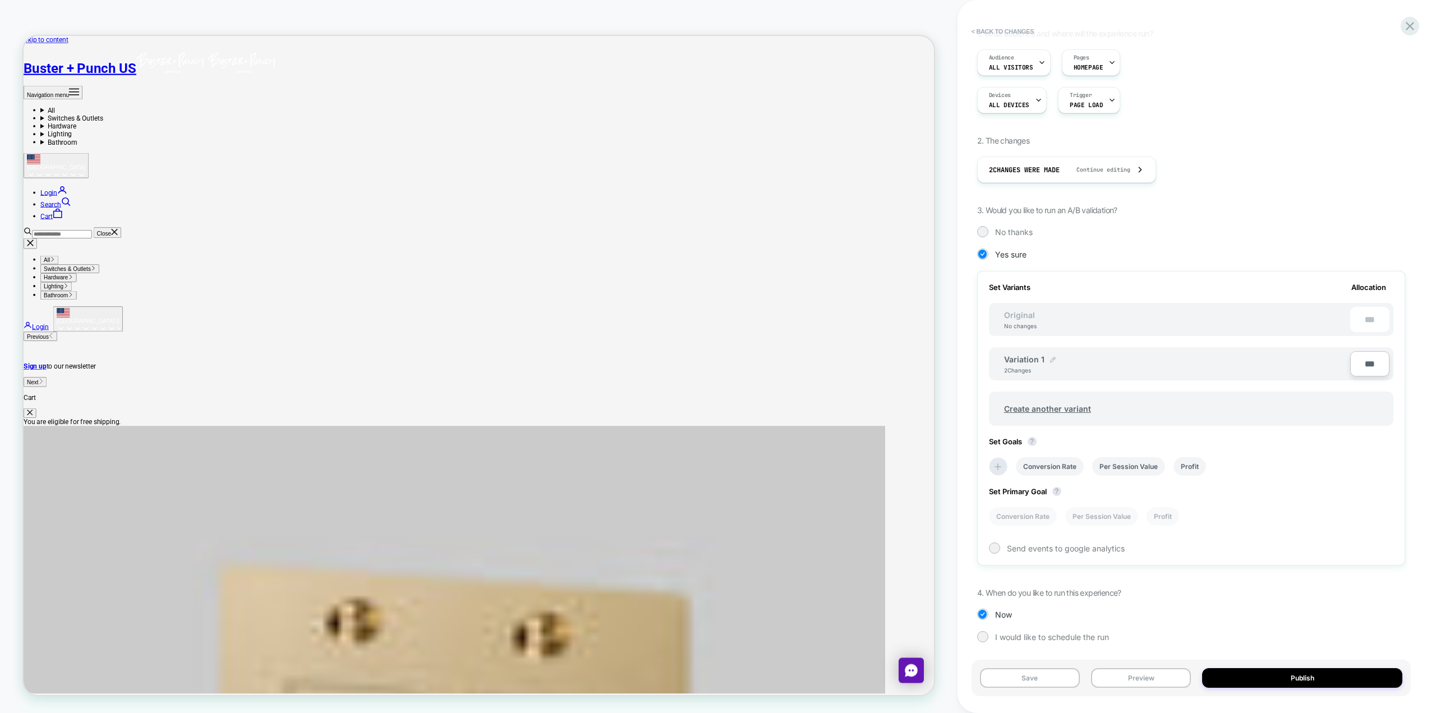
click at [716, 357] on img at bounding box center [1053, 360] width 6 height 6
click at [716, 365] on div "**********" at bounding box center [1074, 365] width 141 height 22
click at [716, 365] on img at bounding box center [1097, 365] width 6 height 6
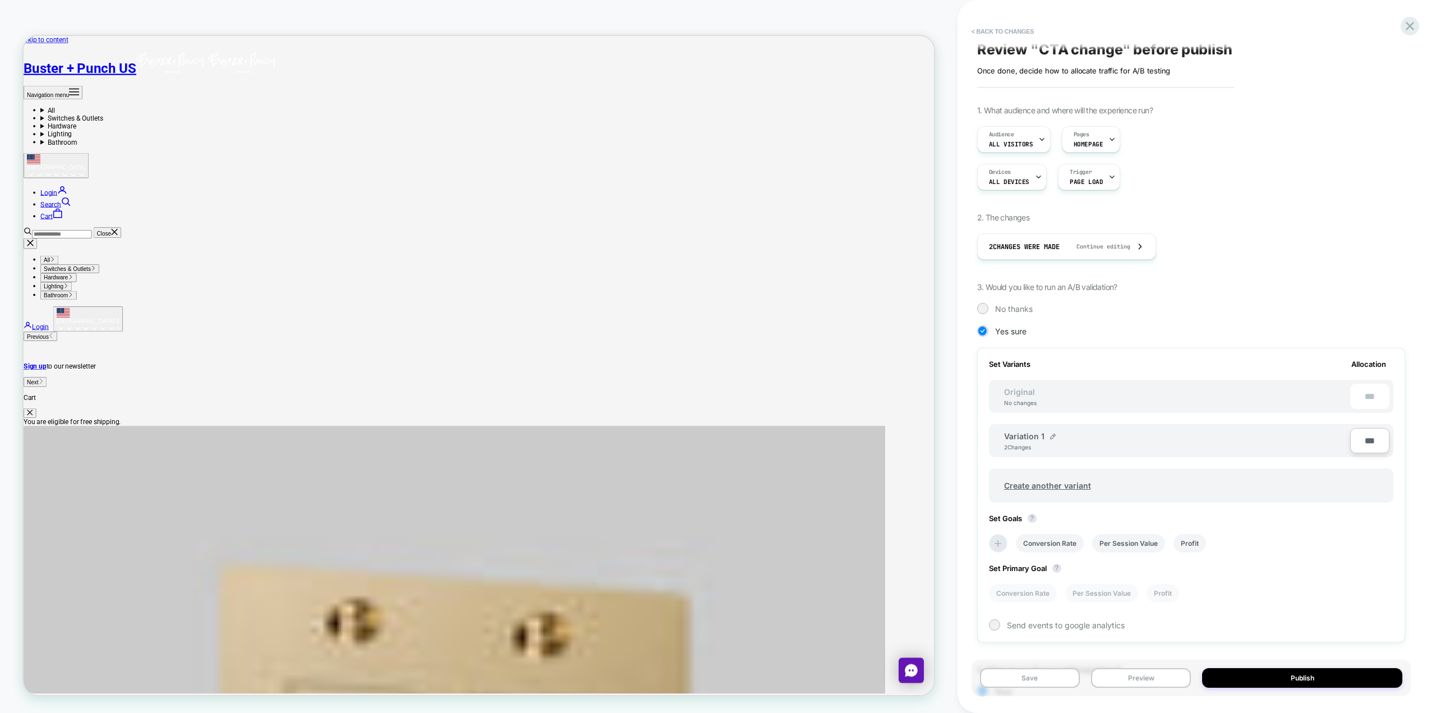
scroll to position [0, 0]
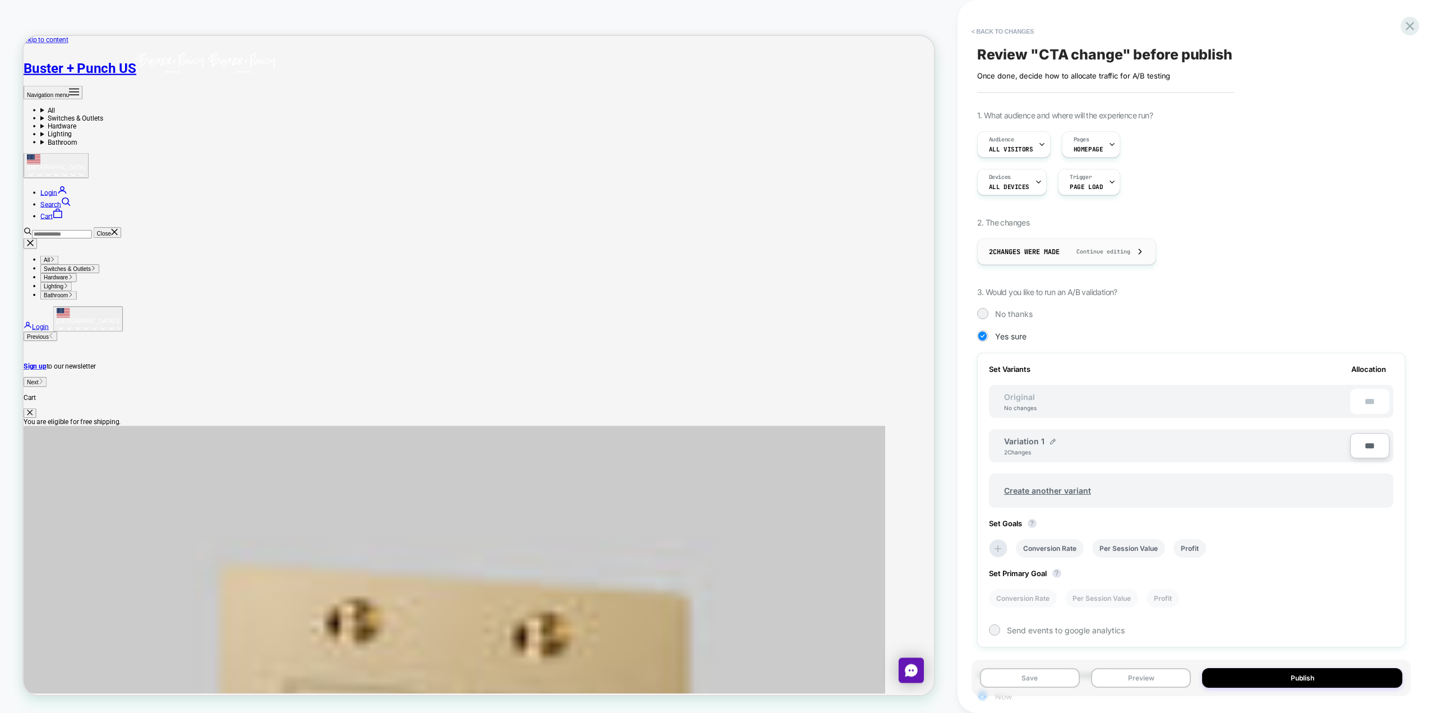
click at [716, 250] on span "Continue editing" at bounding box center [1097, 251] width 65 height 7
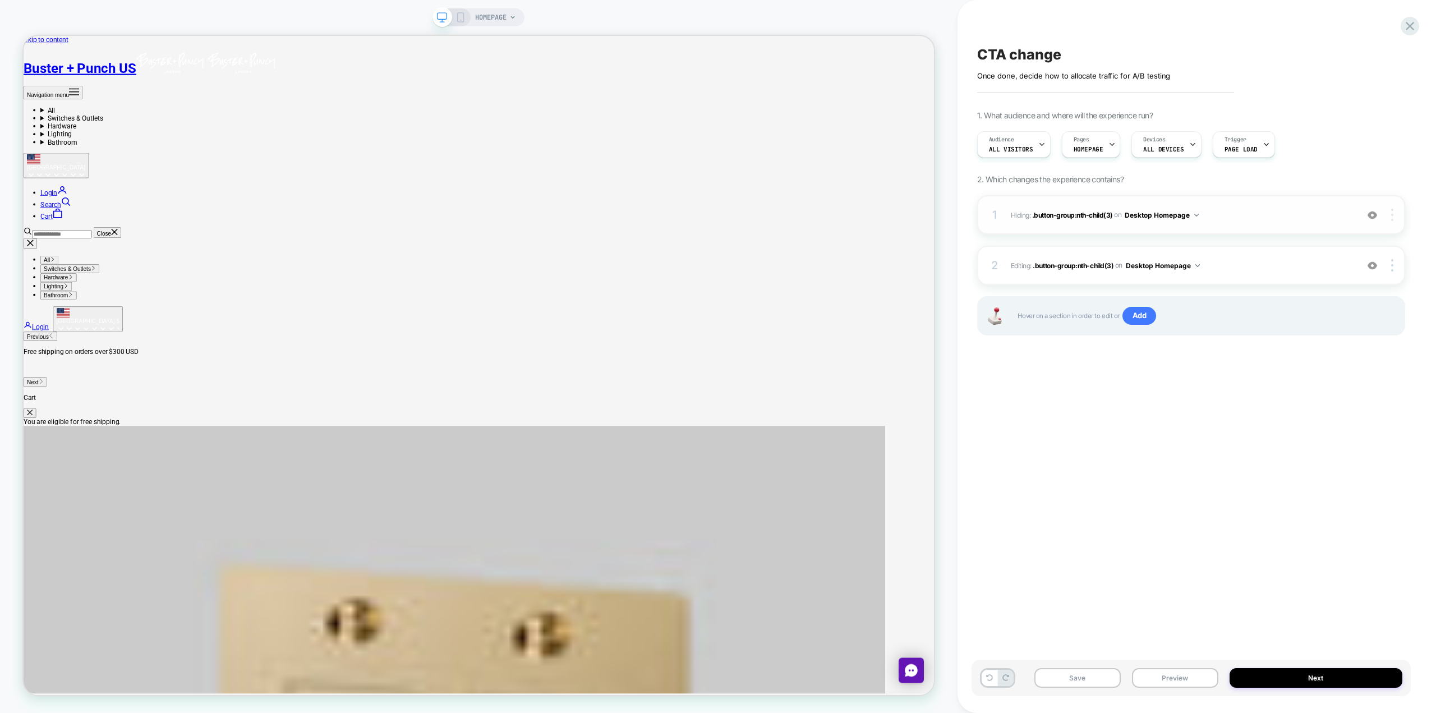
click at [716, 214] on img at bounding box center [1392, 215] width 2 height 12
click at [716, 304] on div "Delete" at bounding box center [1326, 308] width 100 height 30
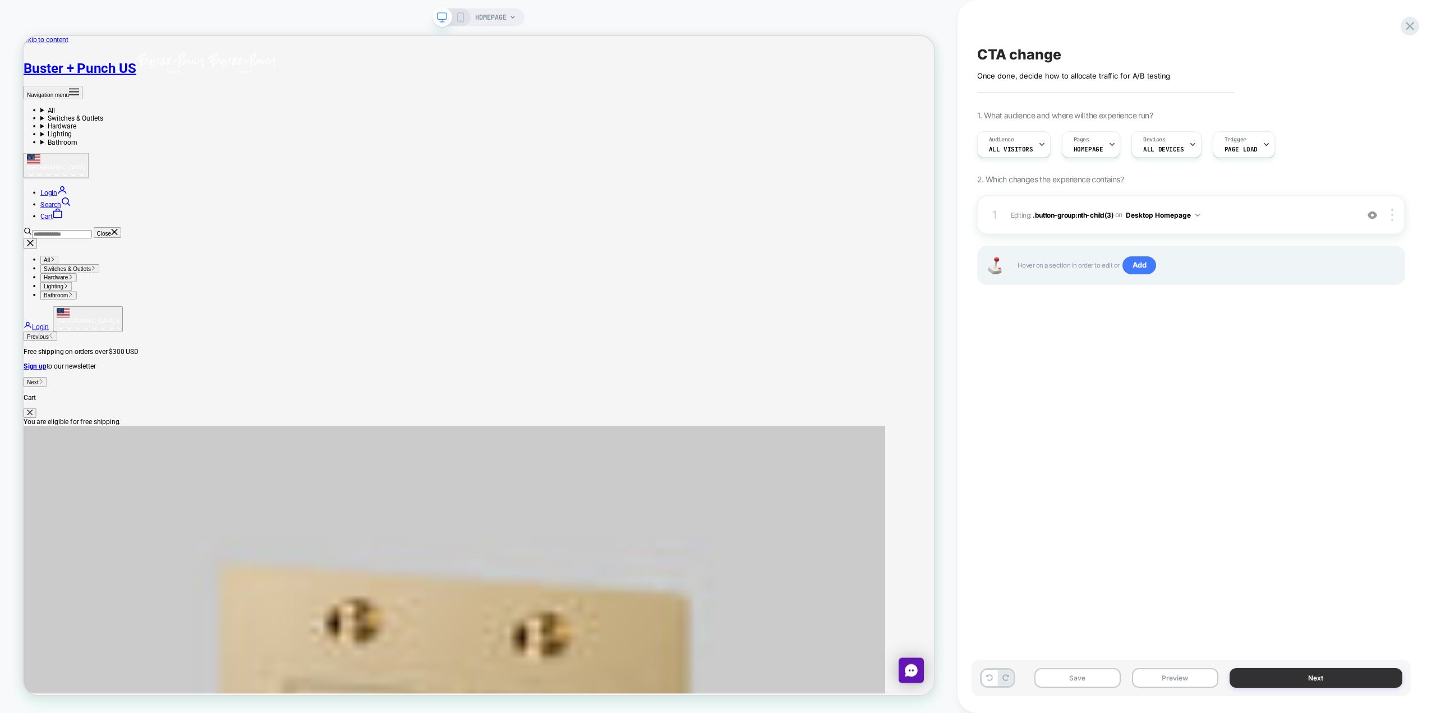
click at [716, 681] on button "Next" at bounding box center [1316, 678] width 173 height 20
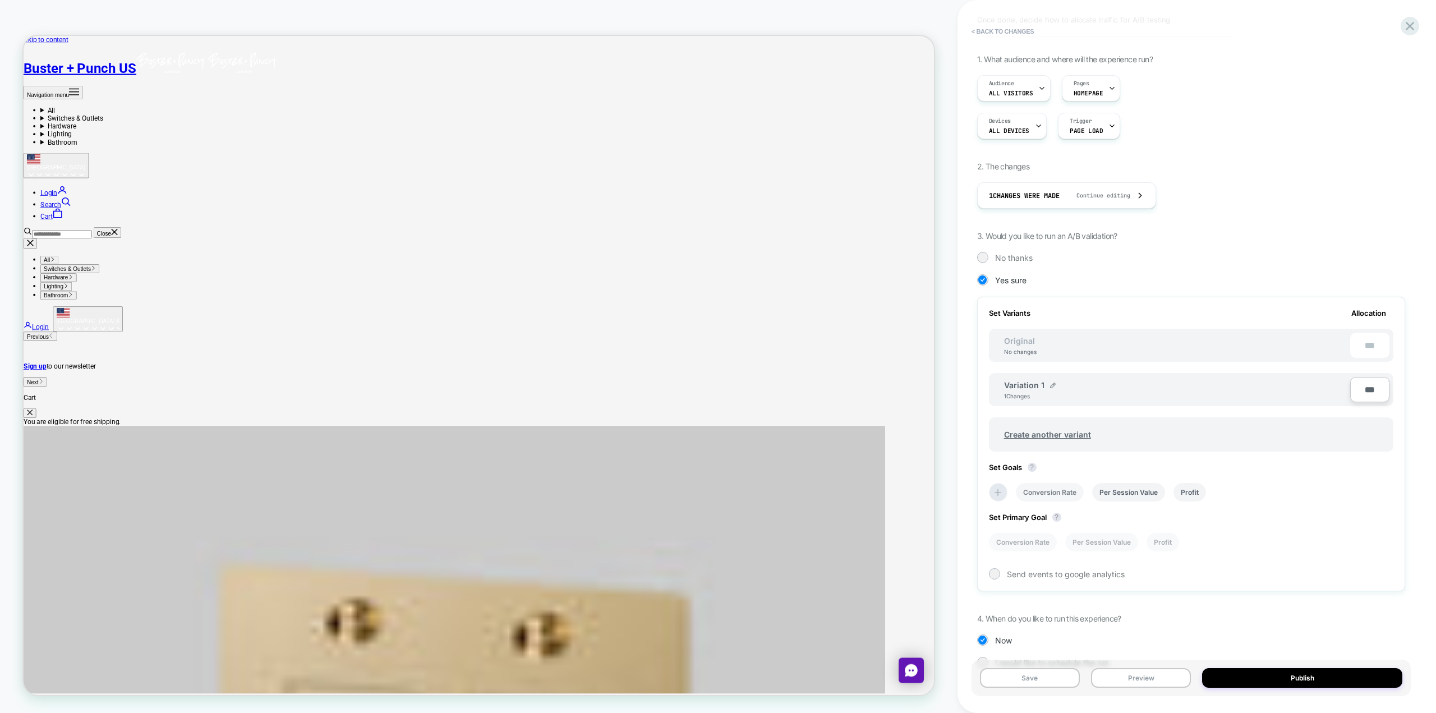
scroll to position [82, 0]
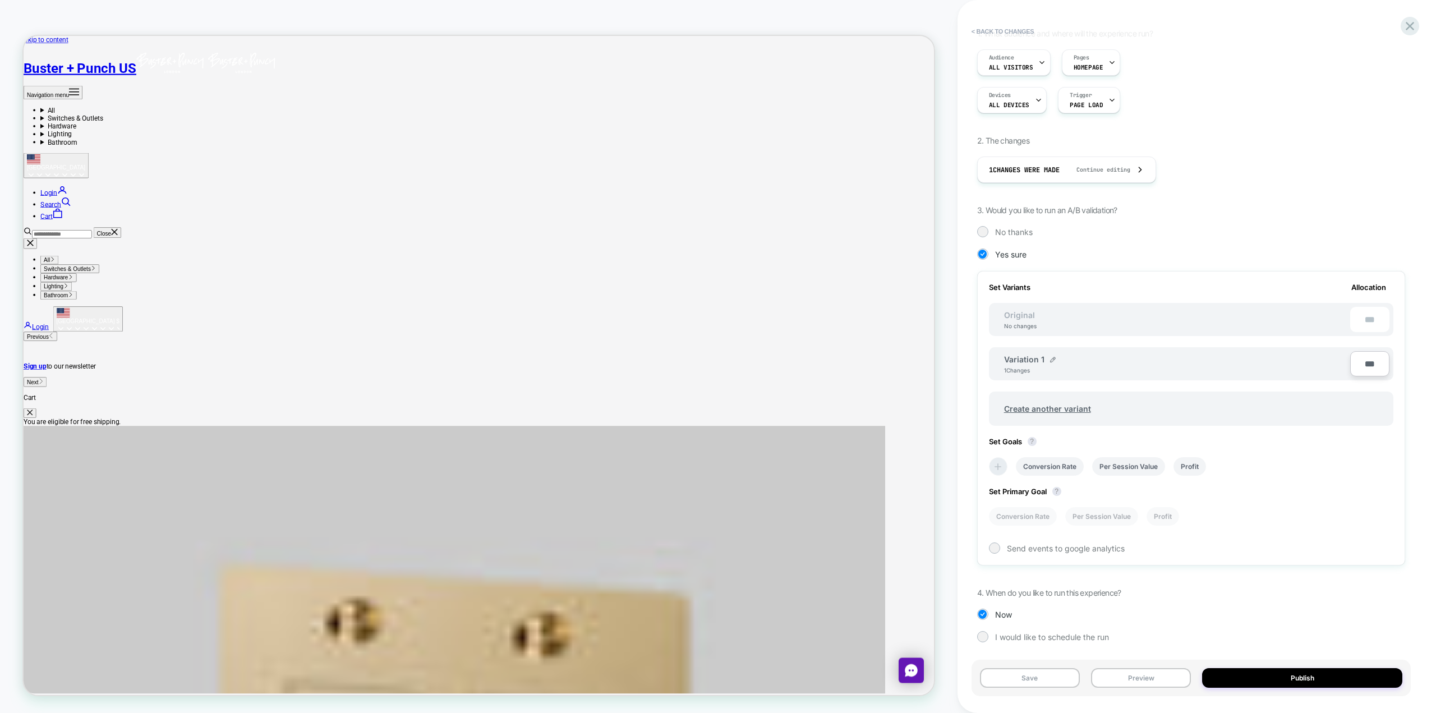
click at [716, 463] on icon at bounding box center [997, 466] width 11 height 11
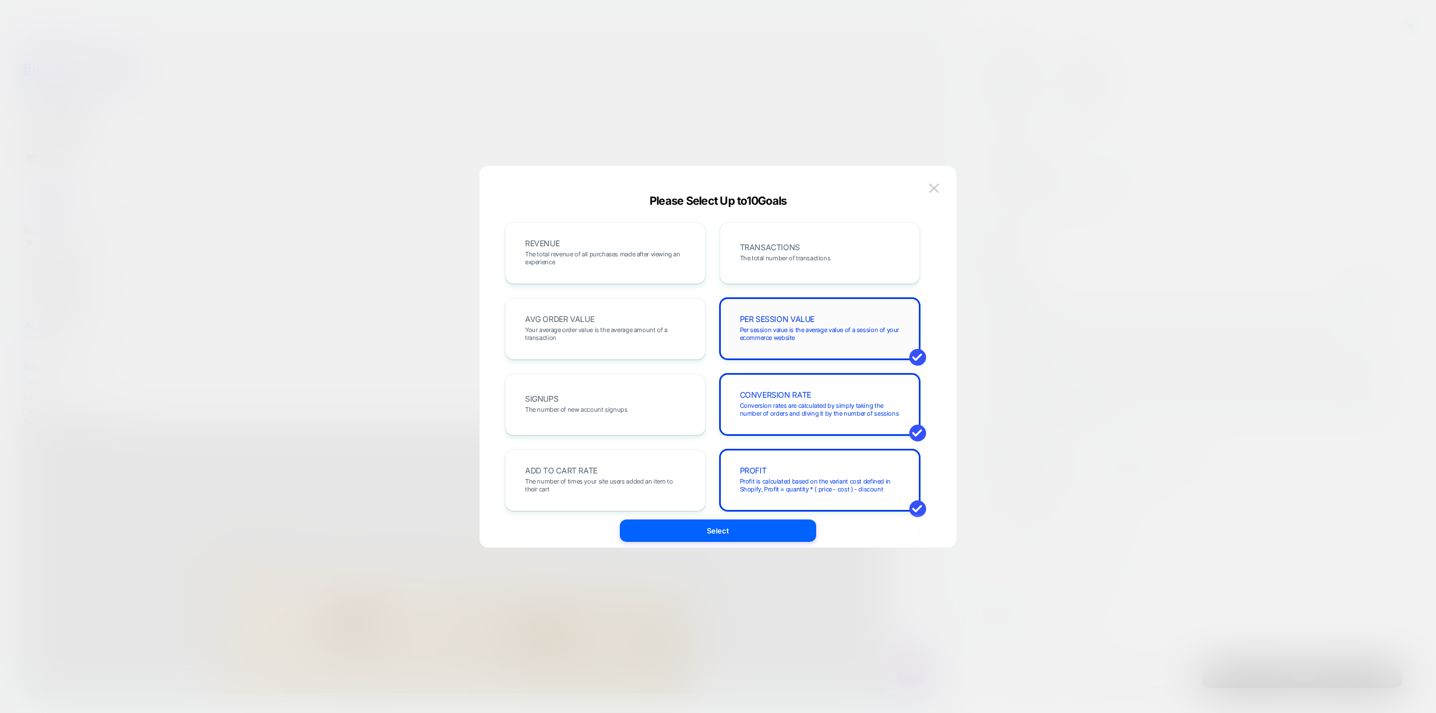
click at [716, 351] on div "PER SESSION VALUE Per session value is the average value of a session of your e…" at bounding box center [820, 329] width 201 height 62
click at [716, 406] on span "Conversion rates are calculated by simply taking the number of orders and divin…" at bounding box center [820, 410] width 160 height 16
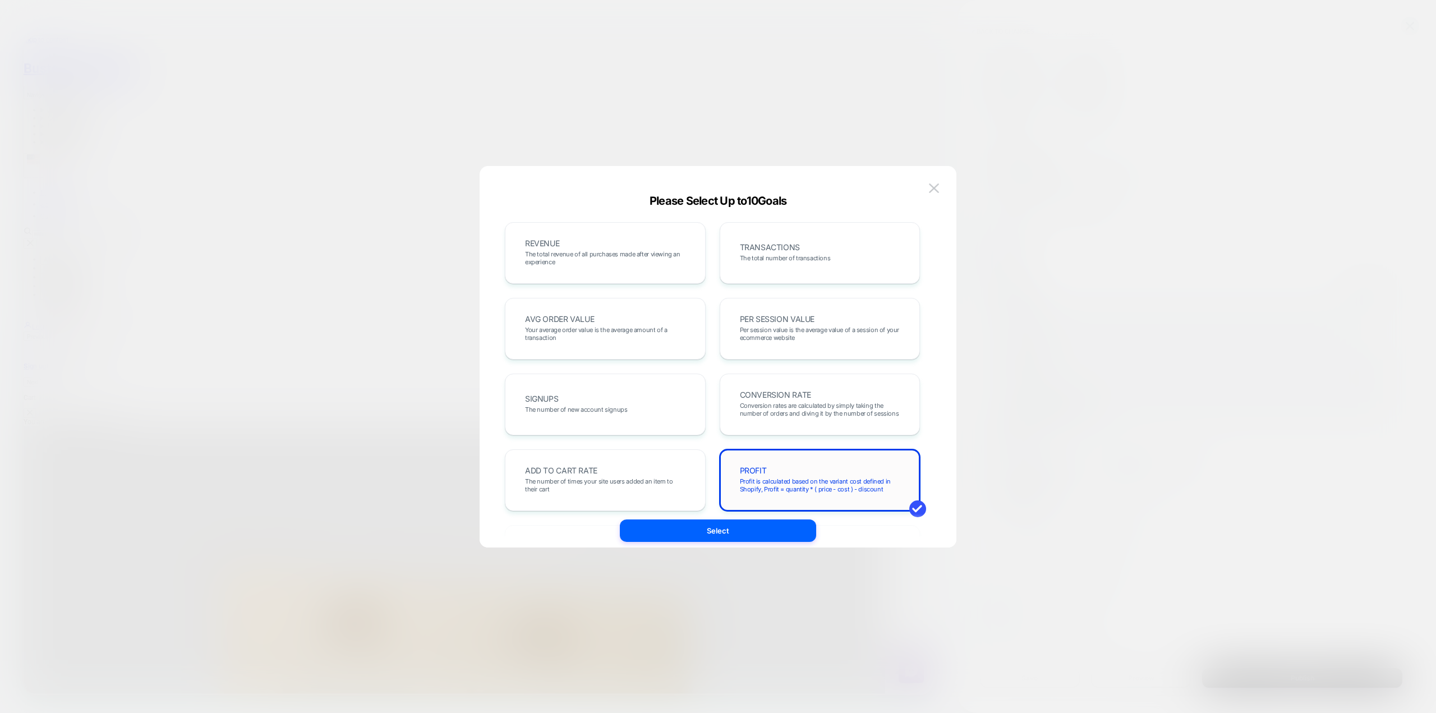
click at [716, 490] on span "Profit is calculated based on the variant cost defined in Shopify, Profit = qua…" at bounding box center [820, 485] width 160 height 16
click at [716, 479] on span "Profit is calculated based on the variant cost defined in Shopify, Profit = qua…" at bounding box center [820, 485] width 160 height 16
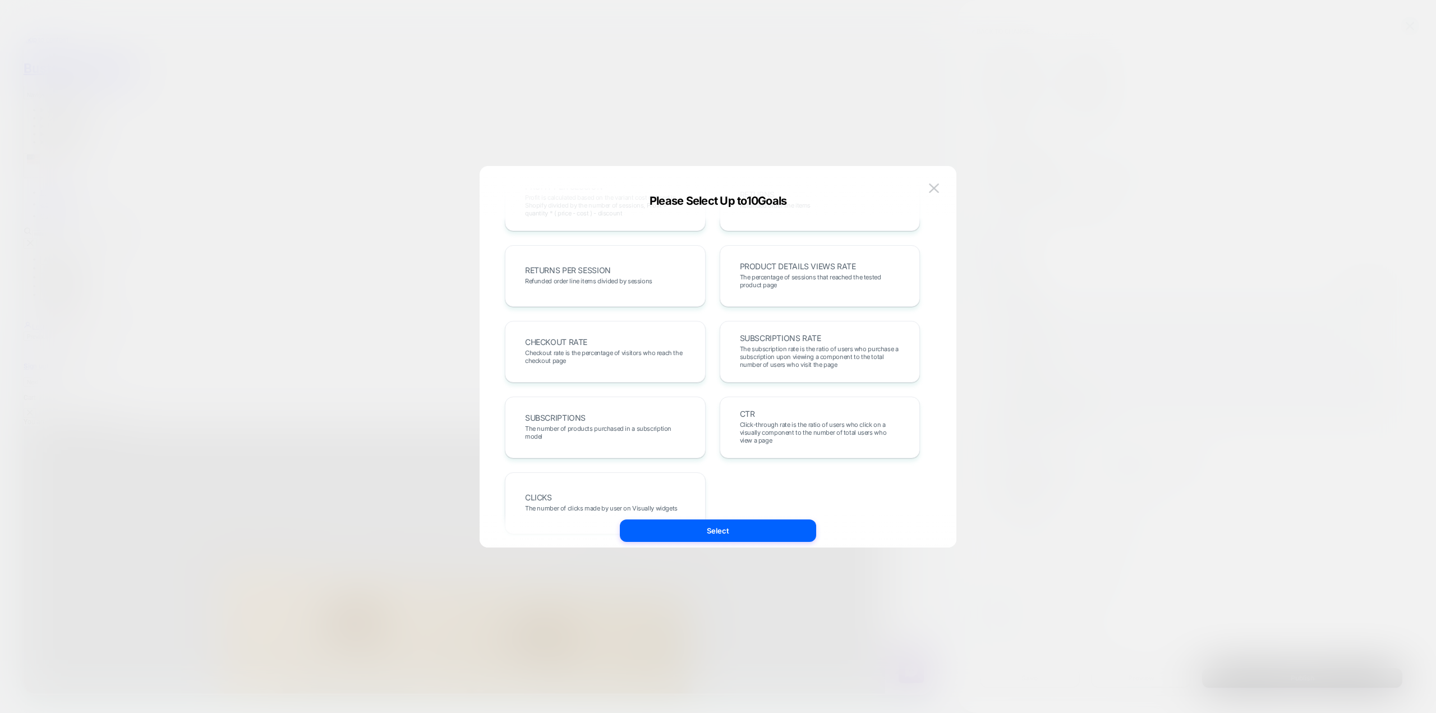
scroll to position [387, 0]
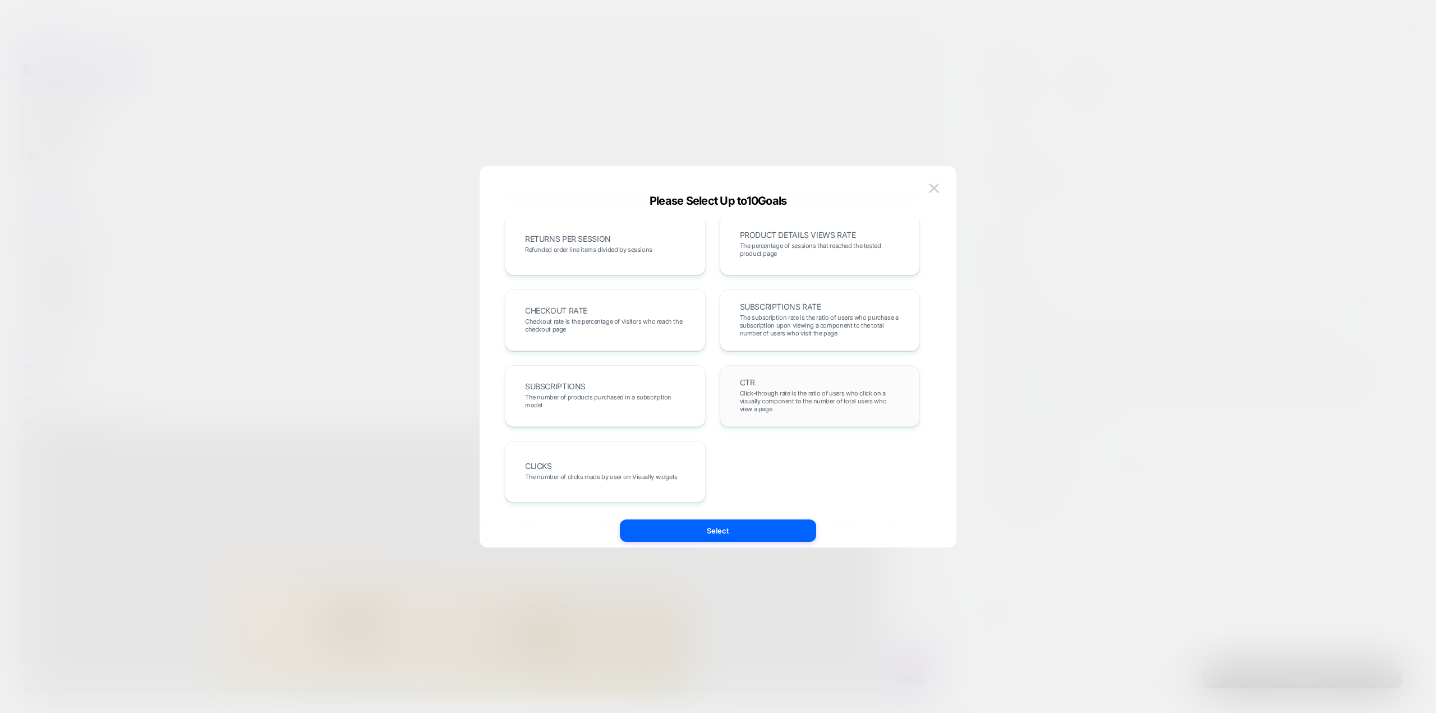
click at [716, 392] on span "Click-through rate is the ratio of users who click on a visually component to t…" at bounding box center [820, 401] width 160 height 24
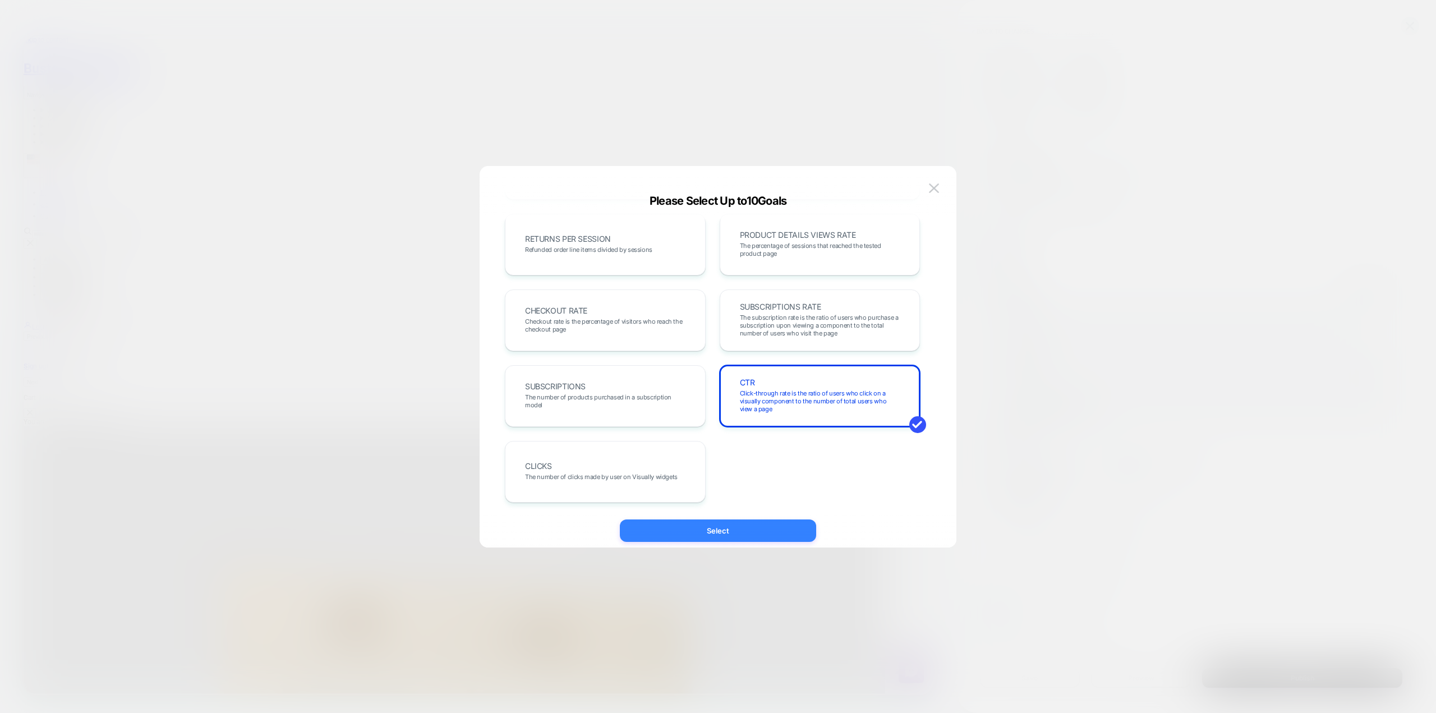
click at [716, 528] on button "Select" at bounding box center [718, 531] width 196 height 22
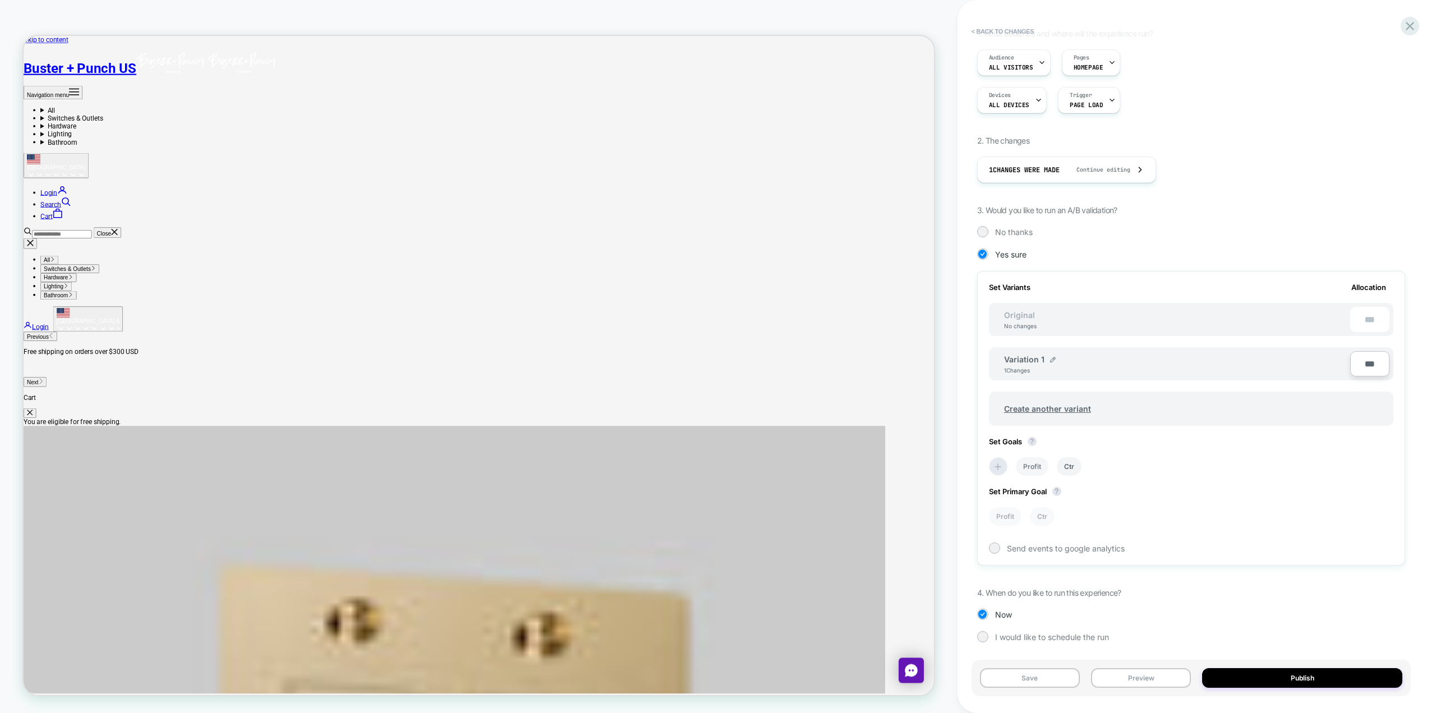
click at [716, 463] on li "Profit" at bounding box center [1032, 466] width 33 height 19
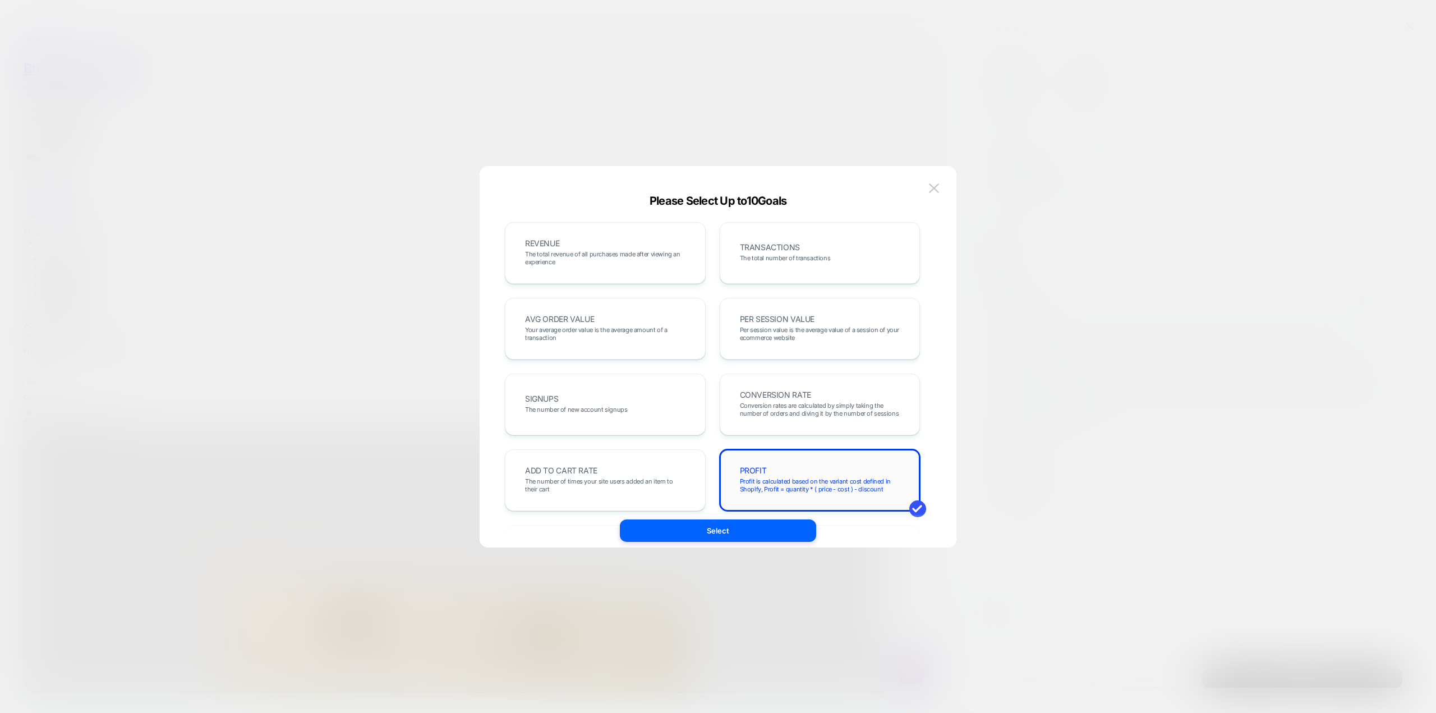
click at [716, 486] on span "Profit is calculated based on the variant cost defined in Shopify, Profit = qua…" at bounding box center [820, 485] width 160 height 16
click at [716, 385] on div "CONVERSION RATE Conversion rates are calculated by simply taking the number of …" at bounding box center [820, 404] width 177 height 38
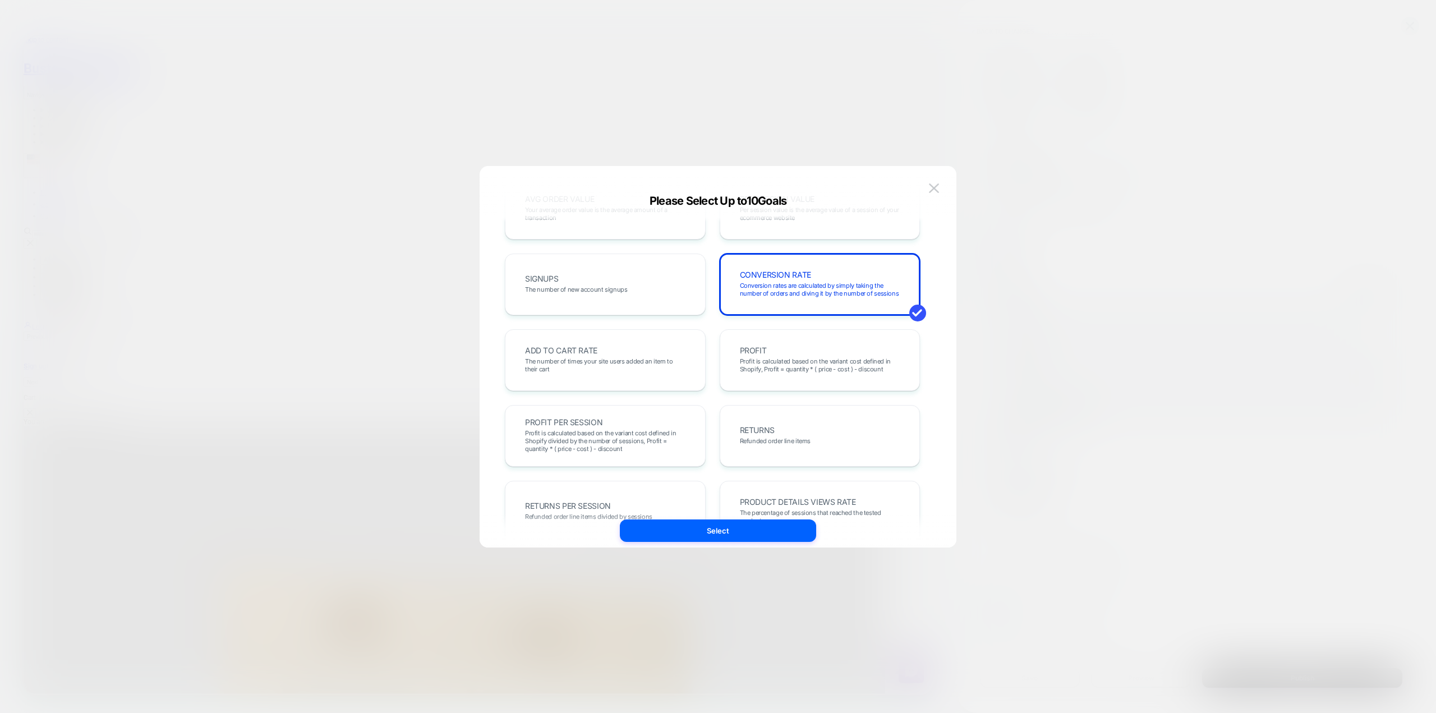
scroll to position [107, 0]
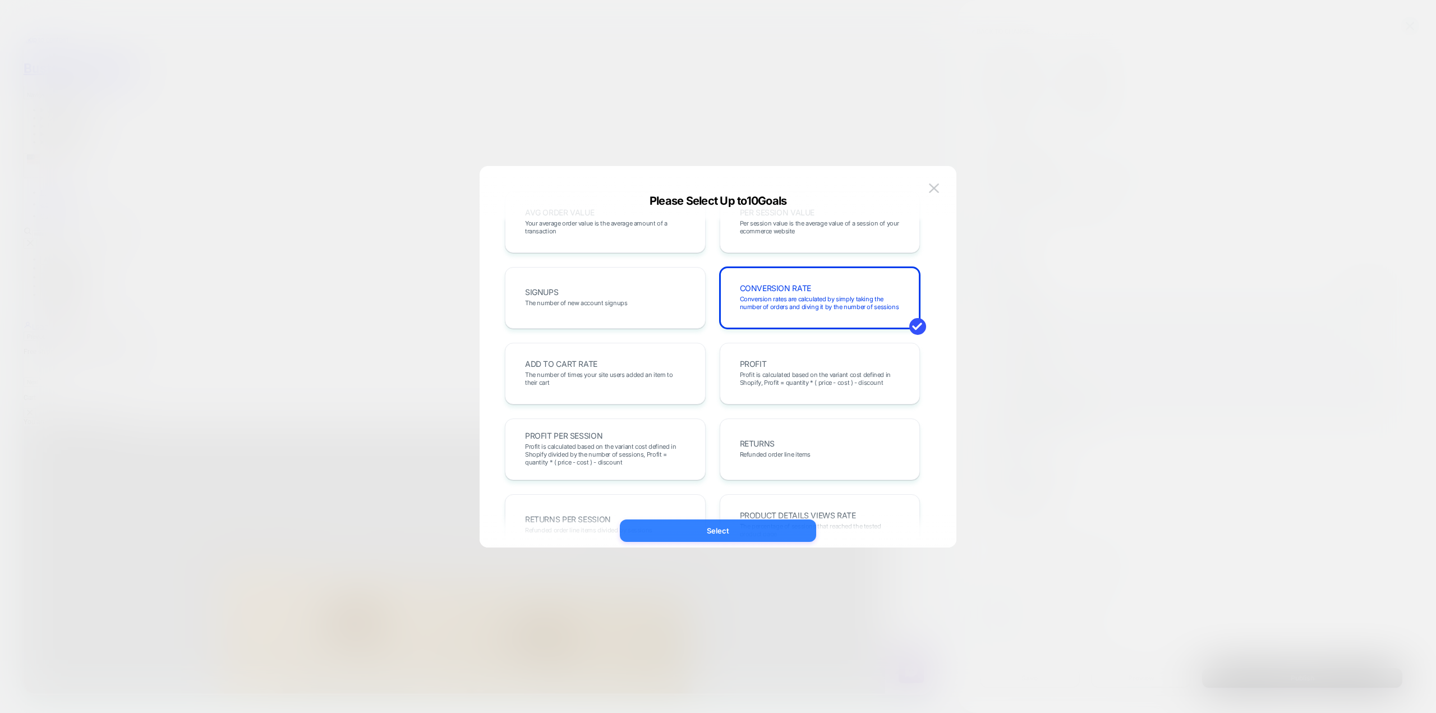
click at [712, 528] on button "Select" at bounding box center [718, 531] width 196 height 22
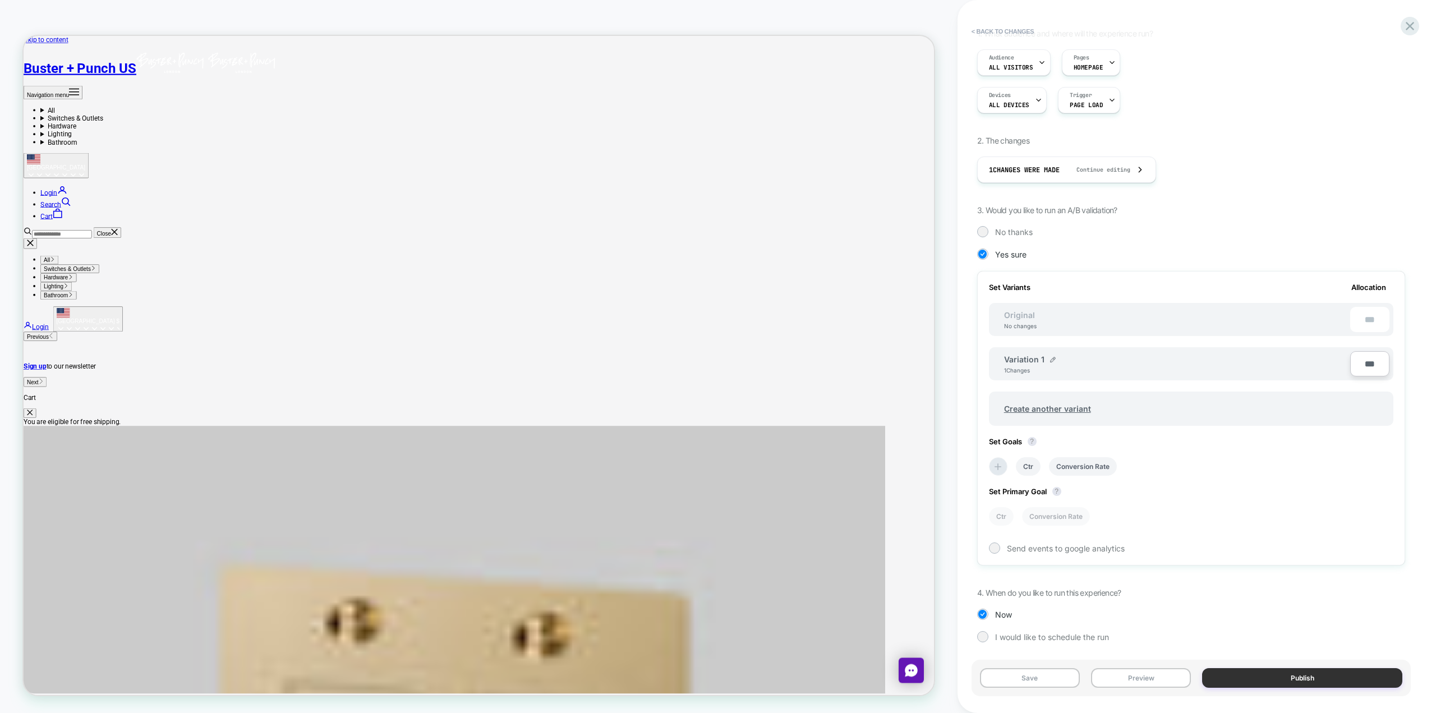
click at [716, 675] on button "Publish" at bounding box center [1302, 678] width 200 height 20
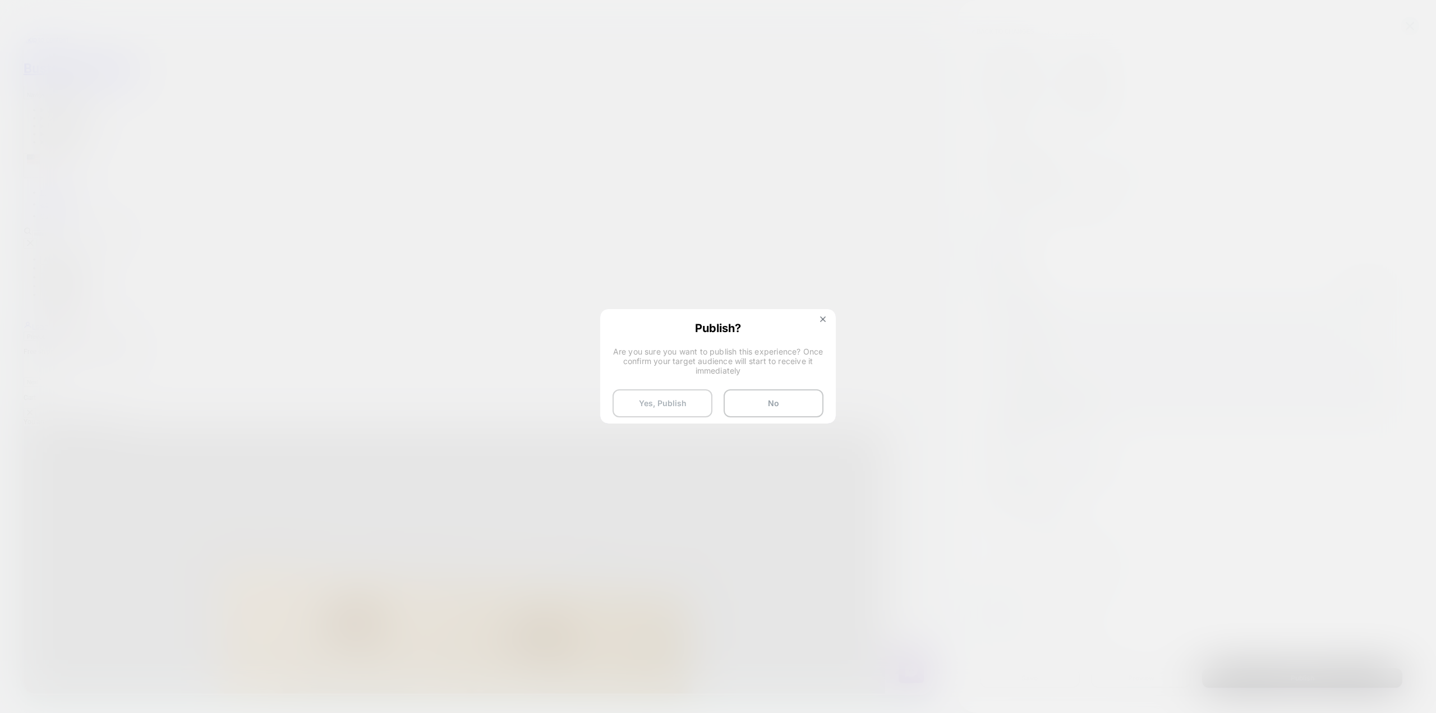
click at [683, 409] on button "Yes, Publish" at bounding box center [663, 403] width 100 height 28
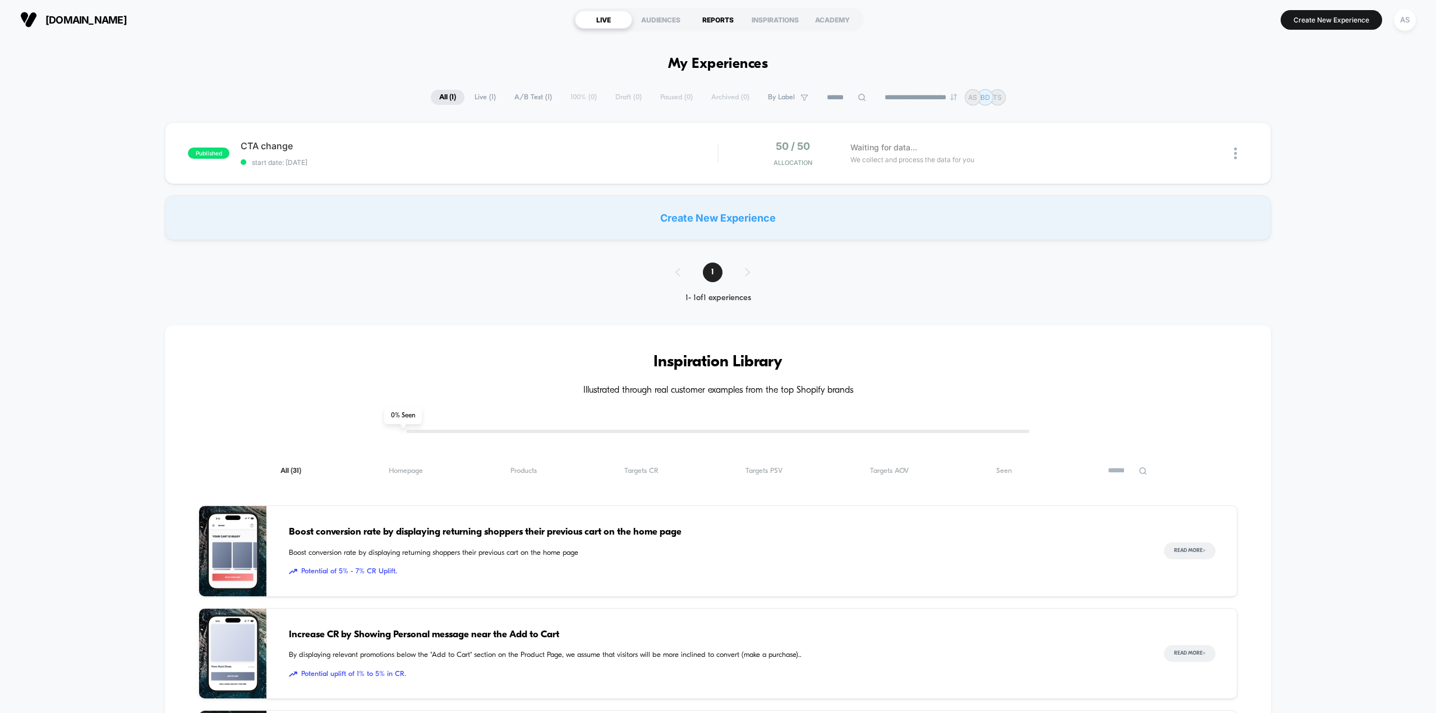
click at [710, 19] on div "REPORTS" at bounding box center [718, 20] width 57 height 18
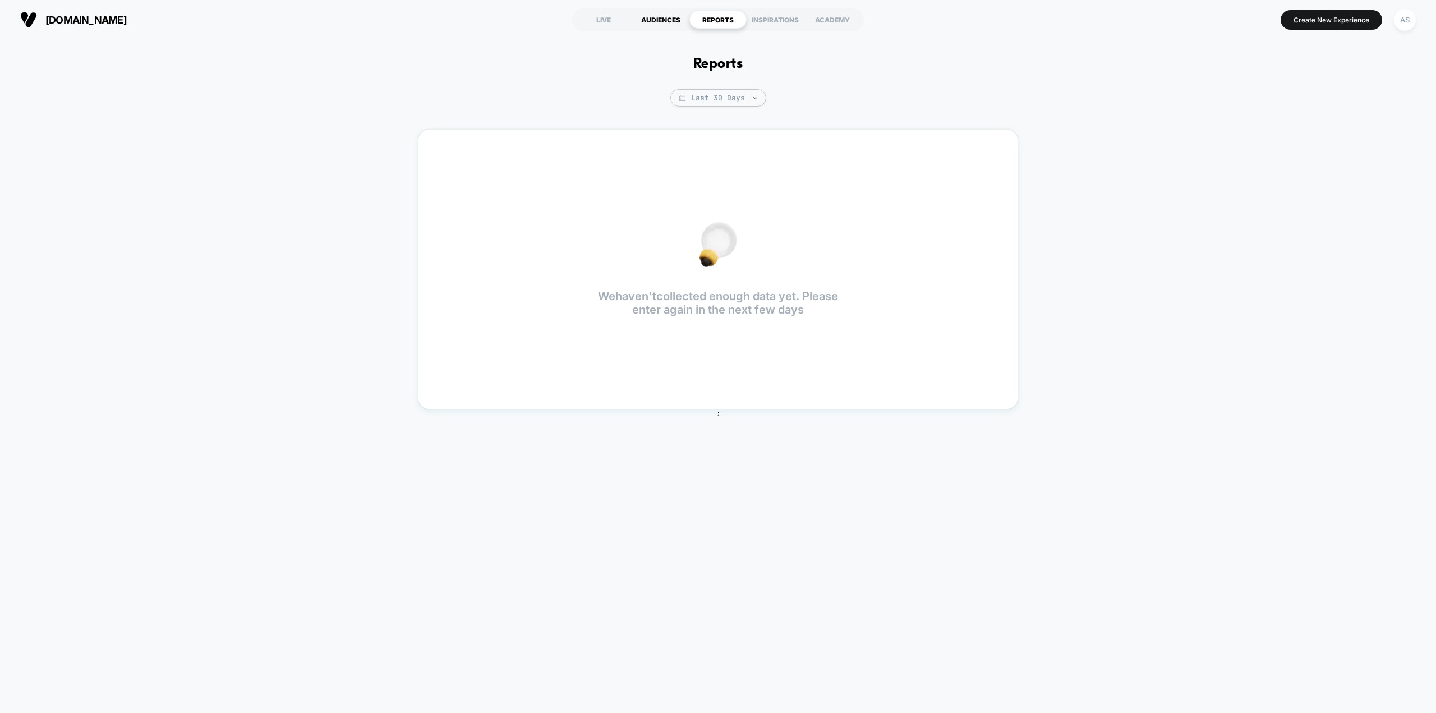
click at [657, 19] on div "AUDIENCES" at bounding box center [660, 20] width 57 height 18
click at [604, 17] on div "LIVE" at bounding box center [603, 20] width 57 height 18
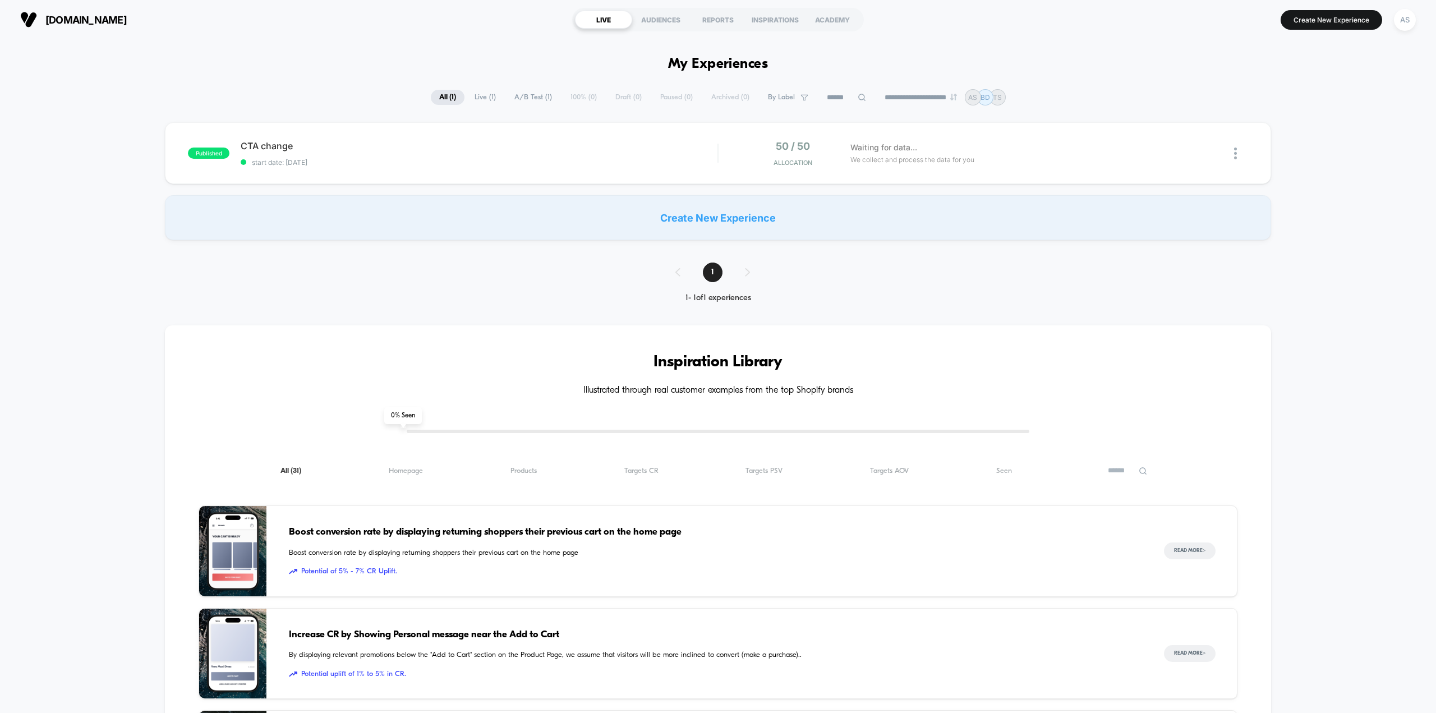
click at [482, 95] on span "Live ( 1 )" at bounding box center [485, 97] width 38 height 15
click at [517, 99] on span "A/B Test ( 1 )" at bounding box center [533, 97] width 54 height 15
click at [441, 98] on span "All ( 1 )" at bounding box center [447, 97] width 34 height 15
click at [1235, 151] on img at bounding box center [1235, 154] width 3 height 12
click at [1180, 168] on div "Preview Link" at bounding box center [1178, 166] width 101 height 25
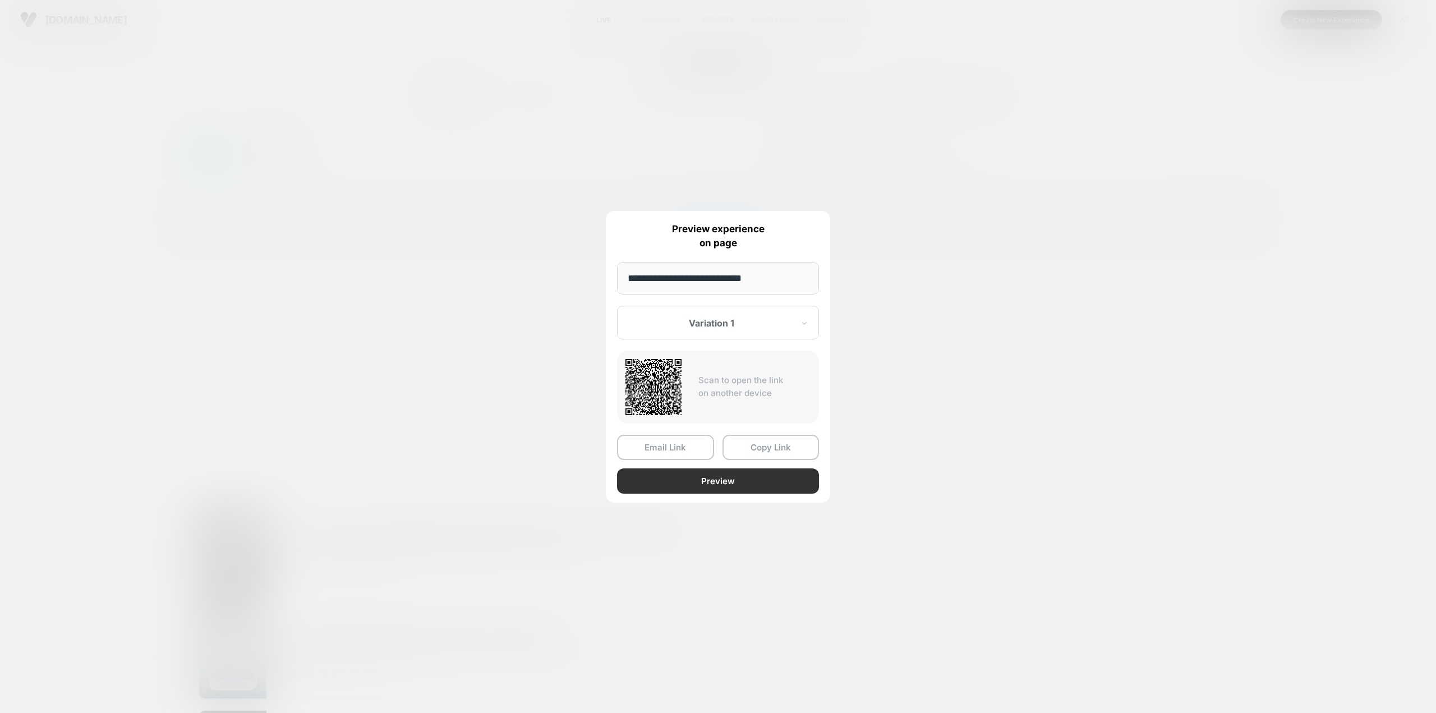
click at [729, 477] on button "Preview" at bounding box center [718, 480] width 202 height 25
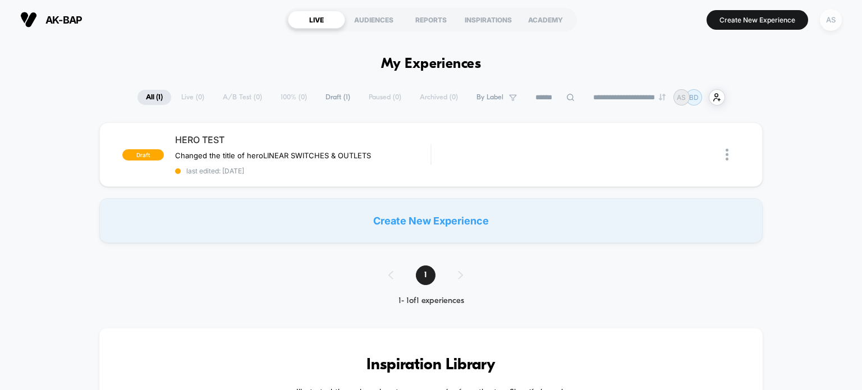
click at [828, 24] on div "AS" at bounding box center [831, 20] width 22 height 22
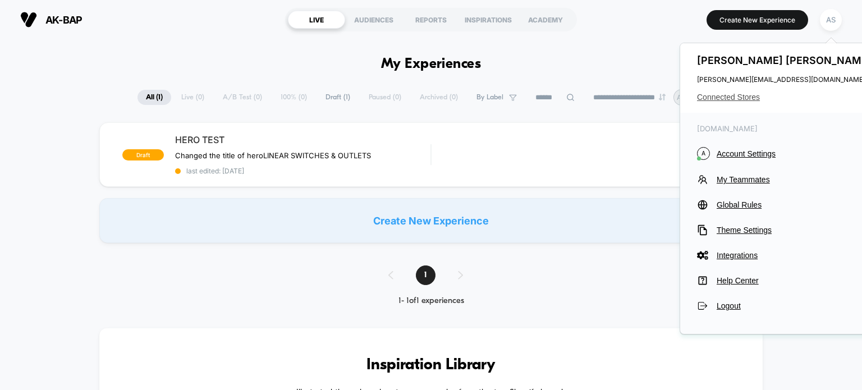
click at [738, 96] on span "Connected Stores" at bounding box center [785, 97] width 177 height 9
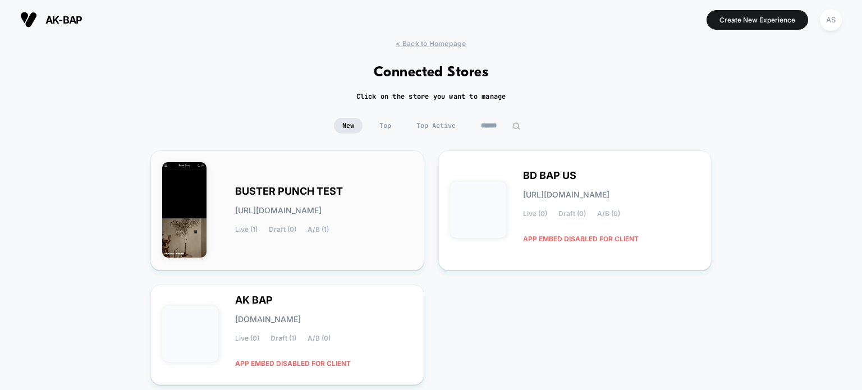
click at [338, 200] on div "BUSTER PUNCH TEST buster-punch_test.myshopify.com Live (1) Draft (0) A/B (1)" at bounding box center [323, 210] width 177 height 46
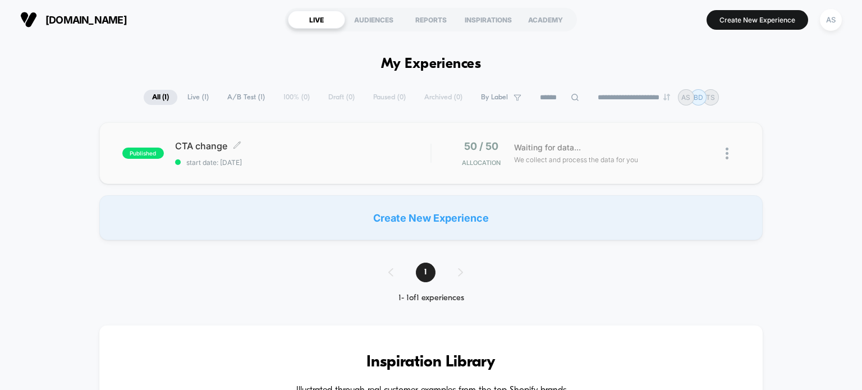
click at [305, 159] on span "start date: [DATE]" at bounding box center [303, 162] width 256 height 8
click at [728, 151] on img at bounding box center [726, 154] width 3 height 12
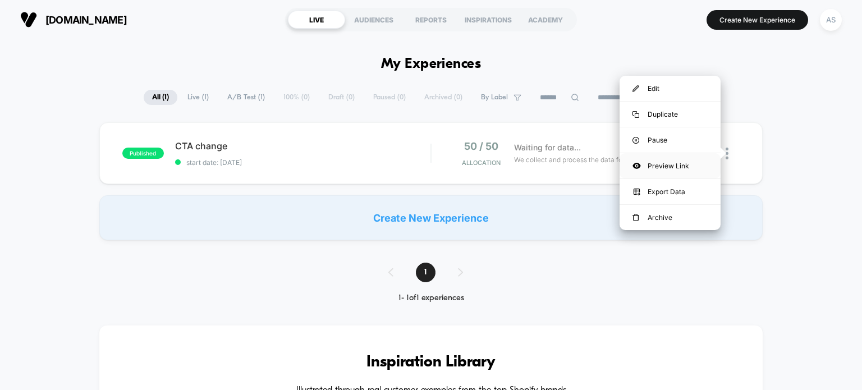
click at [682, 171] on div "Preview Link" at bounding box center [669, 165] width 101 height 25
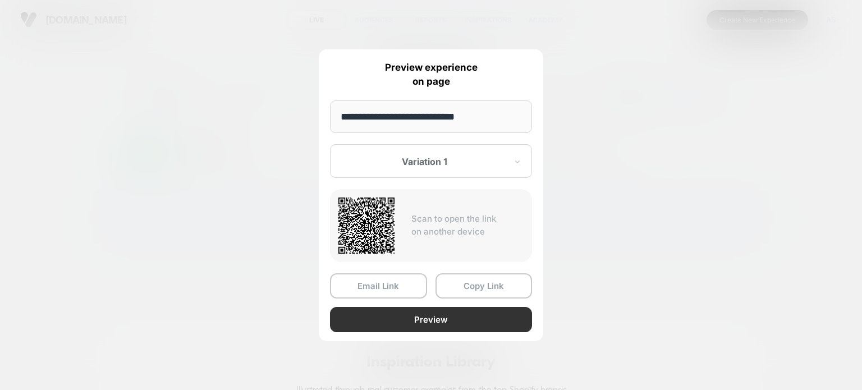
click at [434, 318] on button "Preview" at bounding box center [431, 319] width 202 height 25
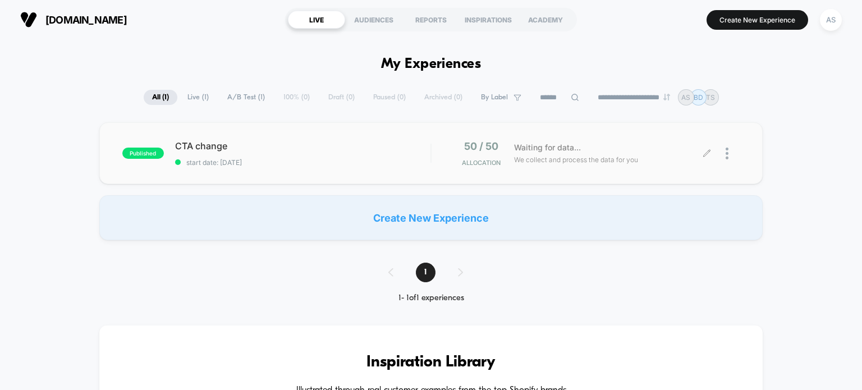
click at [590, 158] on span "We collect and process the data for you" at bounding box center [576, 159] width 124 height 11
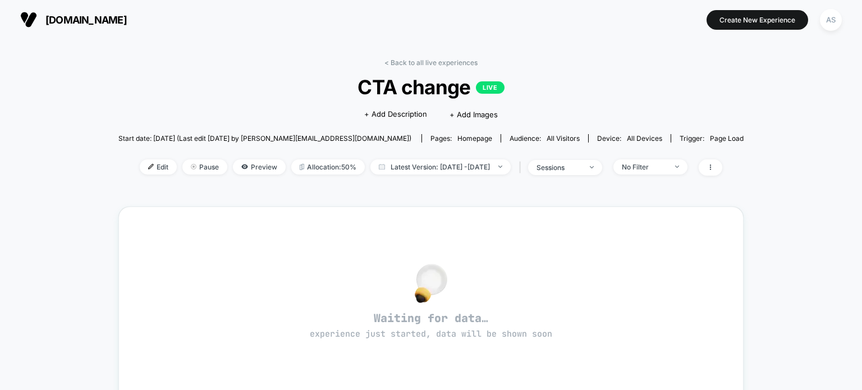
click at [632, 142] on span "all devices" at bounding box center [644, 138] width 35 height 8
click at [637, 138] on span "all devices" at bounding box center [644, 138] width 35 height 8
click at [602, 169] on span "sessions" at bounding box center [565, 167] width 74 height 15
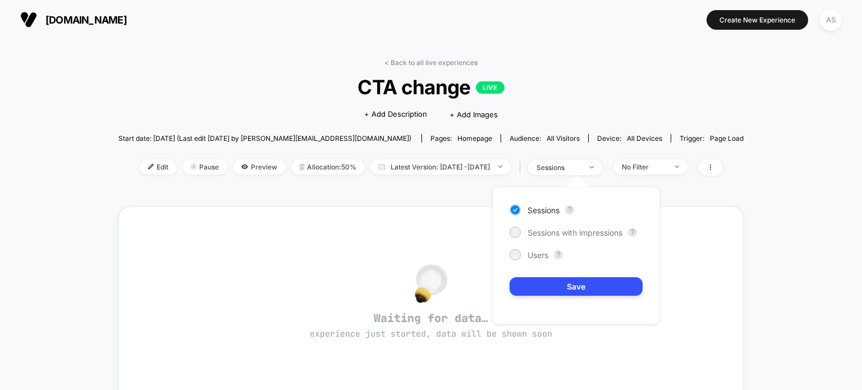
click at [660, 201] on div "Sessions ? Sessions with impressions ? Users ? Save" at bounding box center [576, 255] width 168 height 137
click at [684, 169] on span "No Filter" at bounding box center [650, 166] width 74 height 15
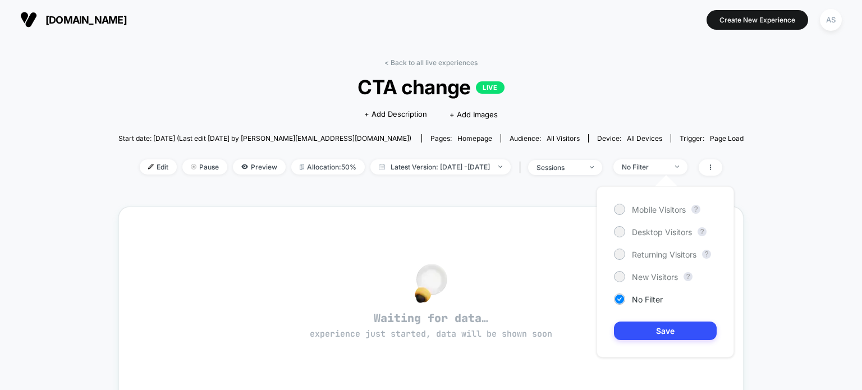
click at [601, 72] on div "< Back to all live experiences CTA change LIVE Click to edit experience details…" at bounding box center [430, 123] width 625 height 131
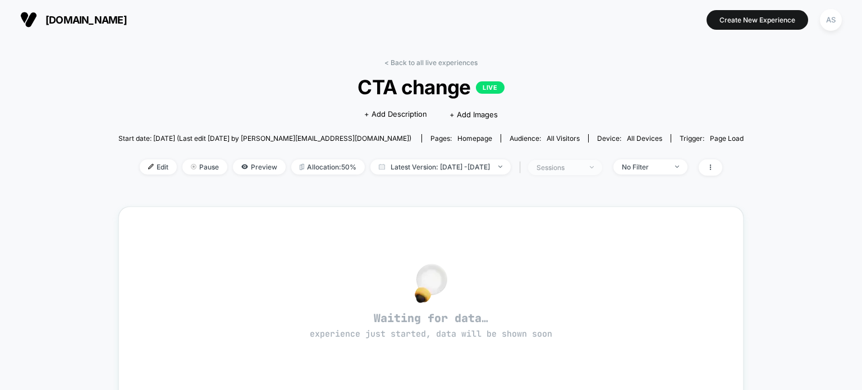
click at [601, 171] on span "sessions" at bounding box center [565, 167] width 74 height 15
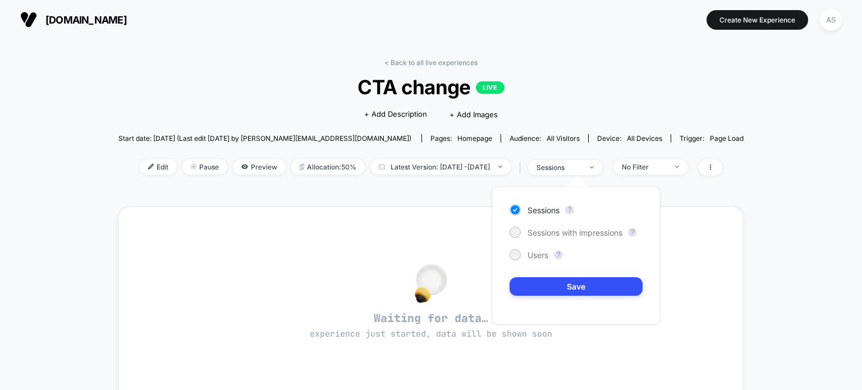
click at [673, 88] on span "CTA change LIVE" at bounding box center [431, 87] width 562 height 24
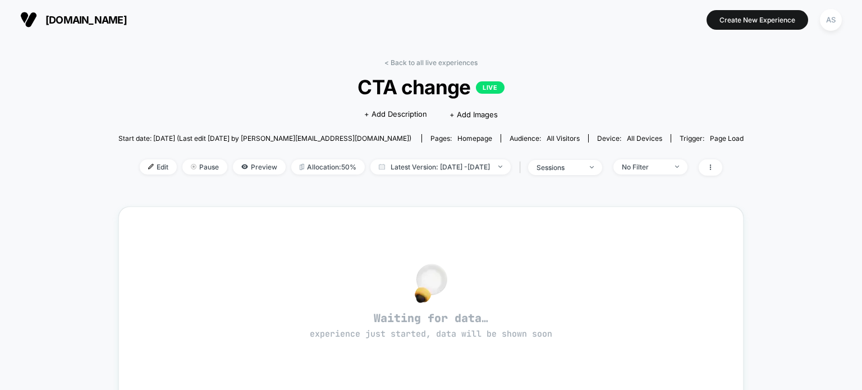
click at [457, 140] on span "homepage" at bounding box center [474, 138] width 35 height 8
click at [405, 170] on span "Latest Version: Sep 2, 2025 - Sep 2, 2025" at bounding box center [440, 166] width 140 height 15
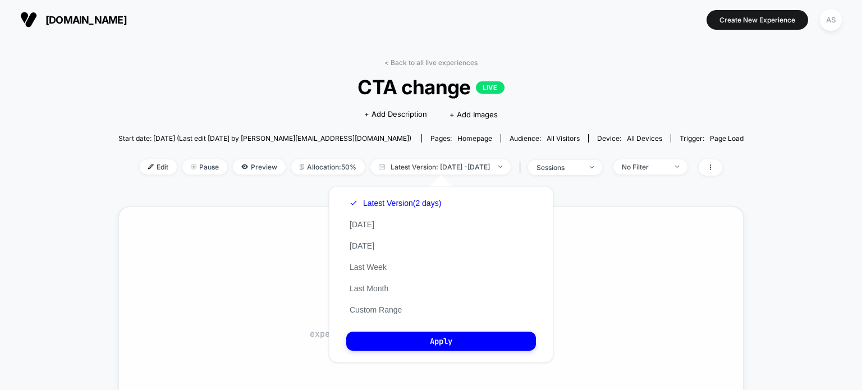
click at [287, 231] on div "Waiting for data… experience just started, data will be shown soon" at bounding box center [431, 306] width 585 height 158
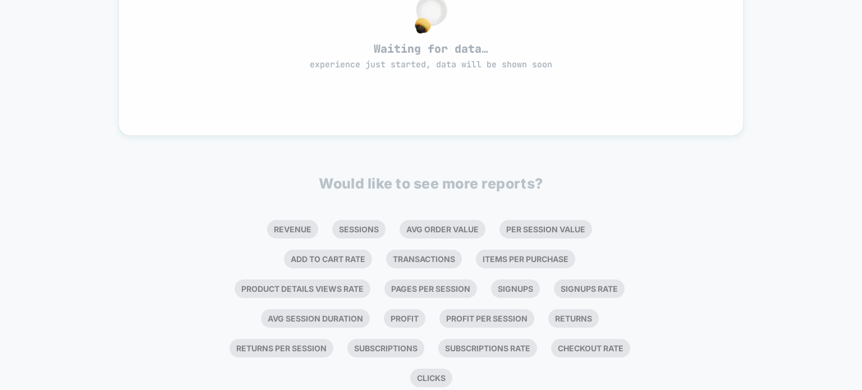
scroll to position [250, 0]
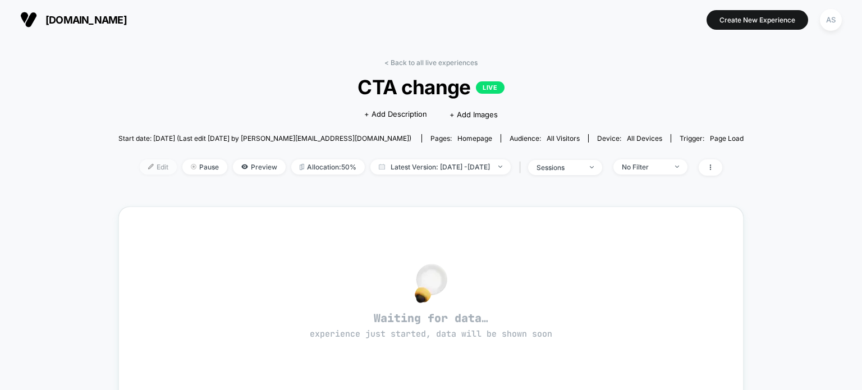
click at [151, 169] on span "Edit" at bounding box center [158, 166] width 37 height 15
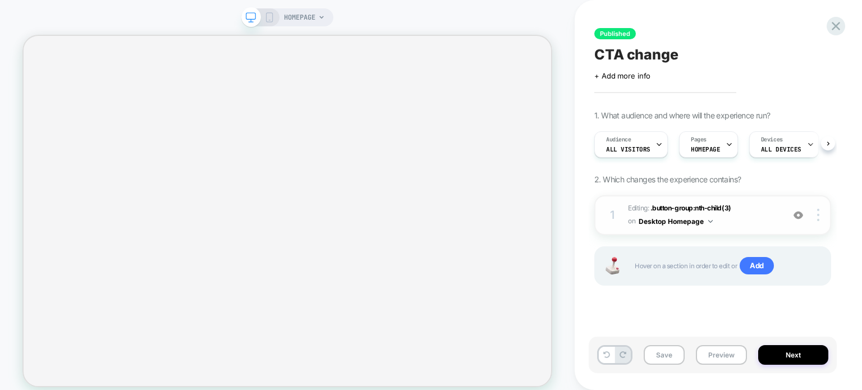
click at [710, 216] on button "Desktop Homepage" at bounding box center [675, 221] width 74 height 14
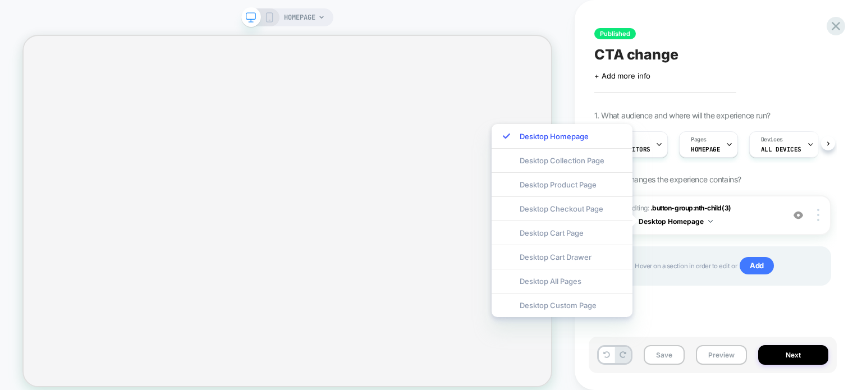
click at [783, 174] on div "1. What audience and where will the experience run? Audience All Visitors Pages…" at bounding box center [712, 212] width 237 height 203
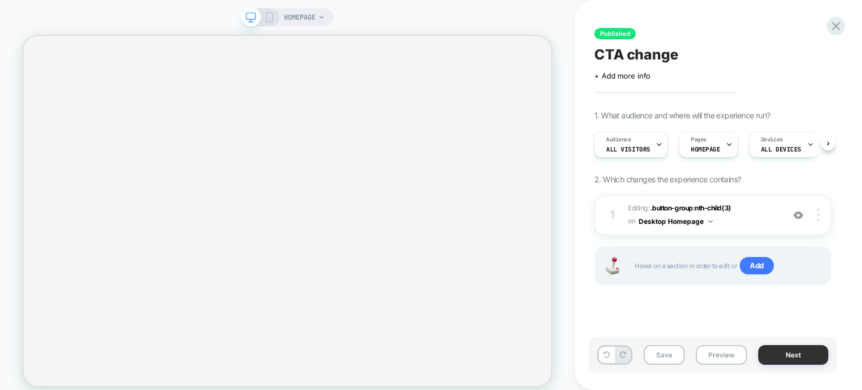
click at [766, 356] on button "Next" at bounding box center [793, 355] width 70 height 20
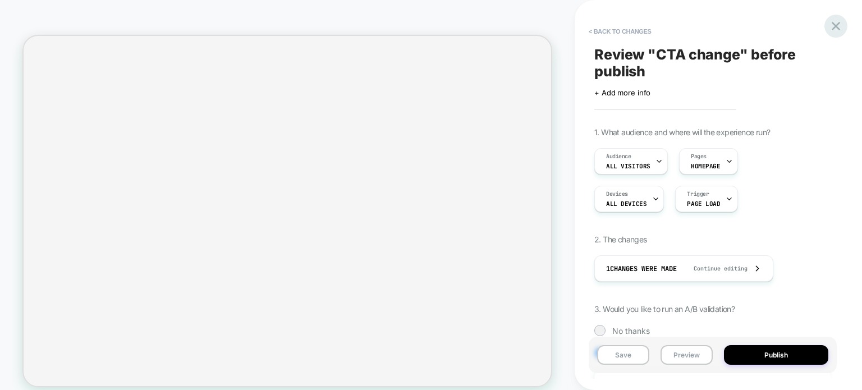
click at [834, 25] on icon at bounding box center [835, 26] width 8 height 8
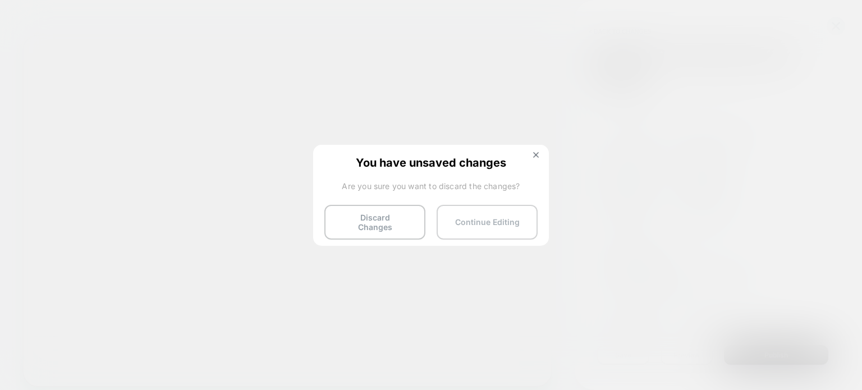
click at [488, 221] on button "Continue Editing" at bounding box center [486, 222] width 101 height 35
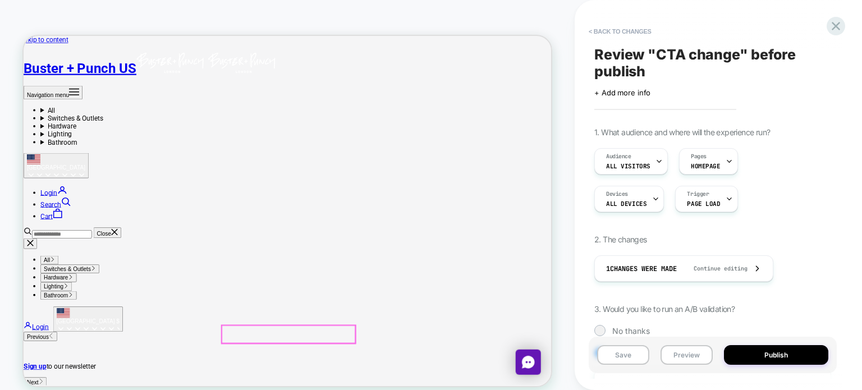
scroll to position [112, 0]
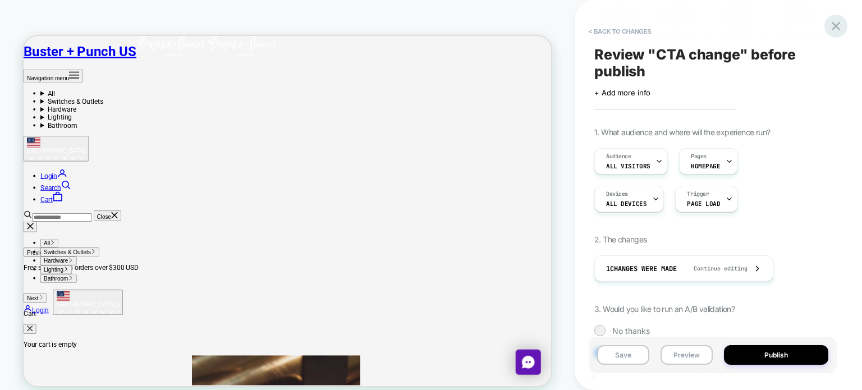
click at [835, 26] on icon at bounding box center [835, 26] width 8 height 8
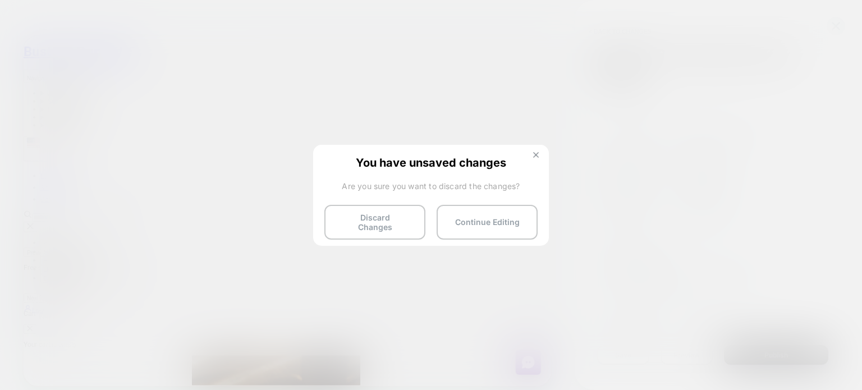
click at [534, 155] on img at bounding box center [536, 155] width 6 height 6
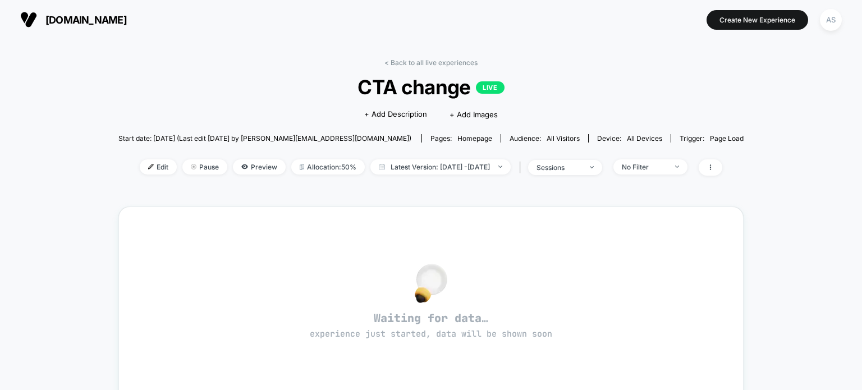
click at [312, 37] on div "us.busterandpunch.com https://us.busterandpunch.com Create New Experience AS" at bounding box center [431, 19] width 862 height 39
click at [341, 68] on div "< Back to all live experiences CTA change LIVE Click to edit experience details…" at bounding box center [430, 123] width 625 height 131
click at [682, 48] on div "< Back to all live experiences CTA change LIVE Click to edit experience details…" at bounding box center [431, 367] width 862 height 656
click at [413, 62] on link "< Back to all live experiences" at bounding box center [430, 62] width 93 height 8
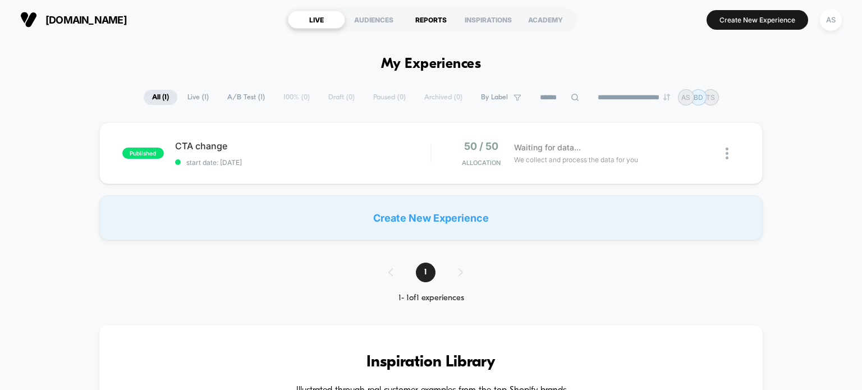
click at [437, 17] on div "REPORTS" at bounding box center [430, 20] width 57 height 18
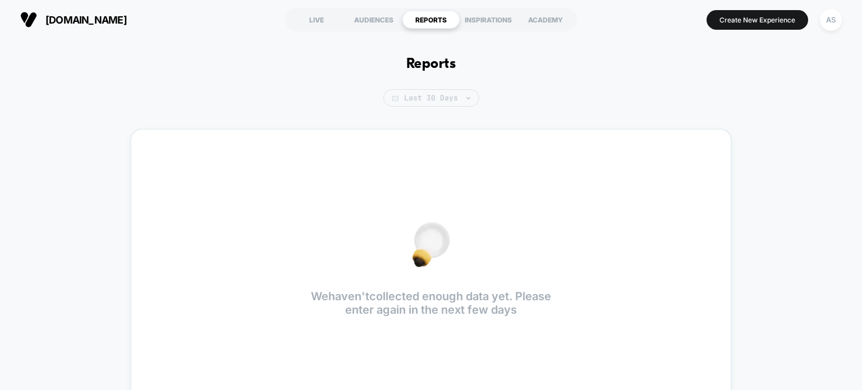
click at [453, 102] on span "Last 30 Days" at bounding box center [431, 97] width 96 height 17
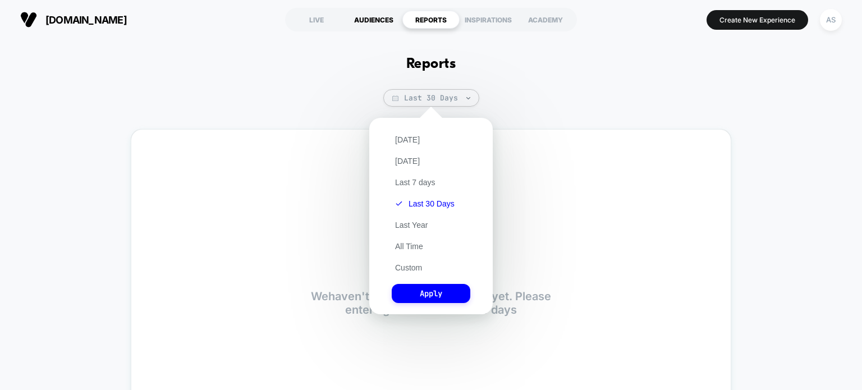
click at [379, 22] on div "AUDIENCES" at bounding box center [373, 20] width 57 height 18
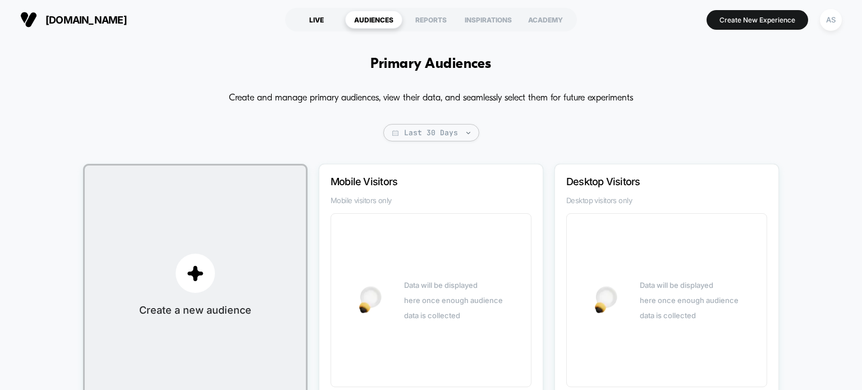
click at [317, 17] on div "LIVE" at bounding box center [316, 20] width 57 height 18
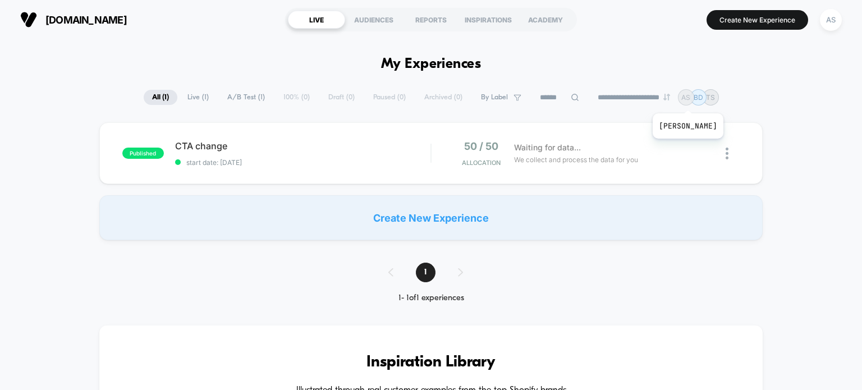
click at [690, 99] on p "AS" at bounding box center [685, 97] width 9 height 8
click at [732, 149] on div at bounding box center [732, 153] width 14 height 26
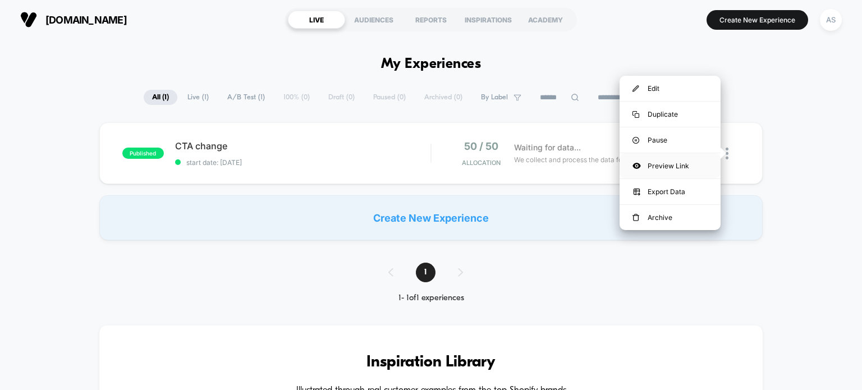
click at [668, 158] on div "Preview Link" at bounding box center [669, 165] width 101 height 25
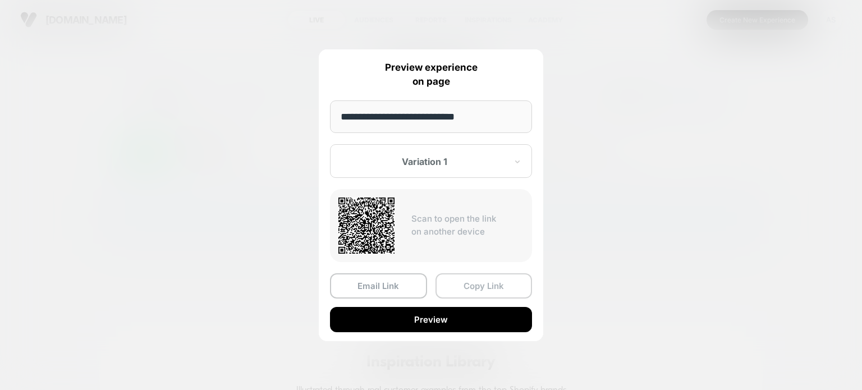
click at [467, 286] on button "Copy Link" at bounding box center [483, 285] width 97 height 25
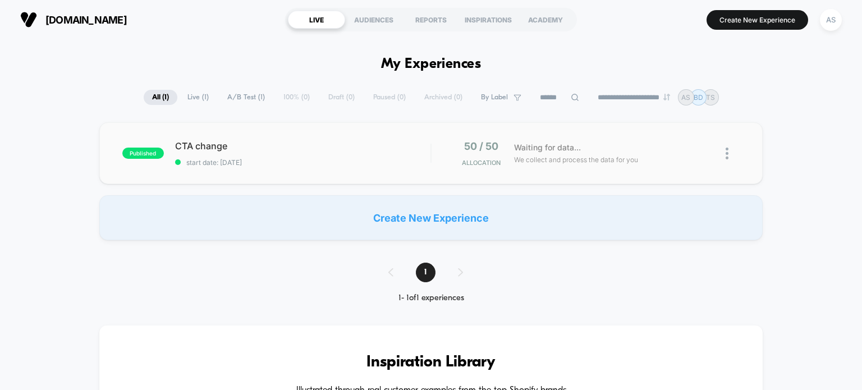
click at [725, 154] on img at bounding box center [726, 154] width 3 height 12
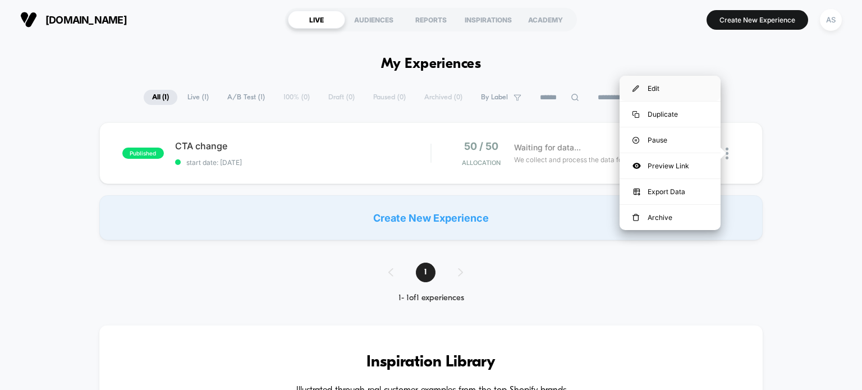
click at [684, 94] on div "Edit" at bounding box center [669, 88] width 101 height 25
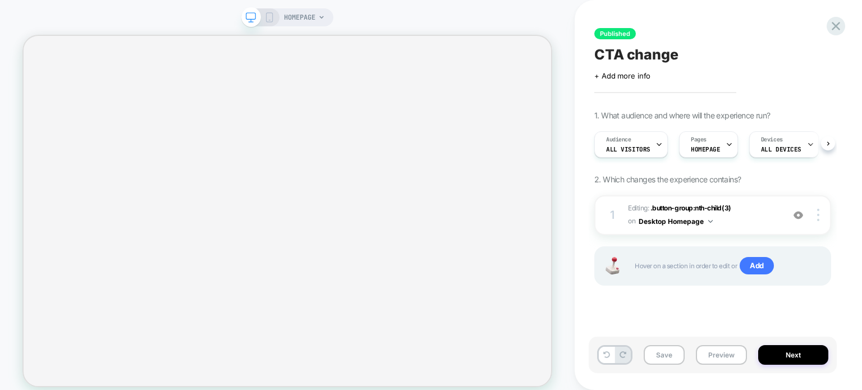
click at [270, 19] on icon at bounding box center [269, 17] width 10 height 10
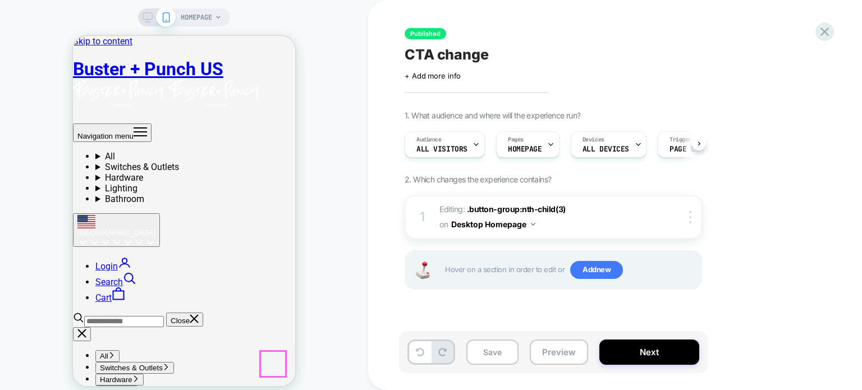
scroll to position [0, 1]
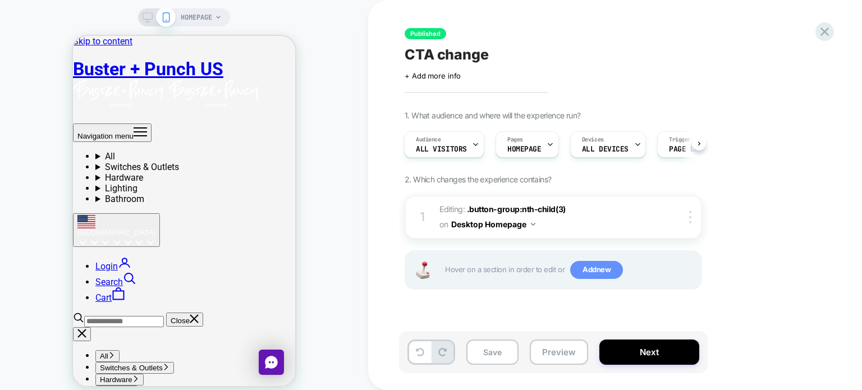
click at [599, 274] on span "Add new" at bounding box center [596, 270] width 53 height 18
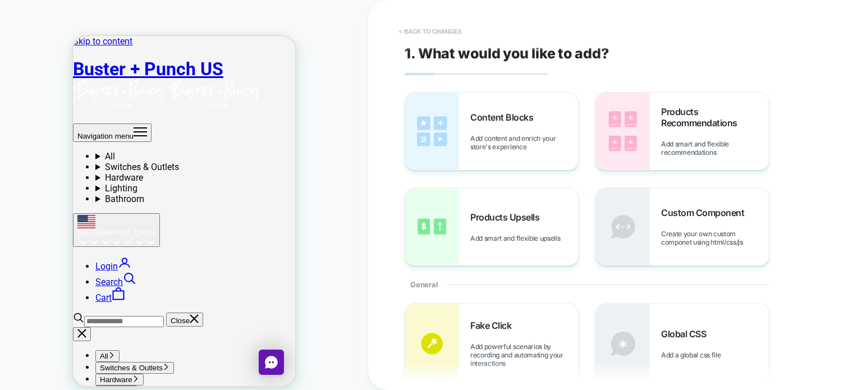
click at [410, 33] on button "< Back to changes" at bounding box center [430, 31] width 74 height 18
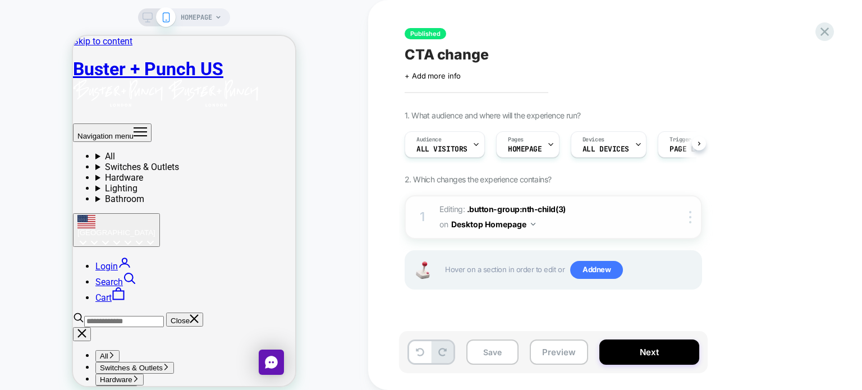
scroll to position [0, 0]
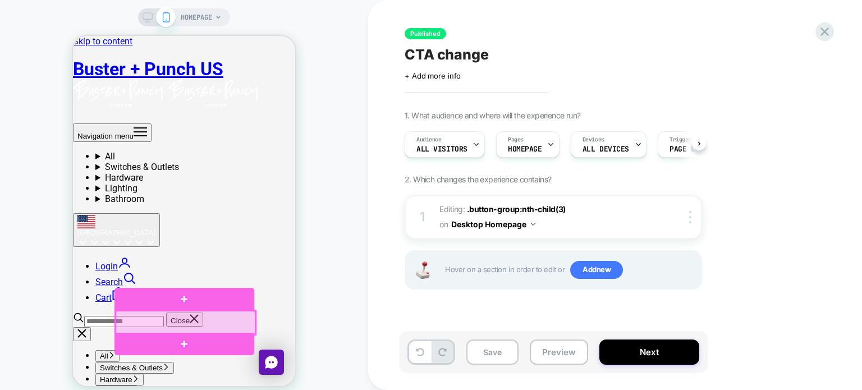
click at [247, 324] on div at bounding box center [186, 323] width 140 height 24
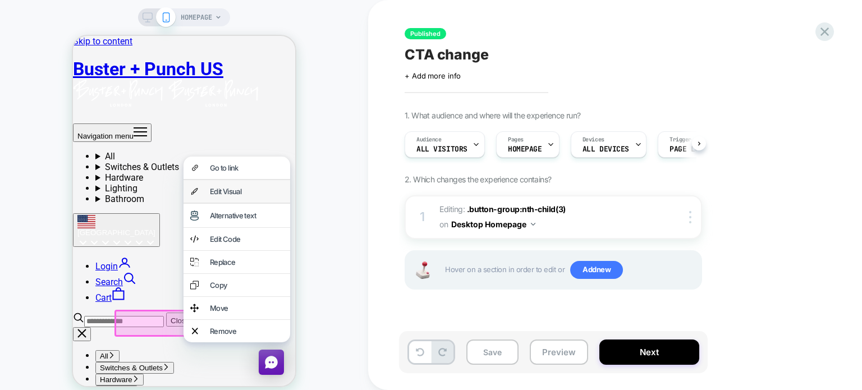
click at [247, 196] on div "Edit Visual" at bounding box center [246, 191] width 73 height 9
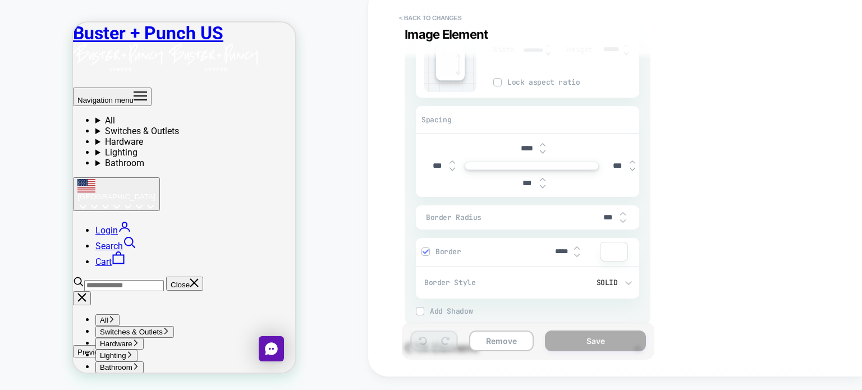
scroll to position [337, 0]
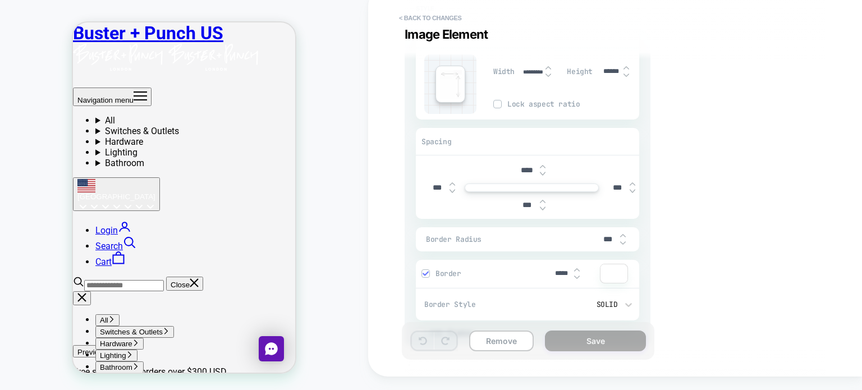
scroll to position [281, 0]
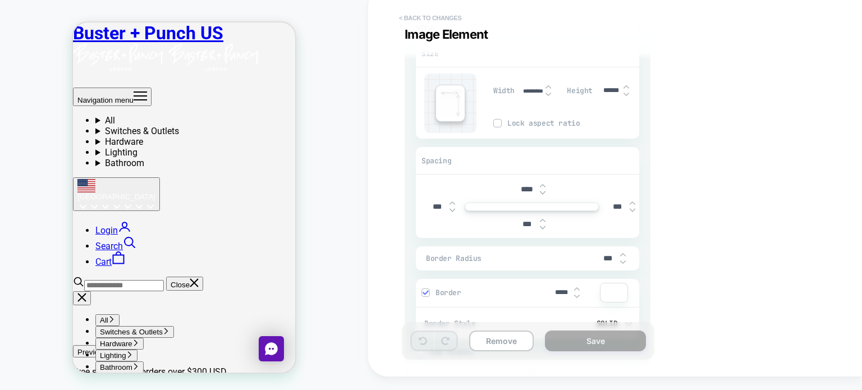
click at [420, 23] on button "< Back to changes" at bounding box center [430, 18] width 74 height 18
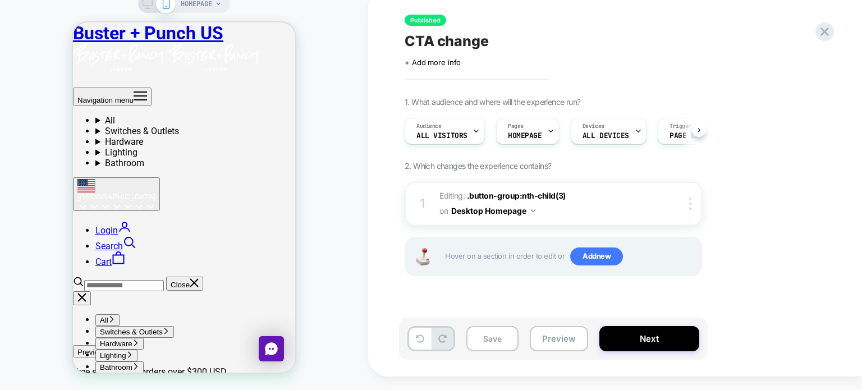
scroll to position [0, 0]
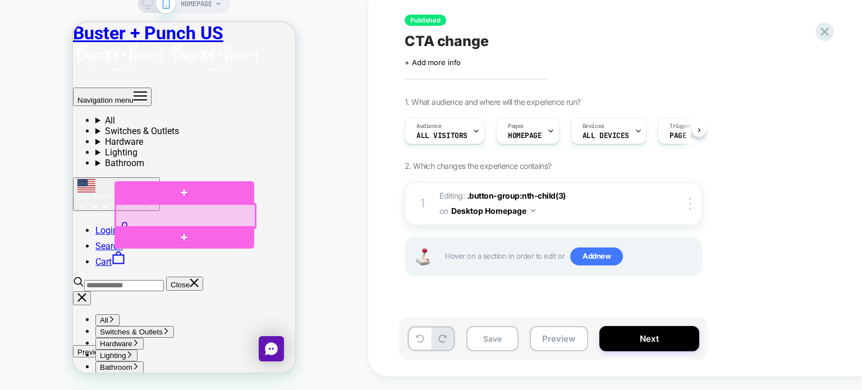
click at [243, 214] on div at bounding box center [186, 216] width 140 height 24
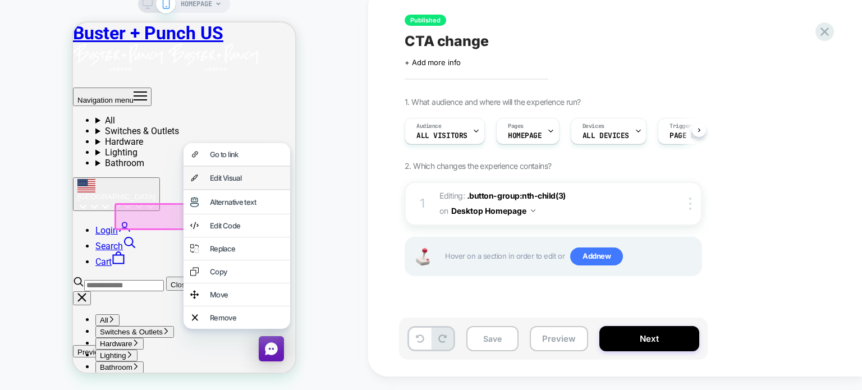
click at [245, 178] on div "Edit Visual" at bounding box center [246, 177] width 73 height 9
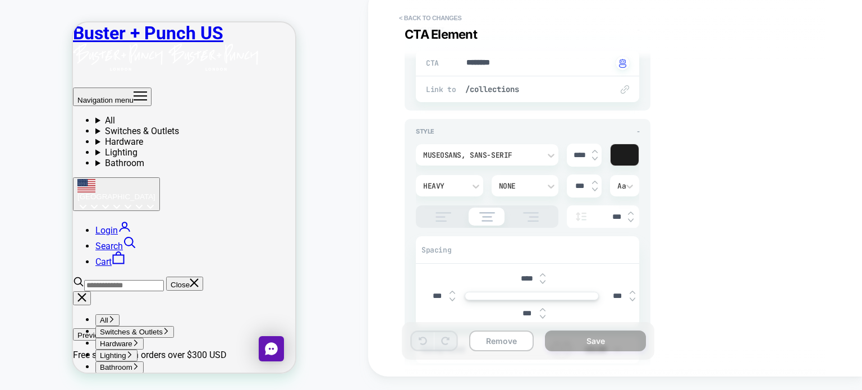
scroll to position [561, 0]
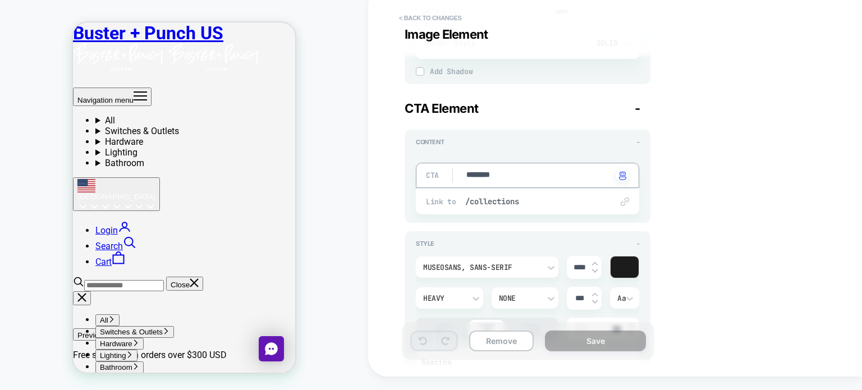
drag, startPoint x: 513, startPoint y: 174, endPoint x: 454, endPoint y: 172, distance: 59.5
type textarea "*"
type textarea "**"
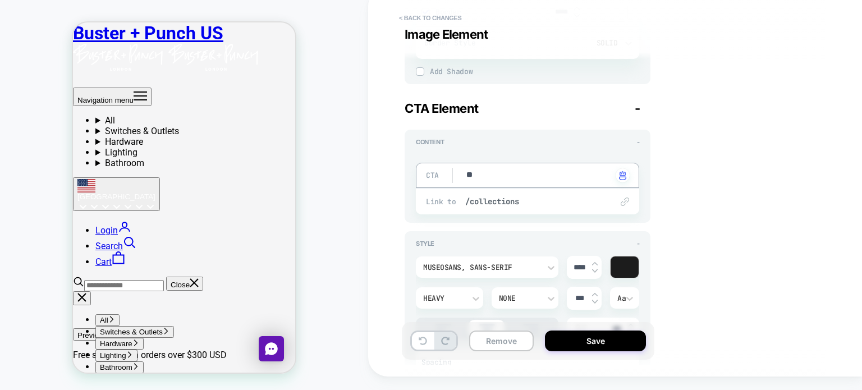
type textarea "*"
type textarea "***"
type textarea "*"
type textarea "****"
type textarea "*"
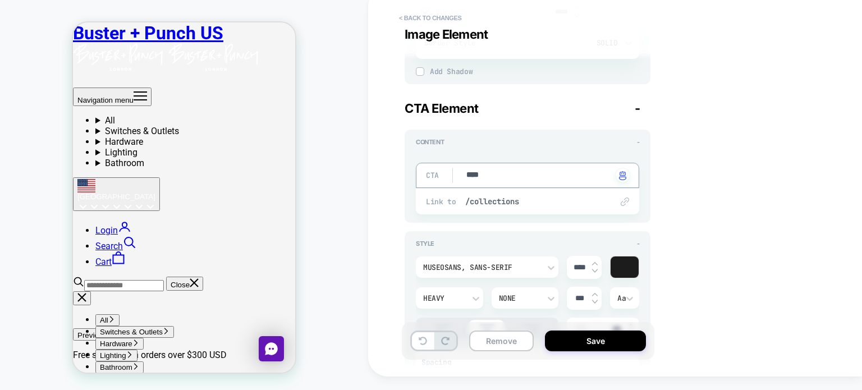
type textarea "****"
type textarea "*"
type textarea "******"
type textarea "*"
type textarea "*******"
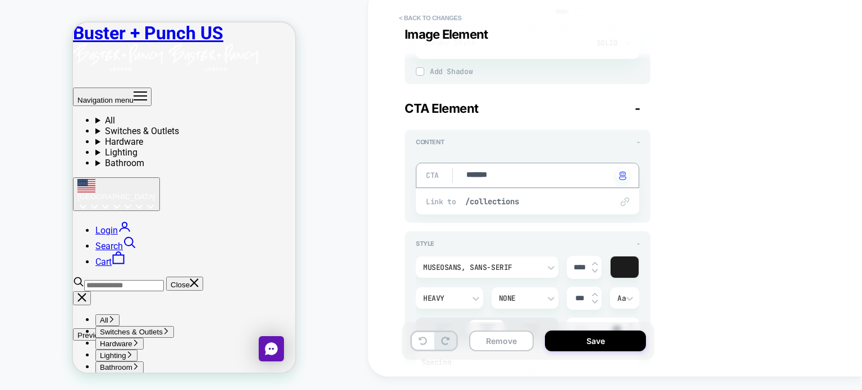
type textarea "*"
type textarea "********"
type textarea "*"
type textarea "********"
type textarea "*"
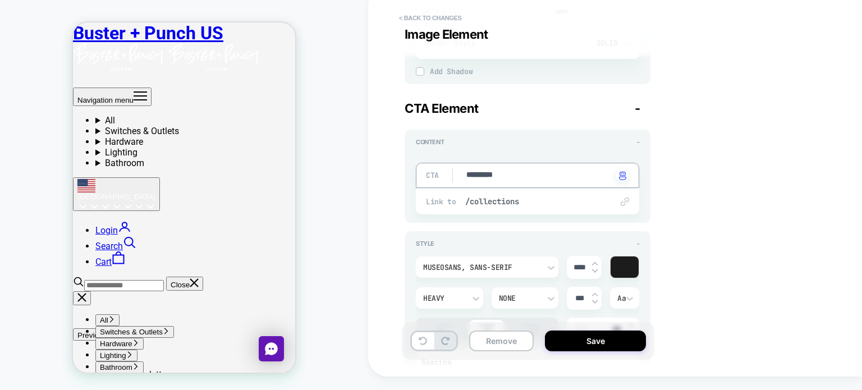
type textarea "**********"
type textarea "*"
type textarea "**********"
type textarea "*"
type textarea "**********"
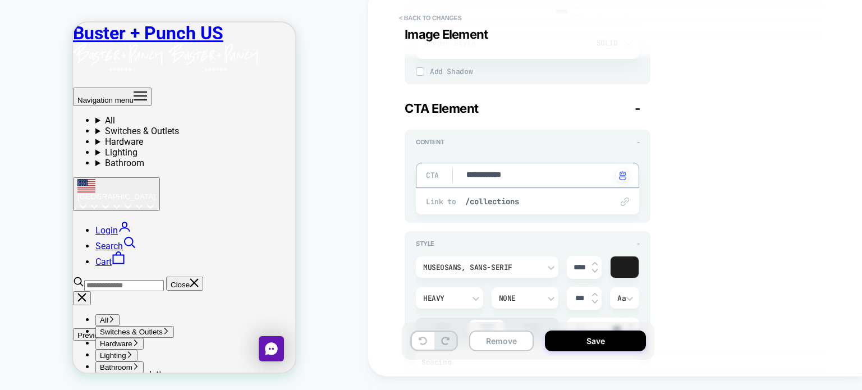
type textarea "*"
type textarea "**********"
type textarea "*"
type textarea "**********"
type textarea "*"
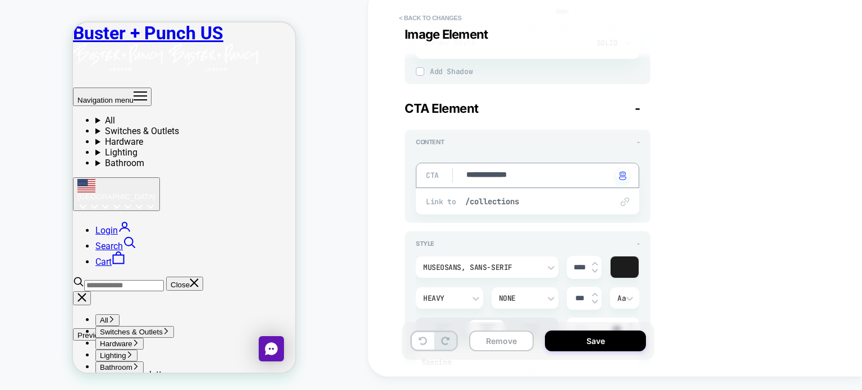
type textarea "**********"
type textarea "*"
type textarea "**********"
type textarea "*"
type textarea "**********"
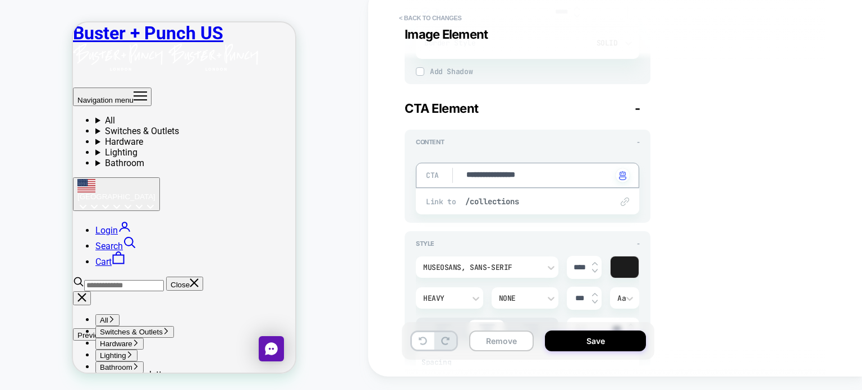
type textarea "*"
type textarea "**********"
type textarea "*"
type textarea "**********"
type textarea "*"
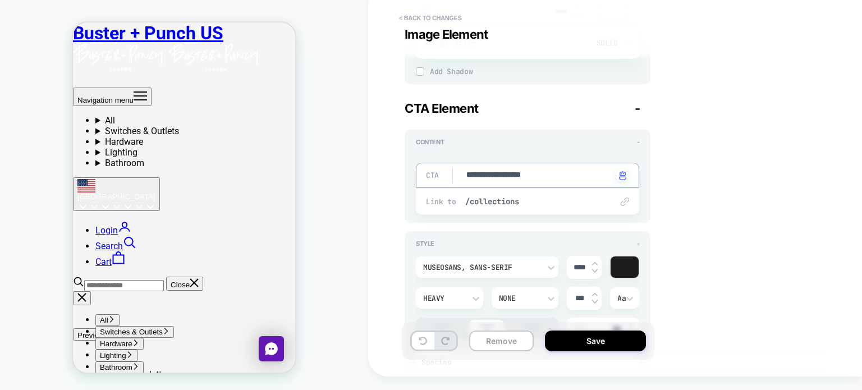
type textarea "**********"
type textarea "*"
type textarea "**********"
click at [560, 340] on button "Save" at bounding box center [595, 340] width 101 height 21
type textarea "*"
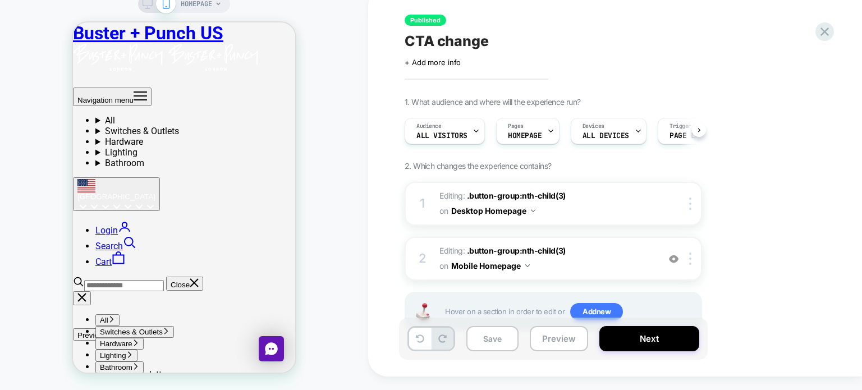
scroll to position [0, 0]
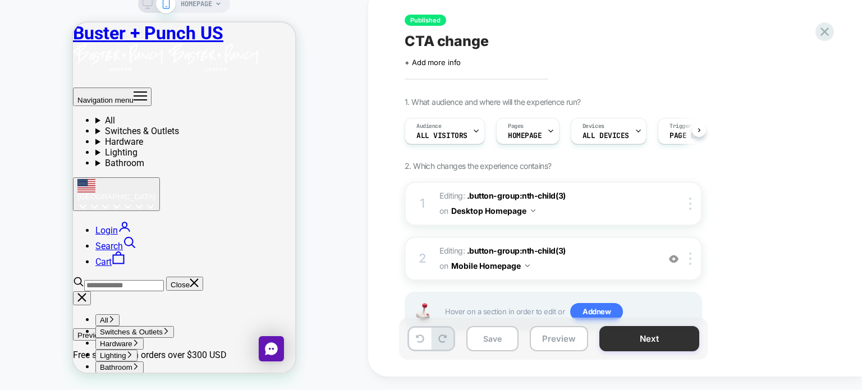
click at [637, 346] on button "Next" at bounding box center [649, 338] width 100 height 25
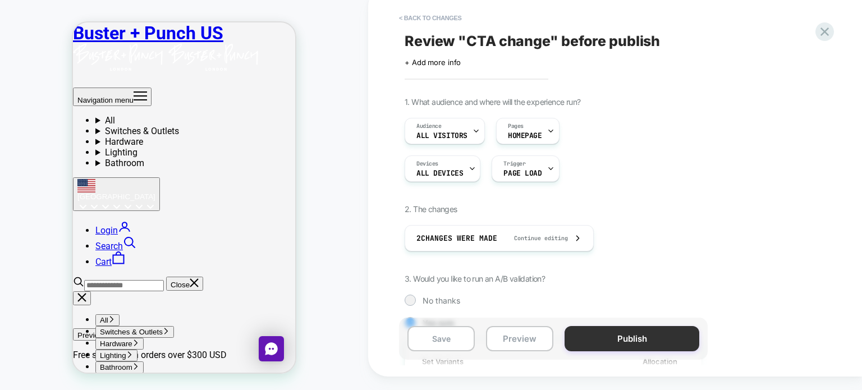
click at [637, 338] on button "Publish" at bounding box center [631, 338] width 135 height 25
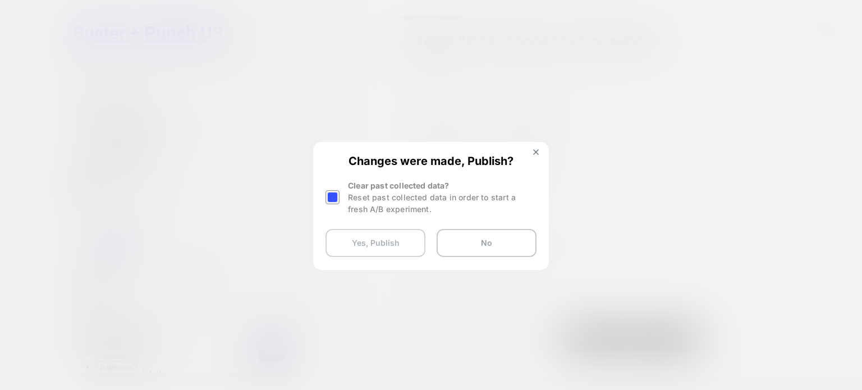
click at [396, 247] on button "Yes, Publish" at bounding box center [375, 243] width 100 height 28
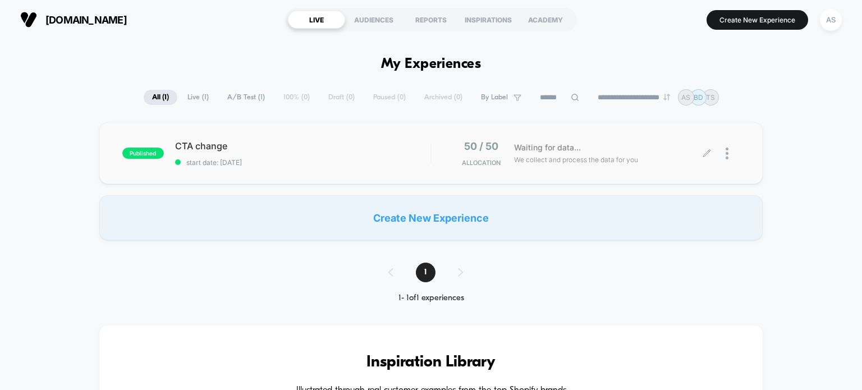
click at [707, 153] on icon at bounding box center [706, 153] width 8 height 8
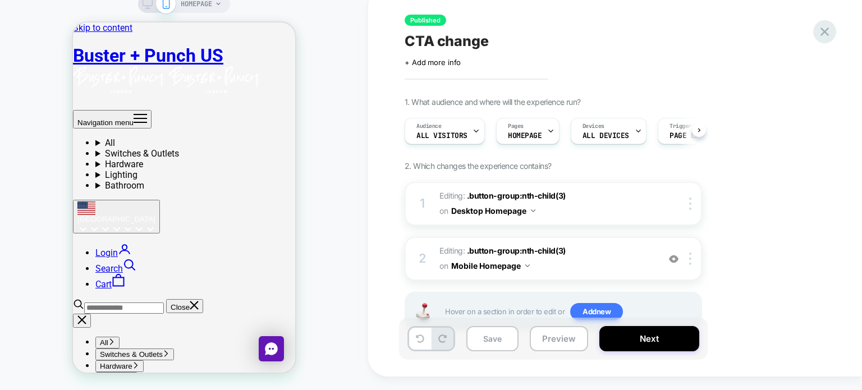
click at [825, 30] on icon at bounding box center [824, 31] width 8 height 8
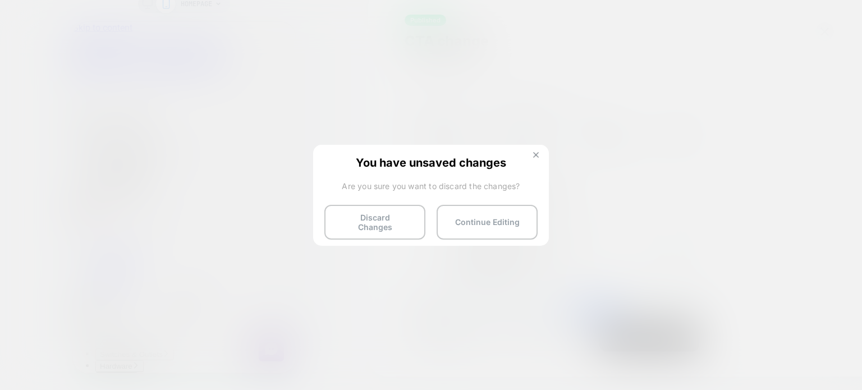
click at [538, 154] on img at bounding box center [536, 155] width 6 height 6
